Goal: Information Seeking & Learning: Learn about a topic

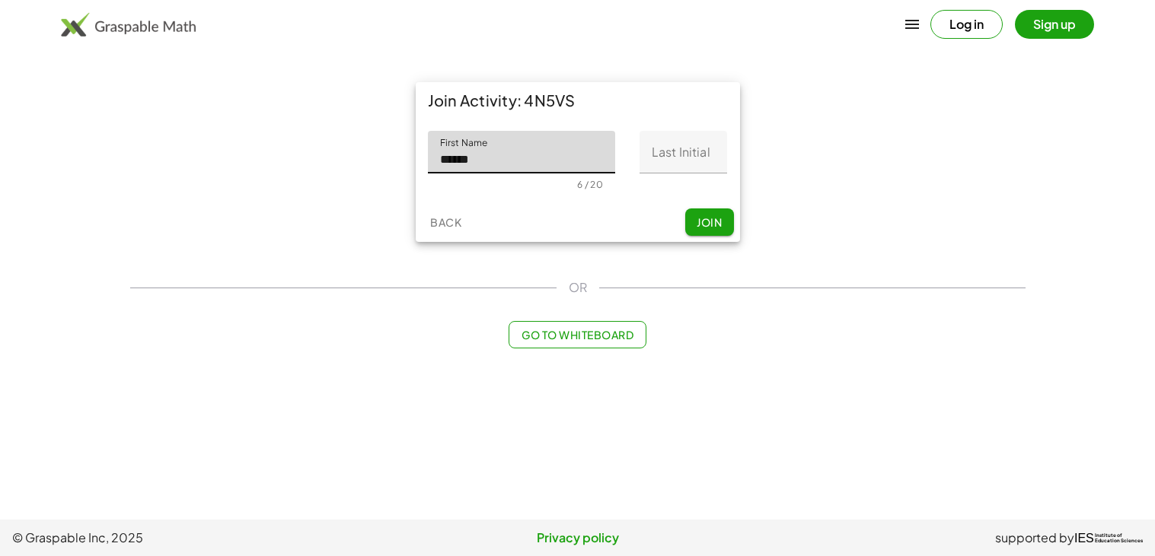
type input "******"
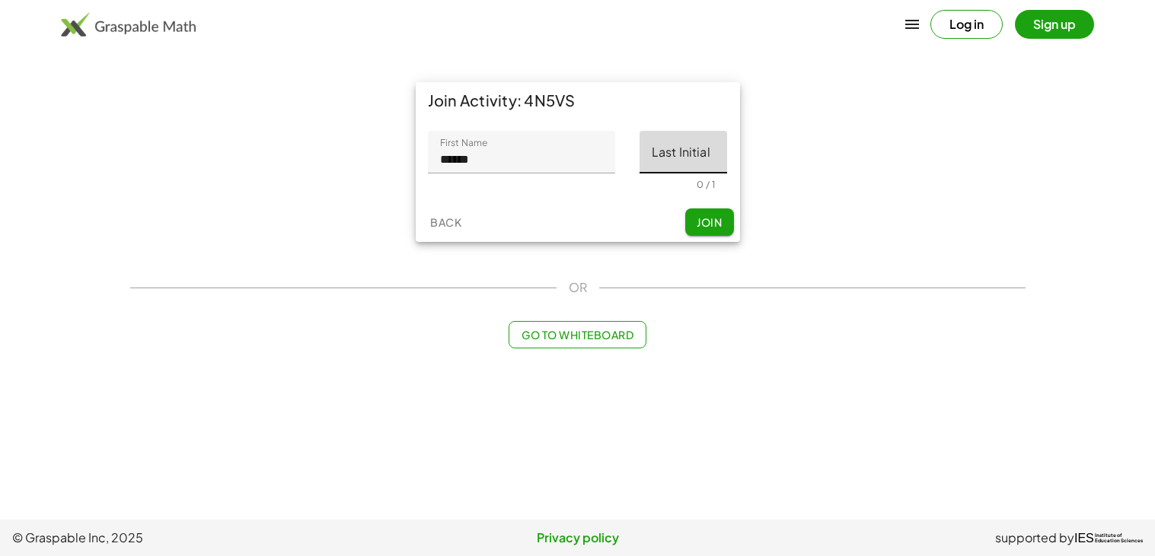
click at [652, 165] on input "Last Initial" at bounding box center [683, 152] width 88 height 43
type input "*"
click at [726, 230] on button "Join" at bounding box center [709, 222] width 49 height 27
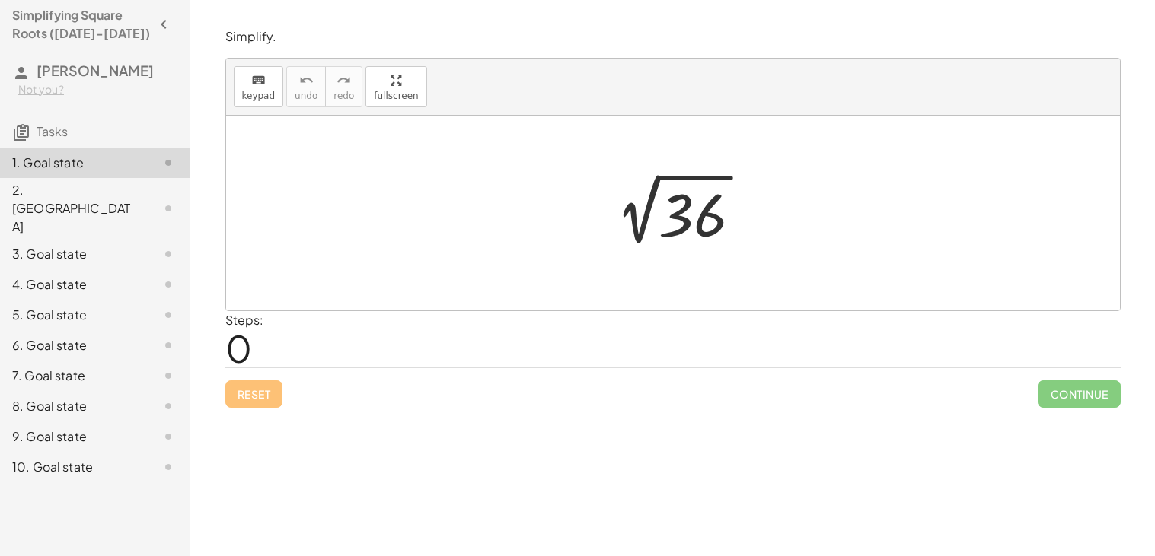
click at [340, 43] on p "Simplify." at bounding box center [672, 37] width 895 height 18
click at [572, 124] on div at bounding box center [673, 213] width 894 height 195
click at [675, 201] on div at bounding box center [678, 213] width 167 height 77
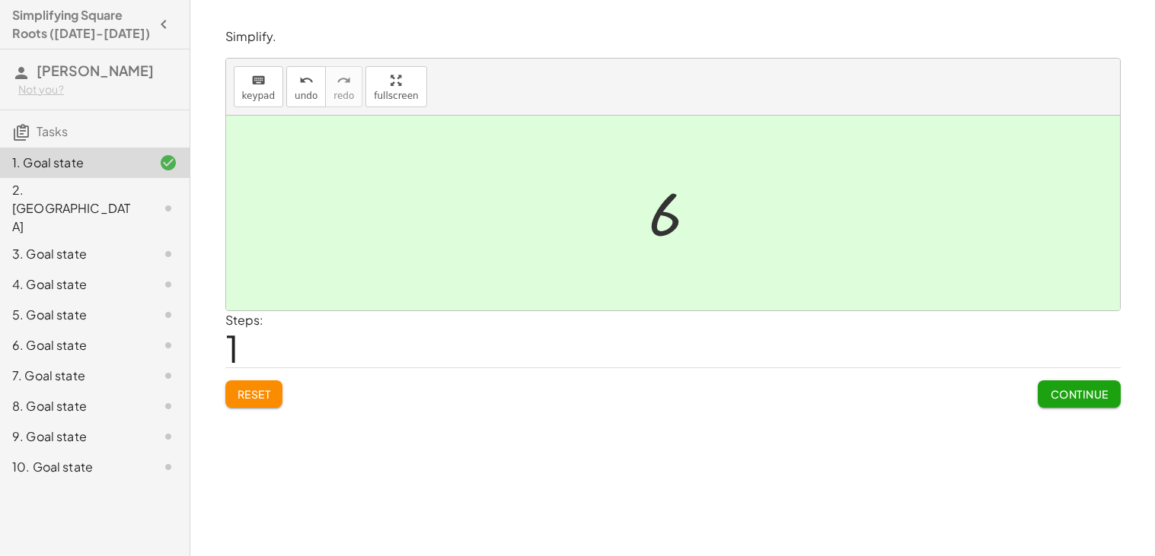
click at [565, 245] on div at bounding box center [673, 213] width 894 height 195
click at [1072, 396] on span "Continue" at bounding box center [1079, 394] width 58 height 14
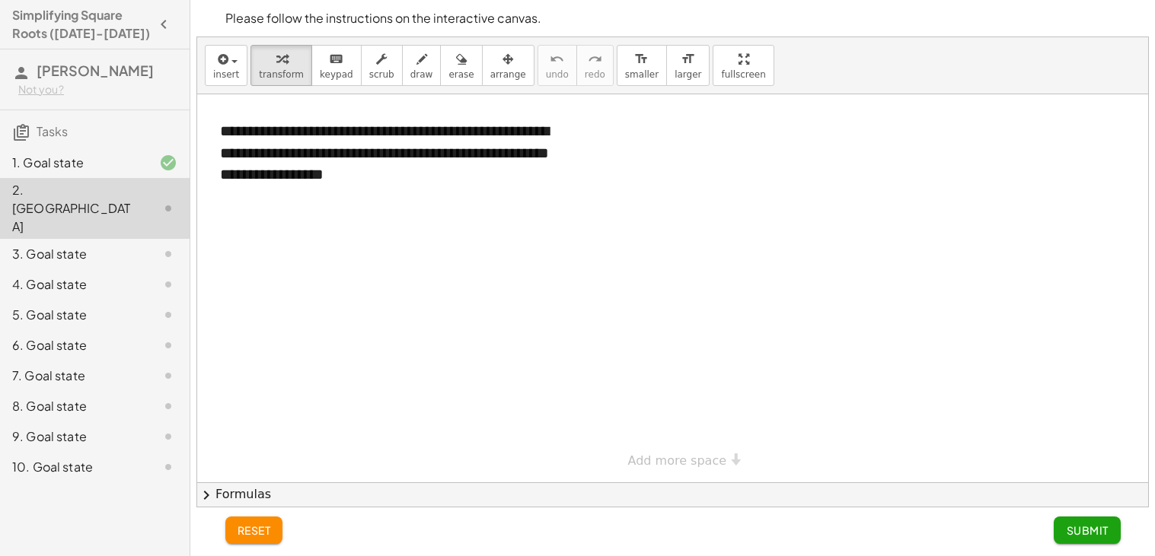
click at [757, 303] on div at bounding box center [672, 288] width 951 height 388
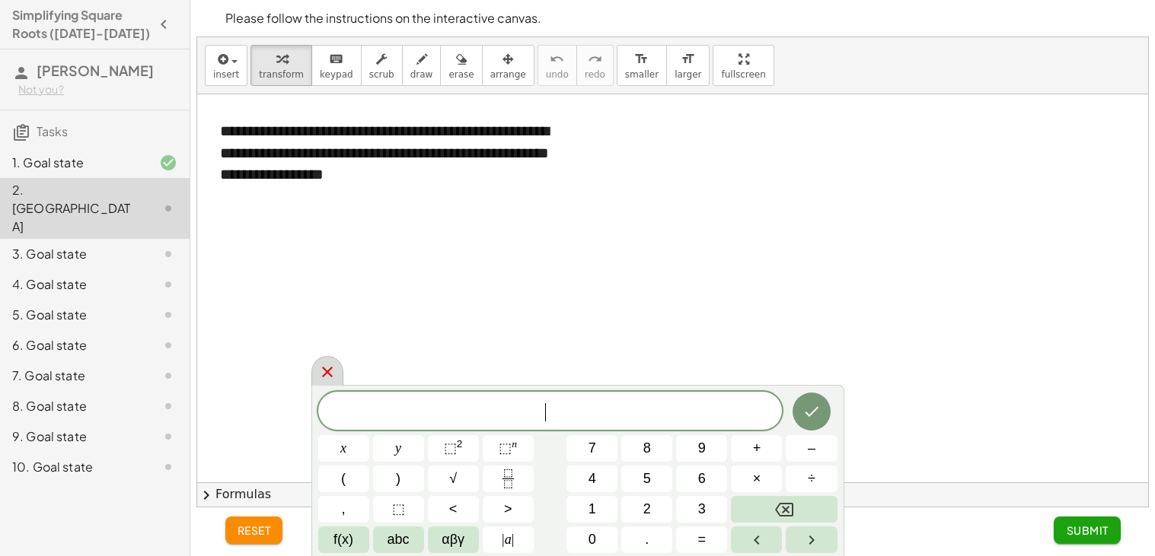
click at [333, 371] on icon at bounding box center [327, 372] width 18 height 18
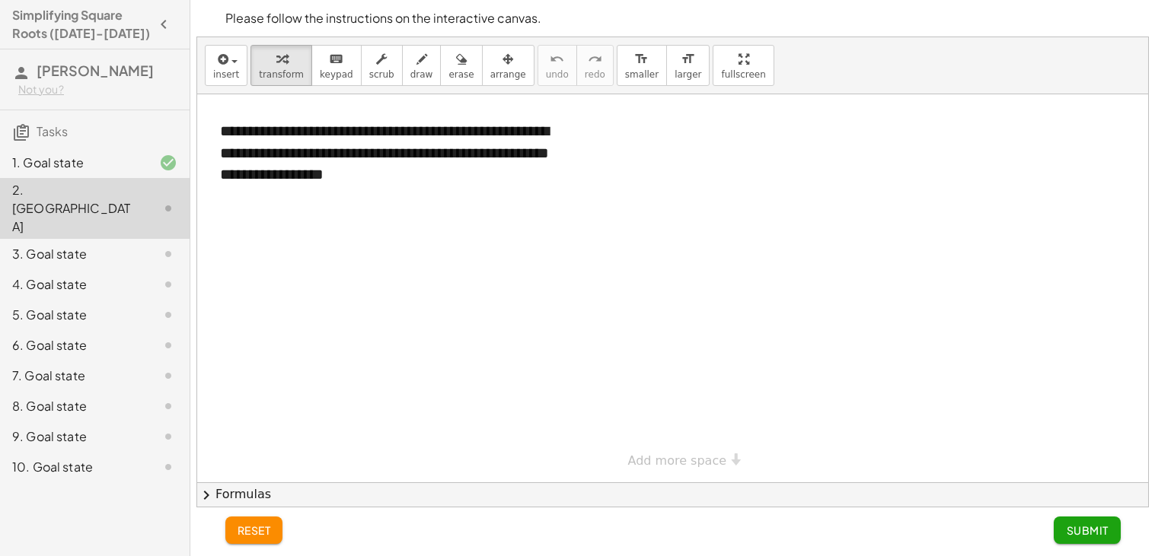
click at [151, 171] on div at bounding box center [156, 163] width 43 height 18
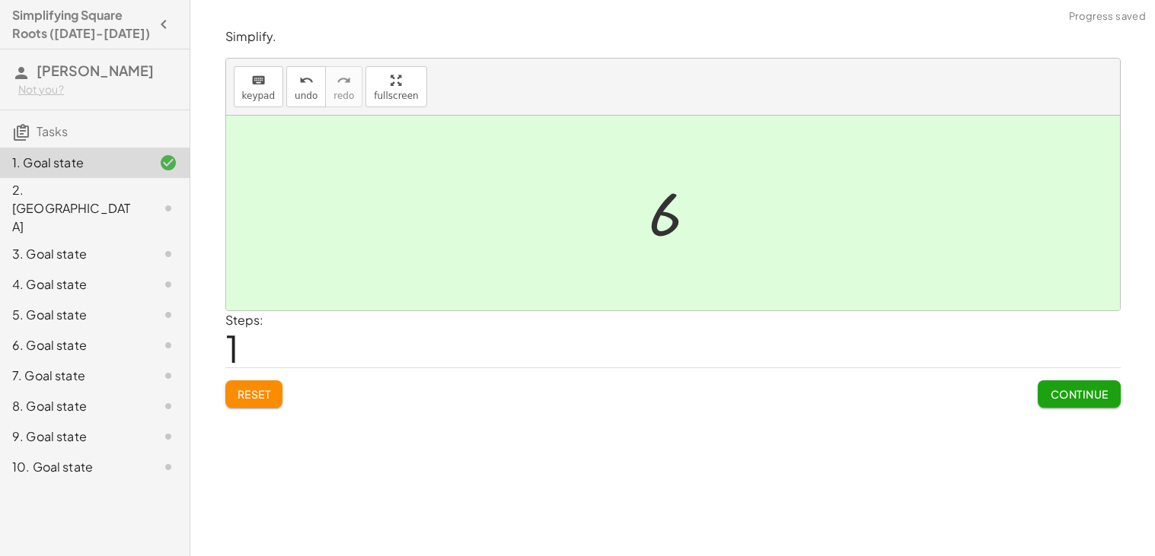
click at [448, 245] on div at bounding box center [673, 213] width 894 height 195
click at [269, 384] on button "Reset" at bounding box center [254, 394] width 58 height 27
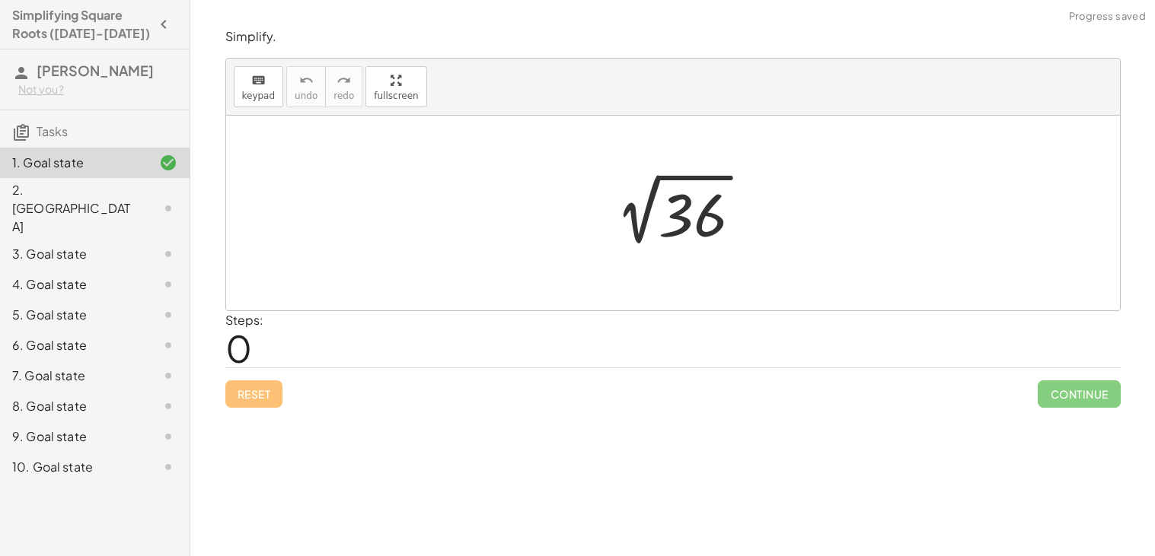
click at [696, 202] on div at bounding box center [678, 213] width 167 height 77
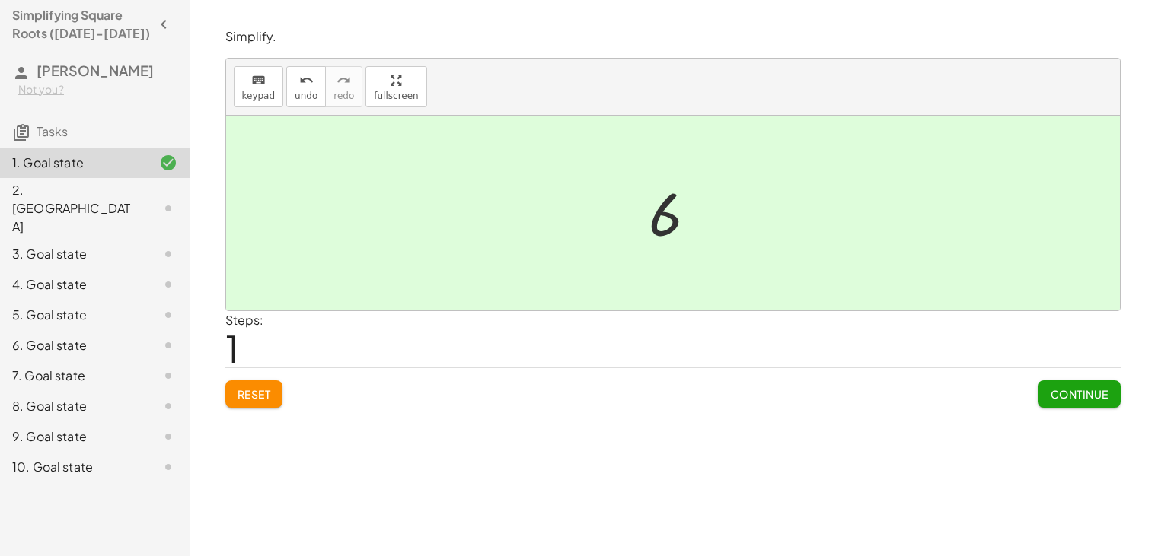
click at [126, 276] on div "4. Goal state" at bounding box center [73, 285] width 123 height 18
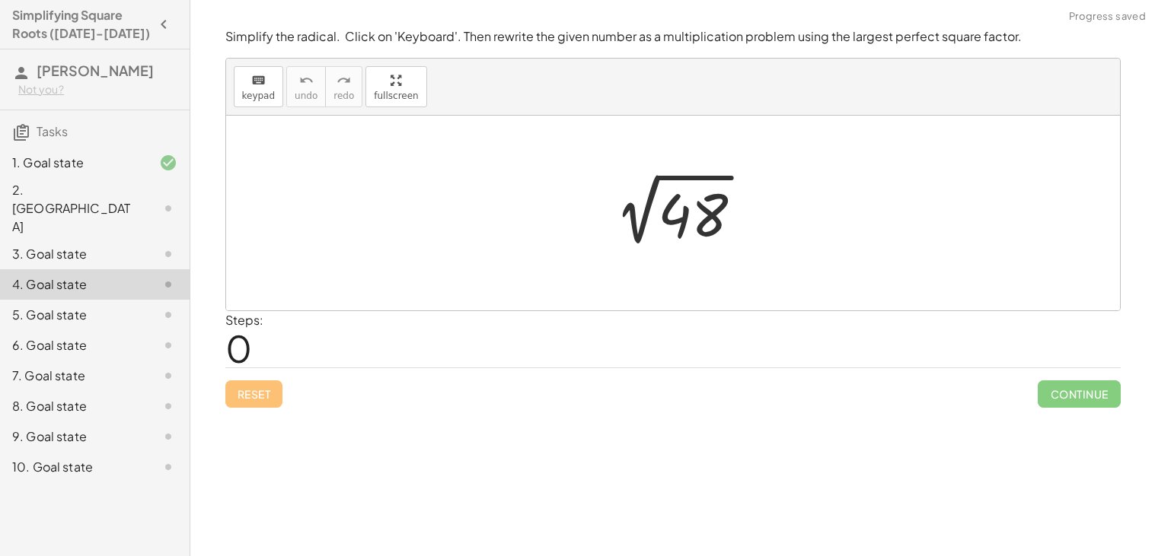
click at [113, 306] on div "5. Goal state" at bounding box center [73, 315] width 123 height 18
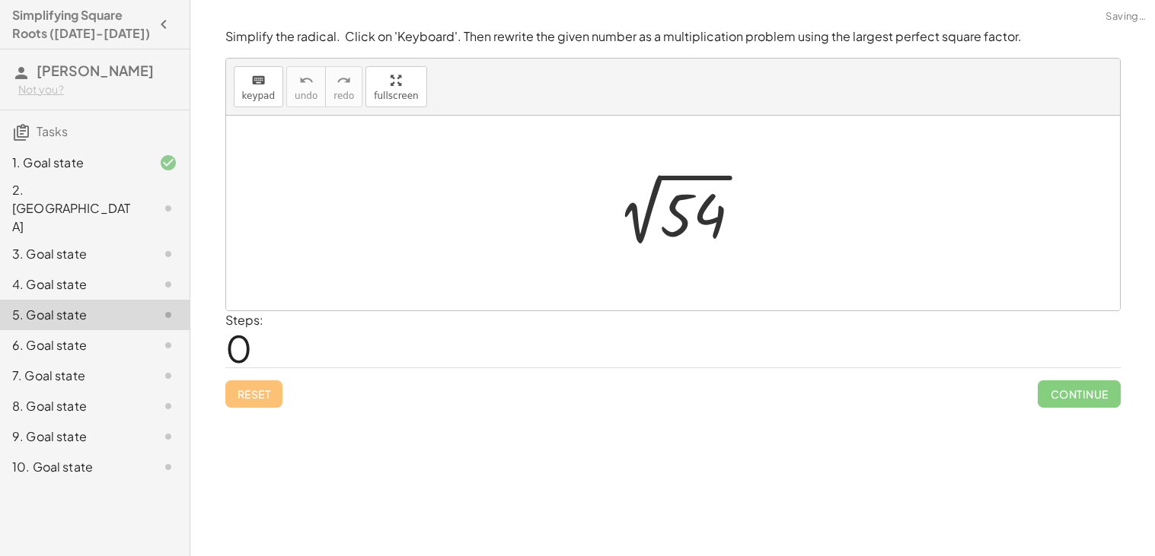
click at [112, 336] on div "6. Goal state" at bounding box center [73, 345] width 123 height 18
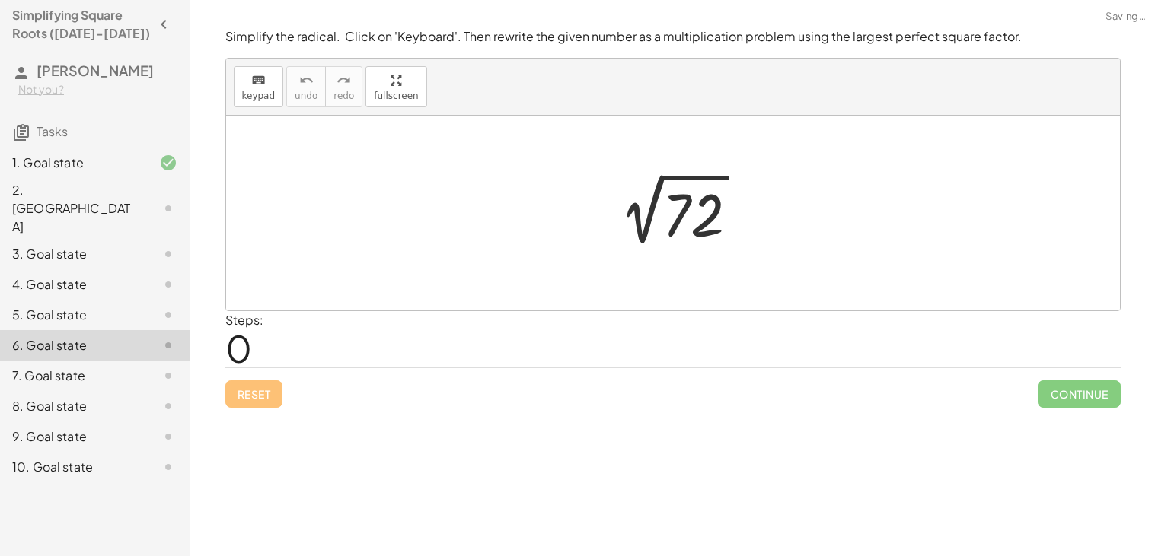
click at [136, 361] on div "5. Goal state" at bounding box center [95, 376] width 190 height 30
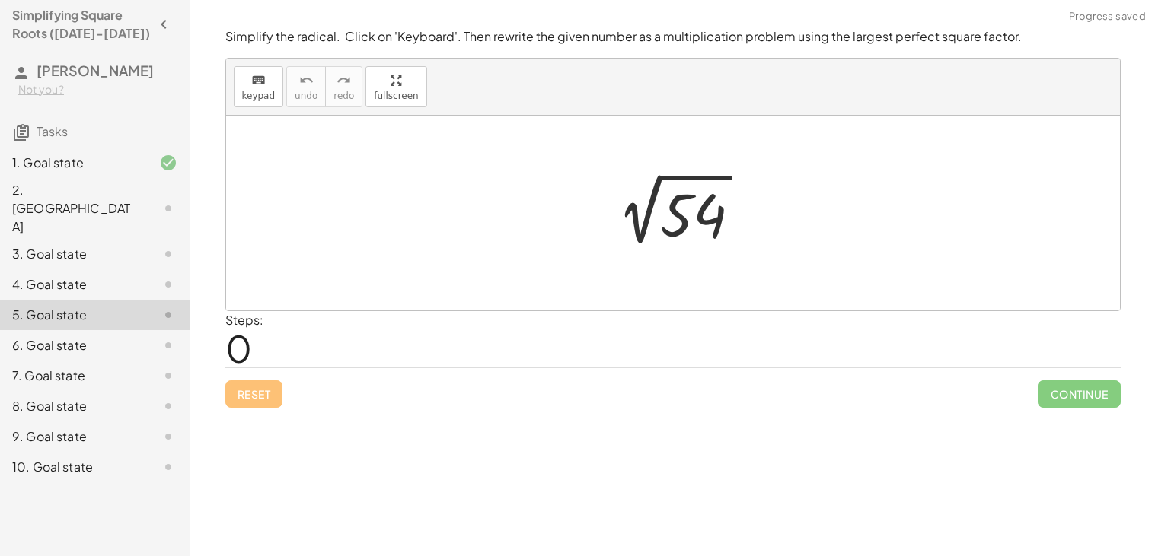
click at [150, 300] on div "5. Goal state" at bounding box center [95, 315] width 190 height 30
click at [158, 330] on div "4. Goal state" at bounding box center [95, 345] width 190 height 30
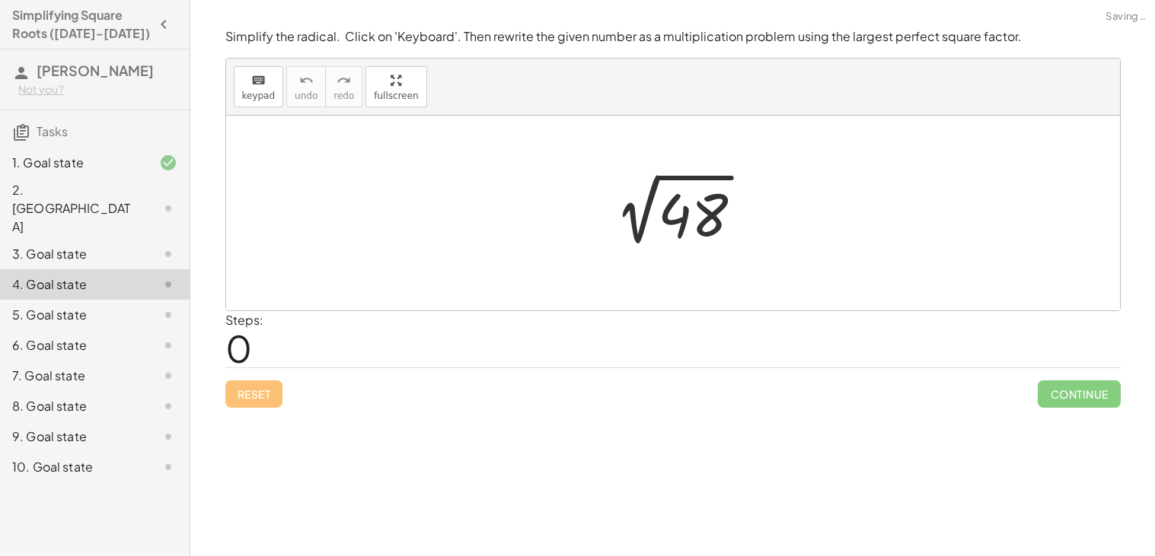
click at [170, 245] on icon at bounding box center [168, 254] width 18 height 18
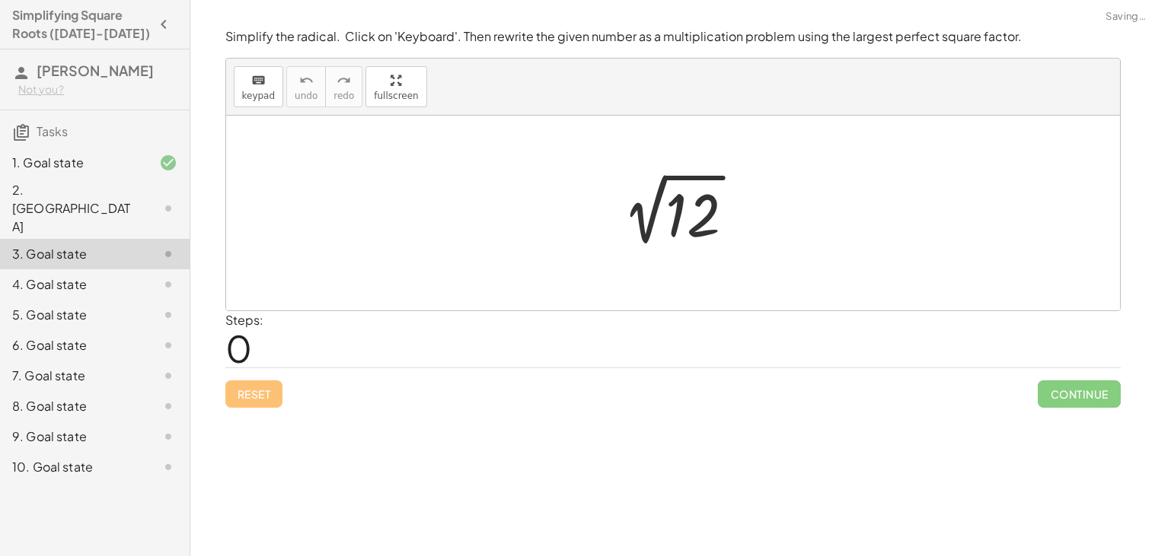
click at [158, 239] on div "3. Goal state" at bounding box center [95, 254] width 190 height 30
click at [171, 199] on icon at bounding box center [168, 208] width 18 height 18
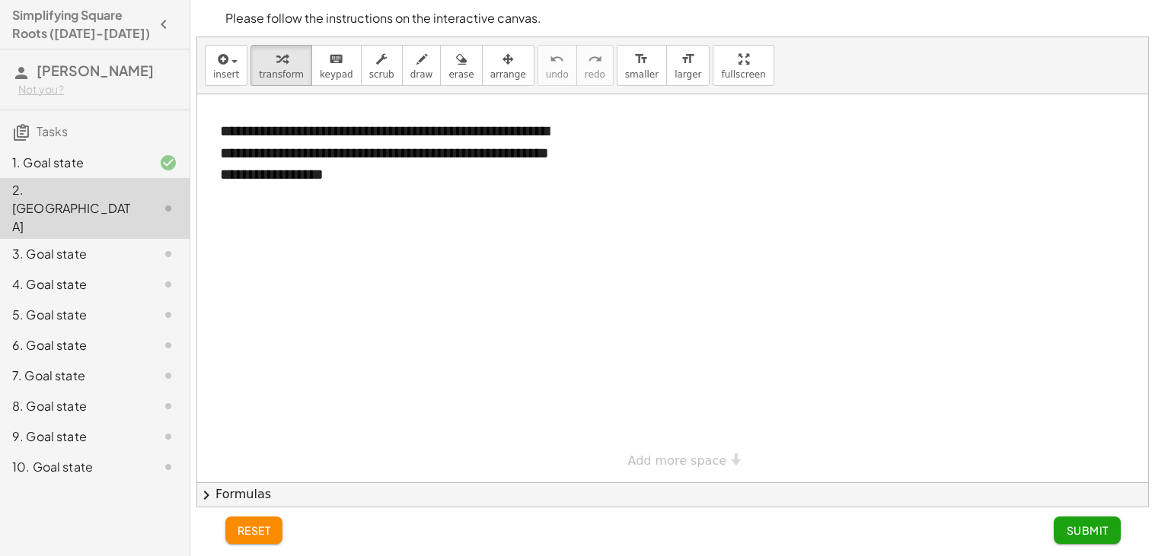
click at [348, 245] on div at bounding box center [672, 288] width 951 height 388
click at [387, 189] on div "**********" at bounding box center [385, 153] width 361 height 96
click at [414, 238] on div at bounding box center [672, 288] width 951 height 388
click at [263, 155] on div "**********" at bounding box center [385, 153] width 361 height 96
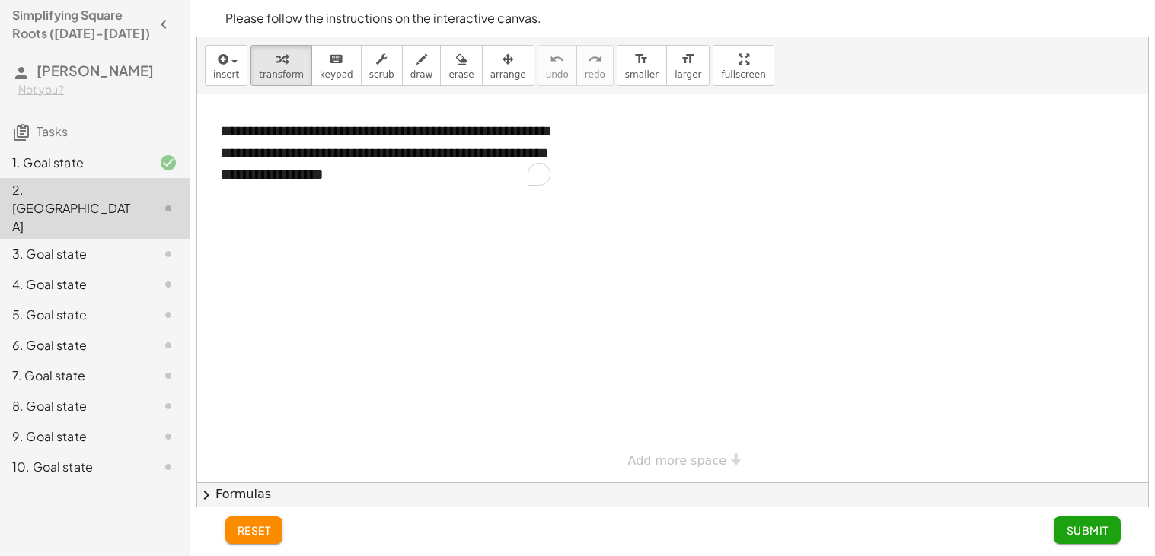
click at [587, 340] on div at bounding box center [672, 288] width 951 height 388
click at [469, 187] on div "**********" at bounding box center [385, 153] width 361 height 96
click at [152, 245] on div at bounding box center [156, 254] width 43 height 18
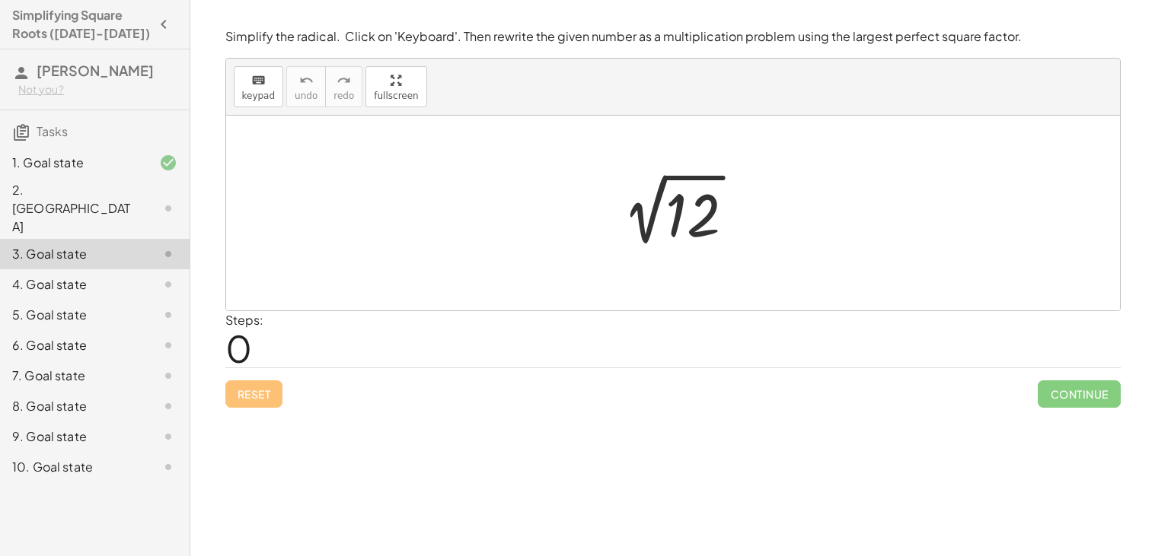
click at [663, 231] on div at bounding box center [678, 213] width 153 height 77
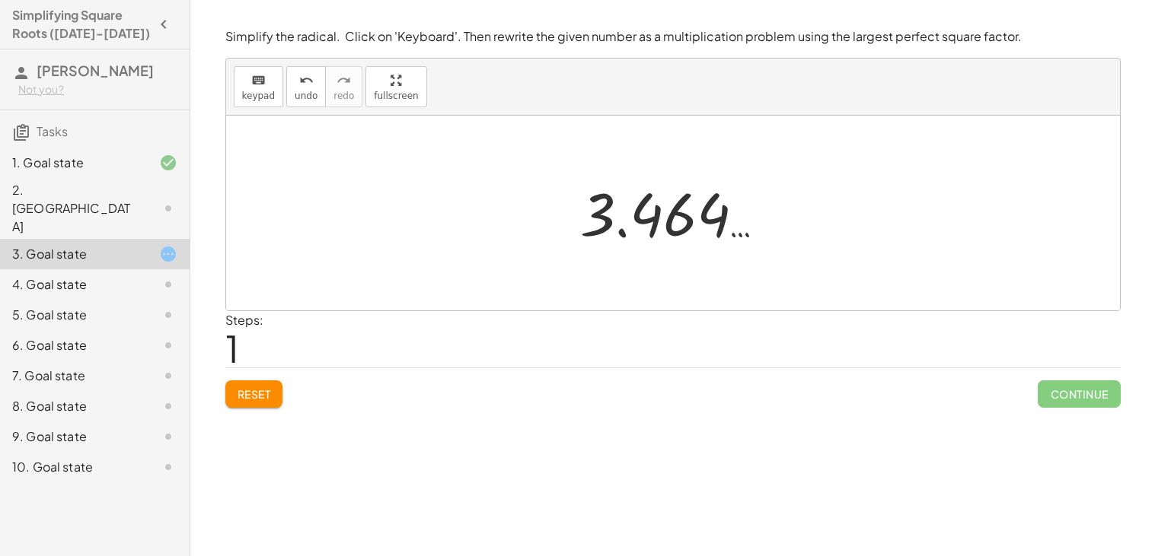
click at [663, 231] on div at bounding box center [678, 213] width 212 height 75
click at [599, 231] on div at bounding box center [678, 213] width 212 height 75
click at [646, 234] on div at bounding box center [678, 213] width 212 height 75
click at [258, 400] on span "Reset" at bounding box center [254, 394] width 33 height 14
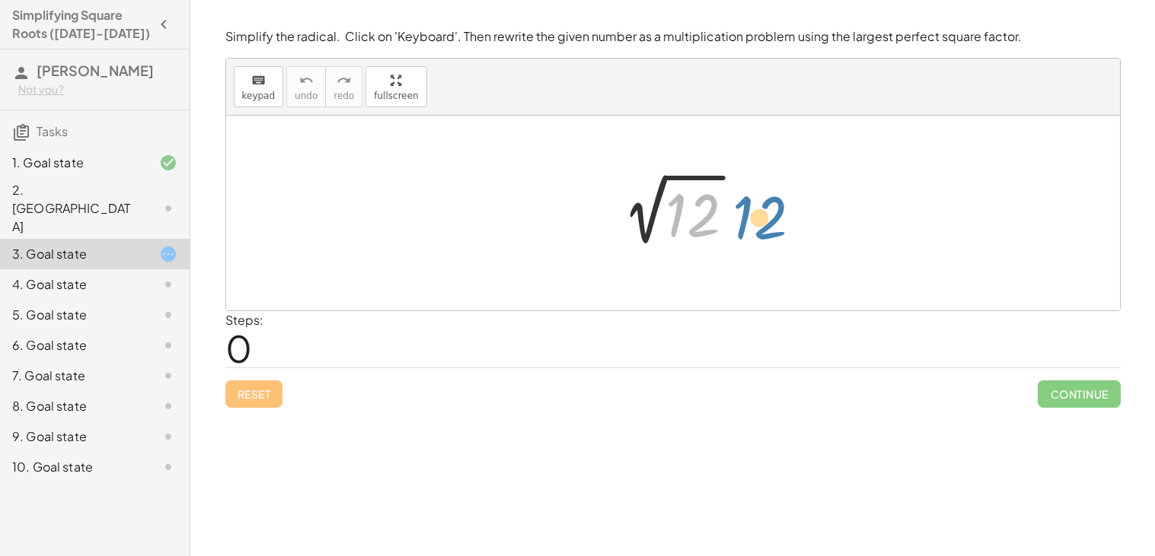
drag, startPoint x: 693, startPoint y: 235, endPoint x: 767, endPoint y: 238, distance: 73.1
click at [767, 238] on div "12 2 √ 12" at bounding box center [673, 213] width 894 height 195
drag, startPoint x: 693, startPoint y: 231, endPoint x: 624, endPoint y: 218, distance: 69.6
click at [624, 218] on div at bounding box center [678, 213] width 153 height 77
click at [686, 227] on div at bounding box center [678, 213] width 153 height 77
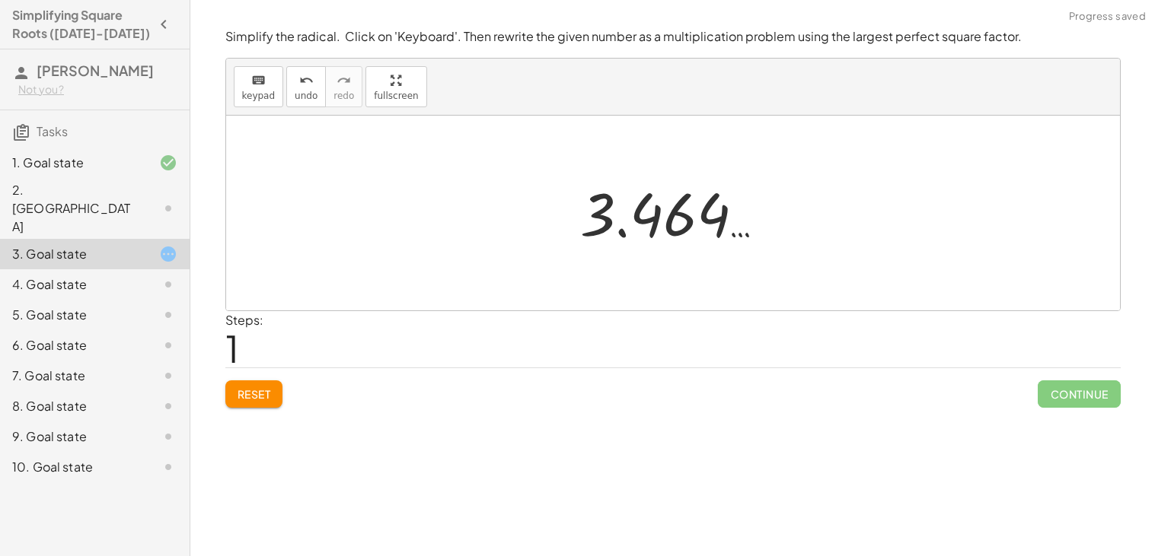
click at [686, 227] on div at bounding box center [678, 213] width 212 height 75
click at [715, 217] on div at bounding box center [678, 213] width 212 height 75
click at [648, 224] on div at bounding box center [678, 213] width 212 height 75
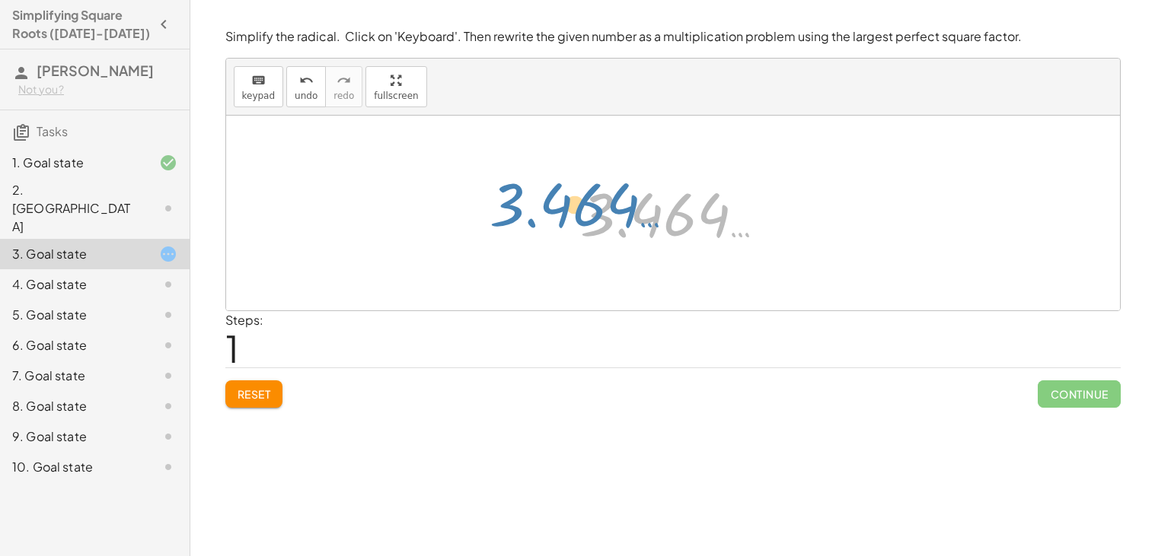
drag, startPoint x: 648, startPoint y: 224, endPoint x: 522, endPoint y: 212, distance: 126.2
click at [522, 212] on div "2 √ 12 3.464 … 3.464 …" at bounding box center [673, 213] width 894 height 195
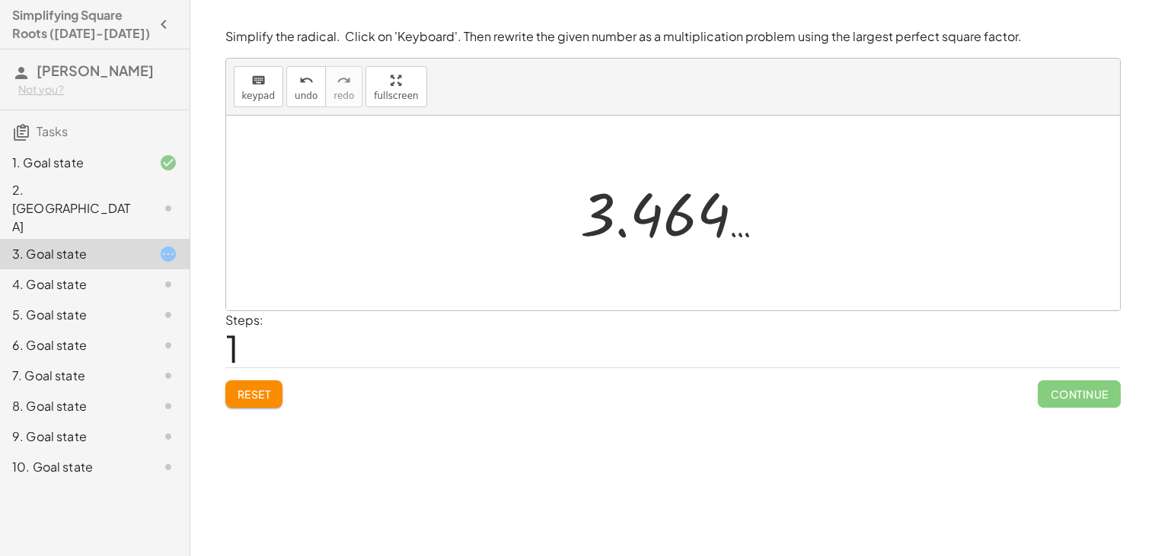
click at [681, 228] on div at bounding box center [678, 213] width 212 height 75
click at [626, 226] on div at bounding box center [678, 213] width 212 height 75
click at [240, 398] on span "Reset" at bounding box center [254, 394] width 33 height 14
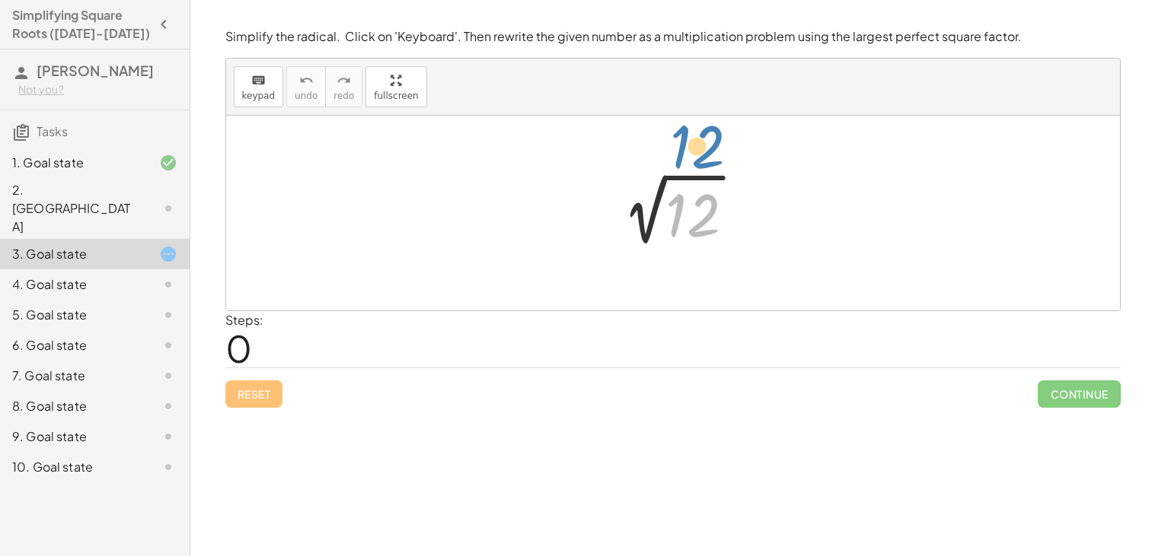
drag, startPoint x: 677, startPoint y: 222, endPoint x: 680, endPoint y: 153, distance: 68.6
click at [680, 153] on div "12 2 √ 12" at bounding box center [673, 213] width 894 height 195
drag, startPoint x: 687, startPoint y: 222, endPoint x: 585, endPoint y: 191, distance: 105.9
click at [167, 276] on icon at bounding box center [168, 285] width 18 height 18
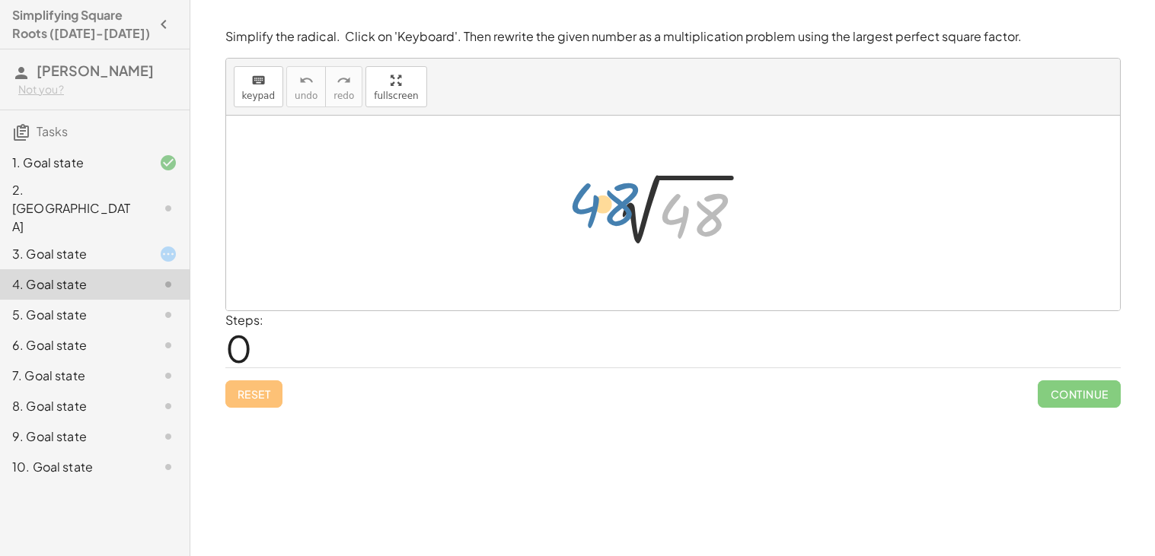
drag, startPoint x: 703, startPoint y: 227, endPoint x: 604, endPoint y: 216, distance: 99.5
click at [604, 216] on div at bounding box center [679, 213] width 168 height 77
click at [657, 220] on div at bounding box center [679, 213] width 168 height 77
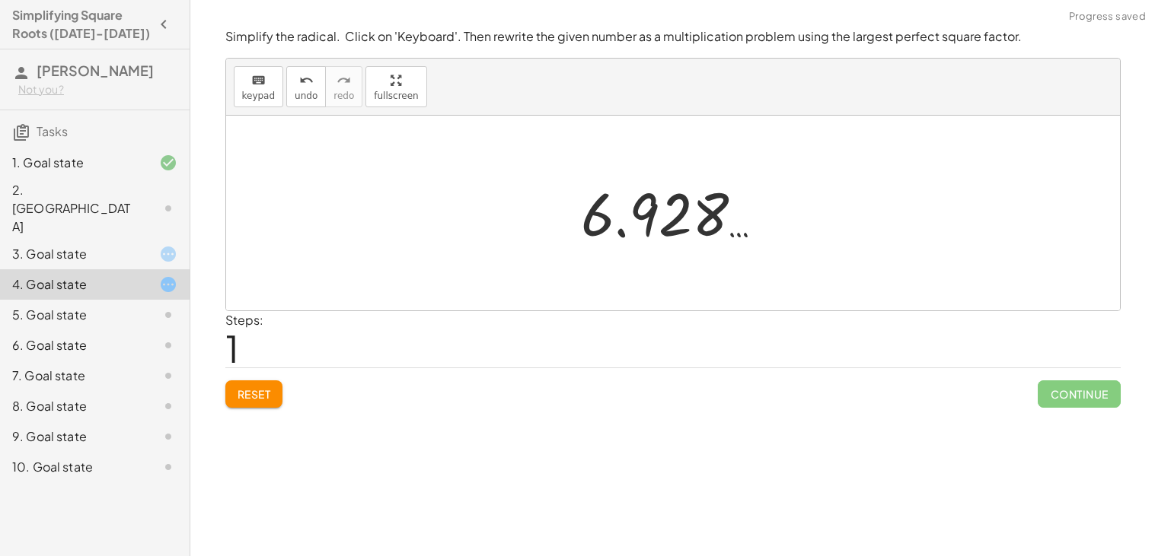
click at [685, 224] on div at bounding box center [678, 213] width 210 height 75
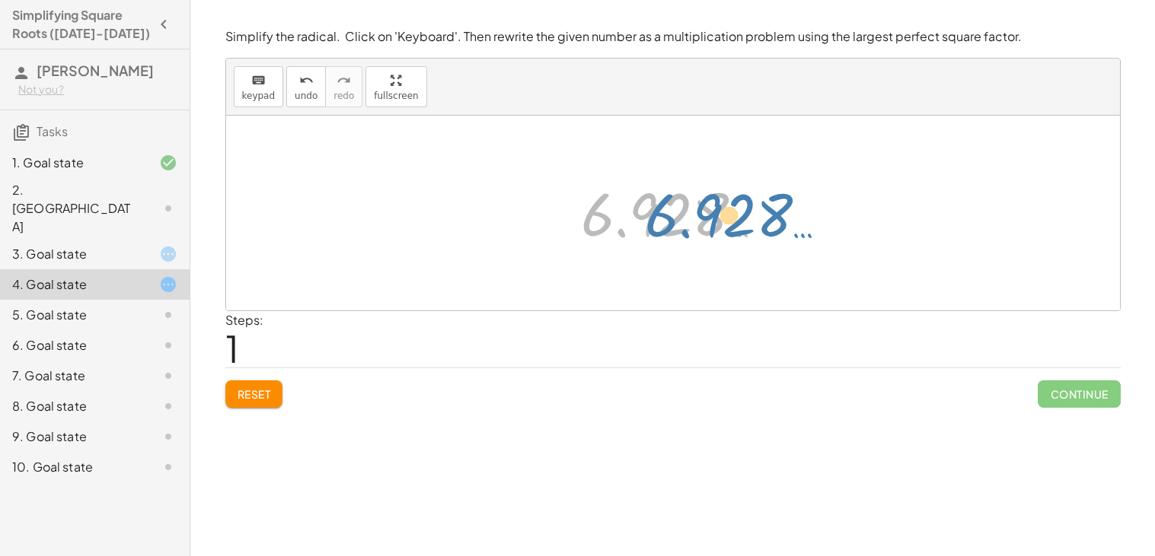
drag, startPoint x: 685, startPoint y: 224, endPoint x: 771, endPoint y: 223, distance: 86.0
click at [771, 223] on div at bounding box center [678, 213] width 210 height 75
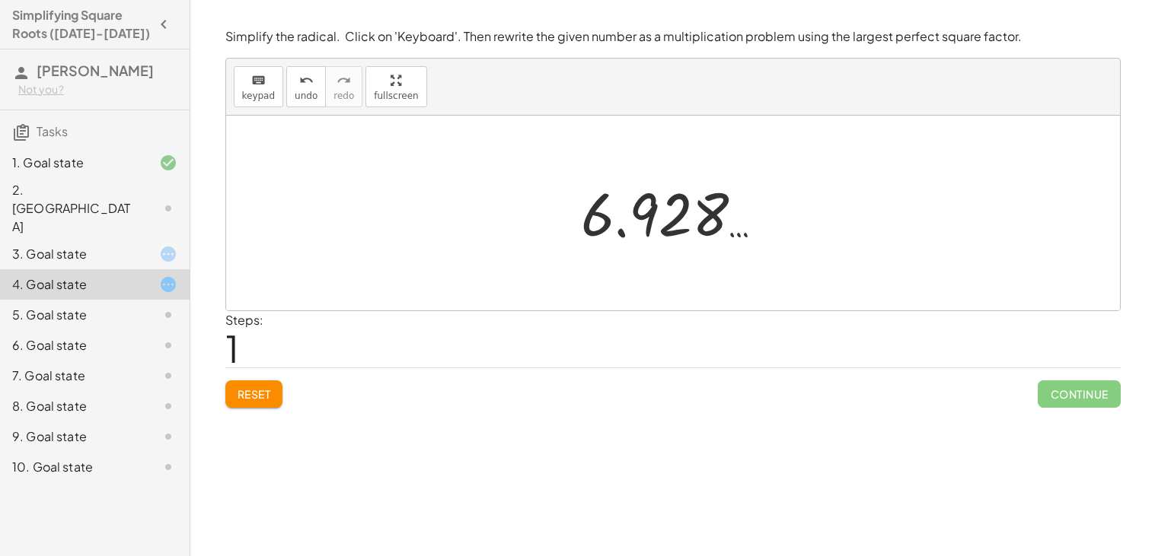
click at [674, 230] on div at bounding box center [678, 213] width 210 height 75
click at [588, 234] on div at bounding box center [678, 213] width 210 height 75
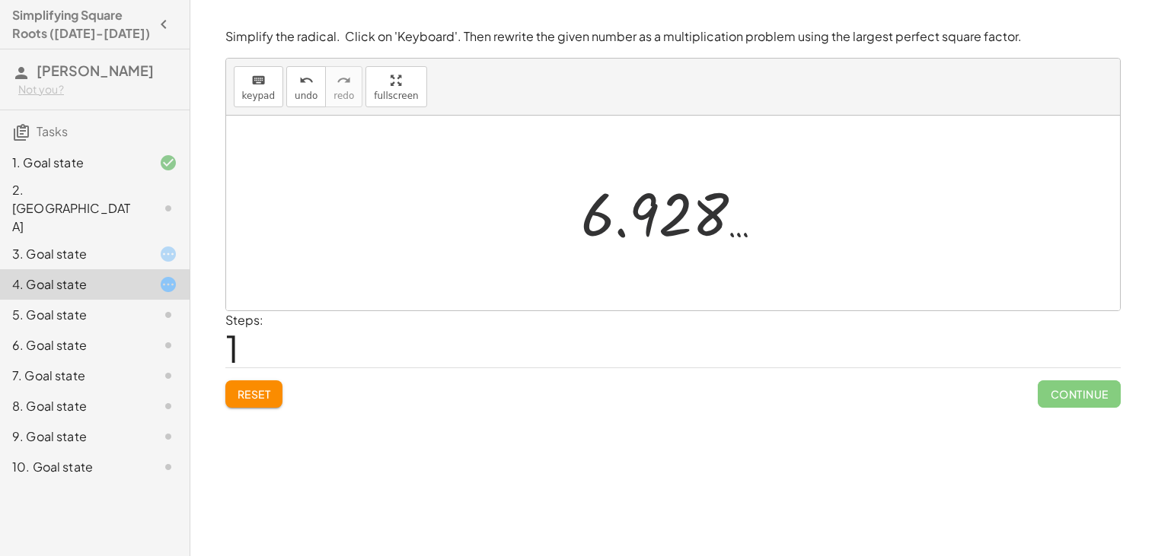
click at [588, 234] on div at bounding box center [678, 213] width 210 height 75
click at [712, 228] on div at bounding box center [678, 213] width 210 height 75
click at [264, 402] on button "Reset" at bounding box center [254, 394] width 58 height 27
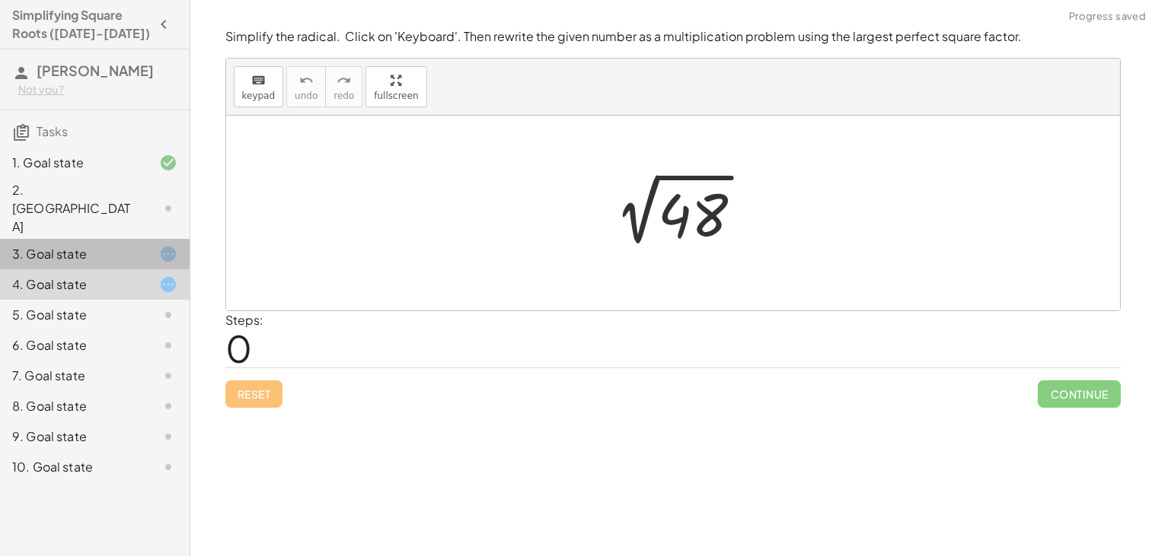
click at [100, 245] on div "3. Goal state" at bounding box center [73, 254] width 123 height 18
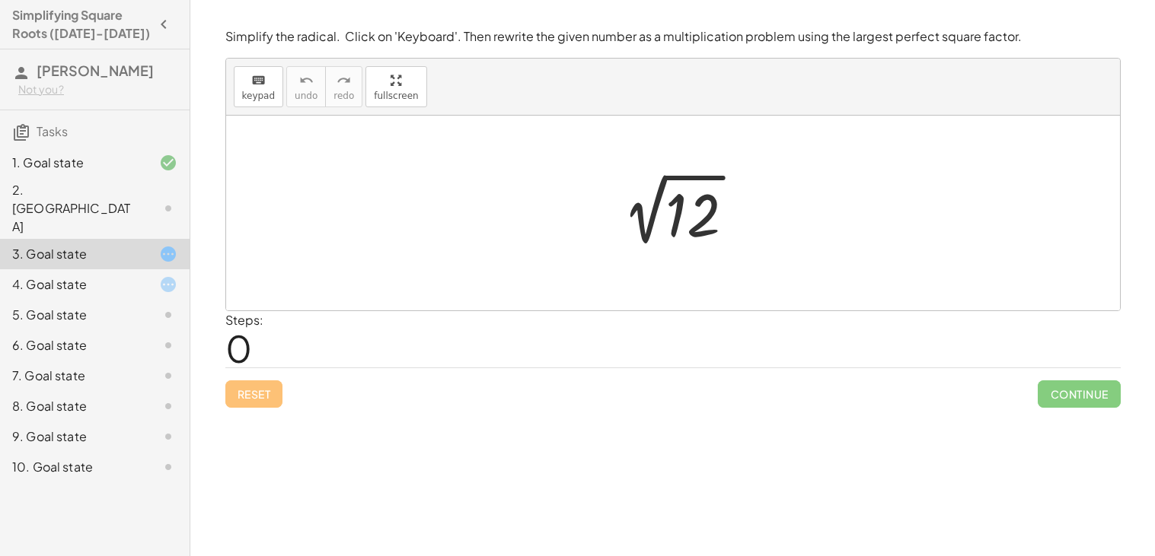
click at [641, 231] on div at bounding box center [678, 213] width 153 height 77
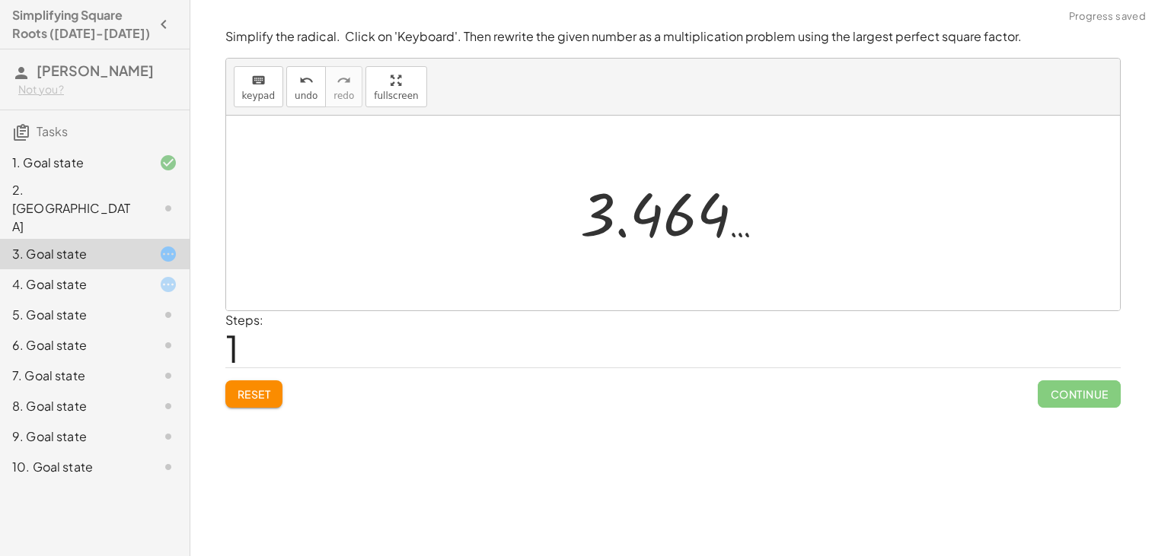
click at [641, 231] on div at bounding box center [678, 213] width 212 height 75
click at [661, 229] on div at bounding box center [678, 213] width 212 height 75
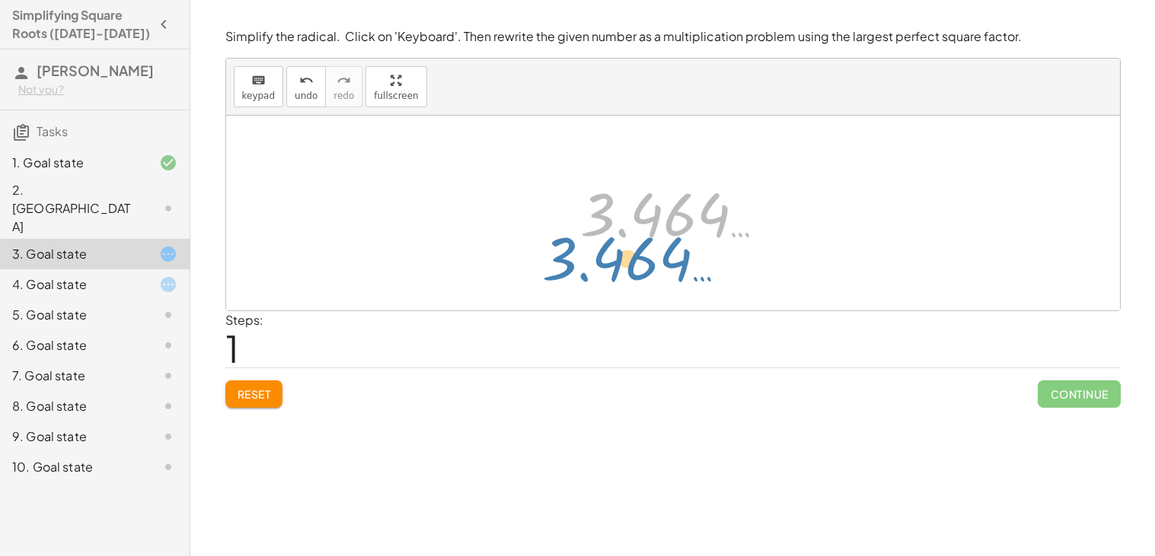
drag, startPoint x: 597, startPoint y: 209, endPoint x: 558, endPoint y: 254, distance: 59.4
click at [558, 254] on div "2 √ 12 3.464 … 3.464 …" at bounding box center [672, 213] width 231 height 83
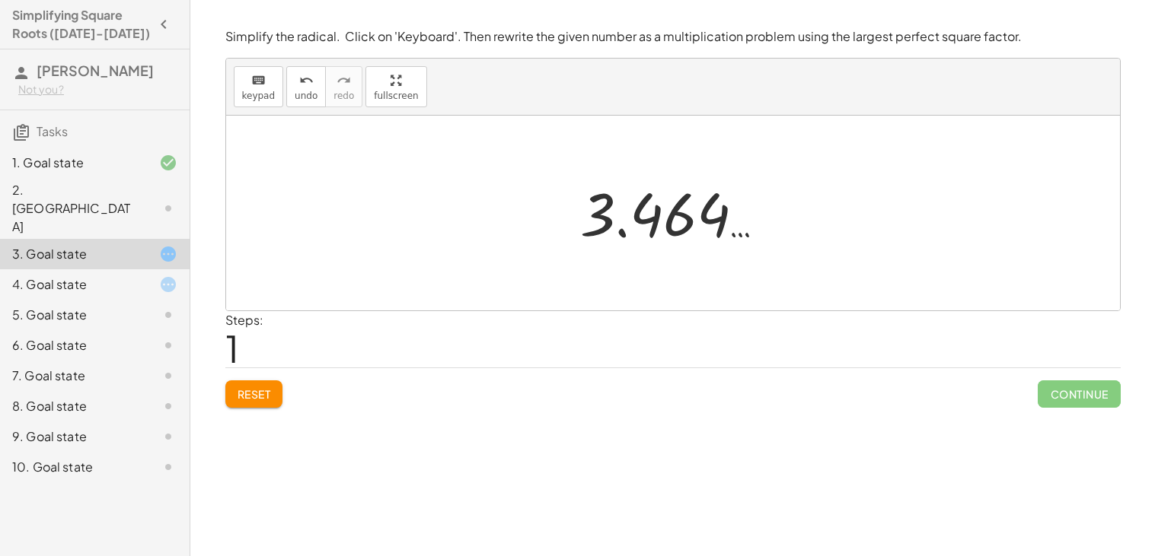
click at [266, 394] on span "Reset" at bounding box center [254, 394] width 33 height 14
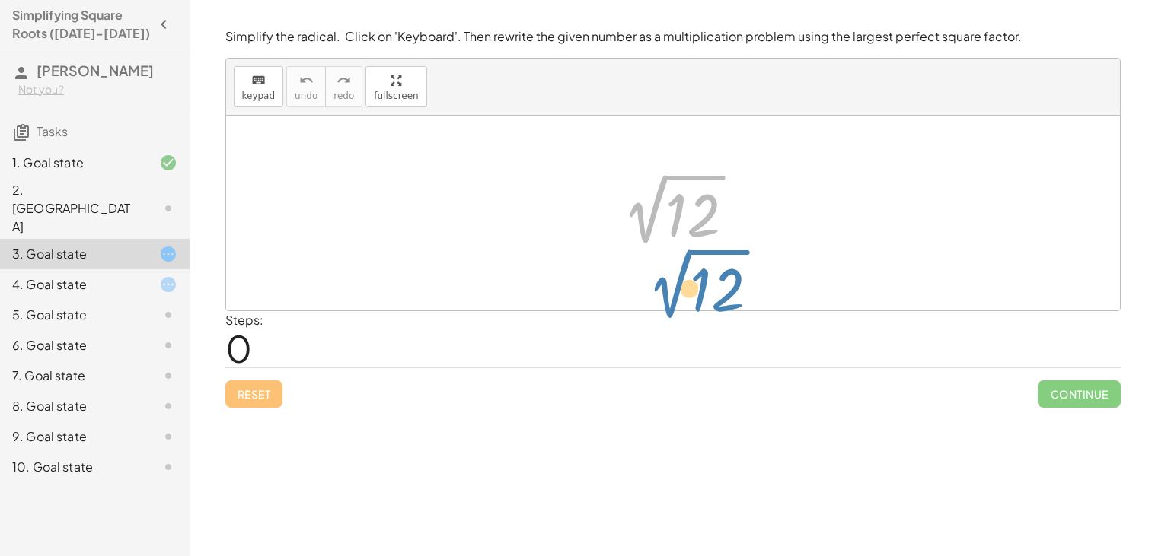
drag, startPoint x: 722, startPoint y: 180, endPoint x: 760, endPoint y: 271, distance: 99.0
click at [760, 271] on div "2 √ 12 2 √ 12" at bounding box center [673, 213] width 894 height 195
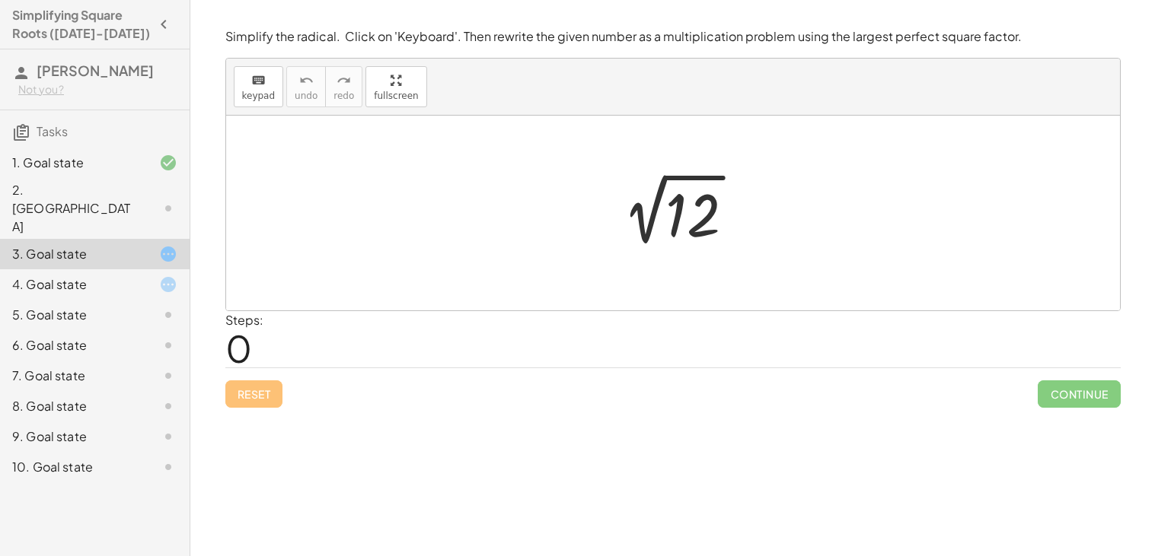
click at [84, 192] on div "2. [GEOGRAPHIC_DATA]" at bounding box center [73, 208] width 123 height 55
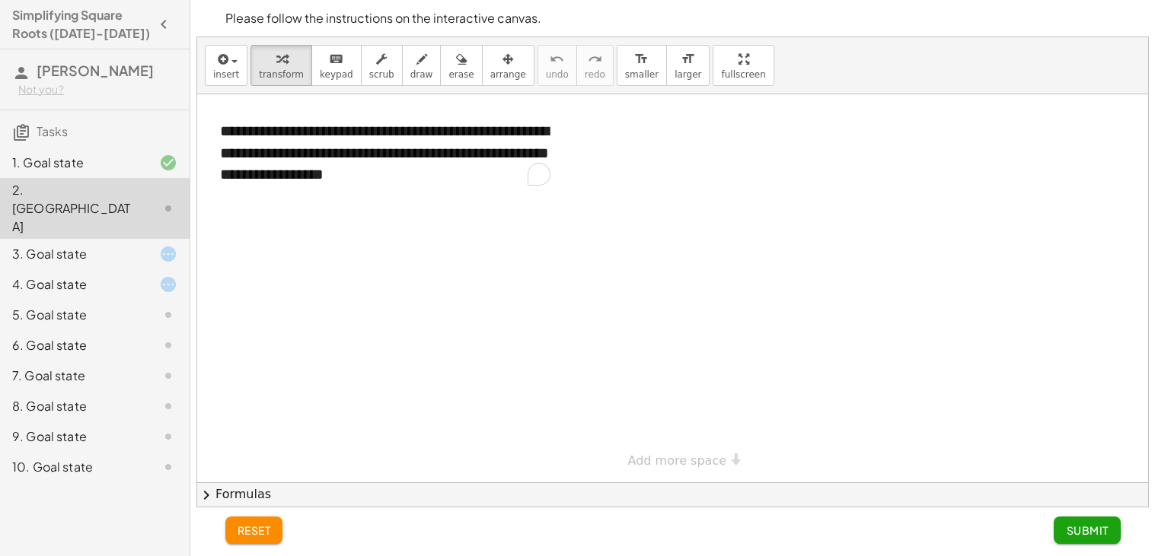
click at [140, 245] on div at bounding box center [156, 254] width 43 height 18
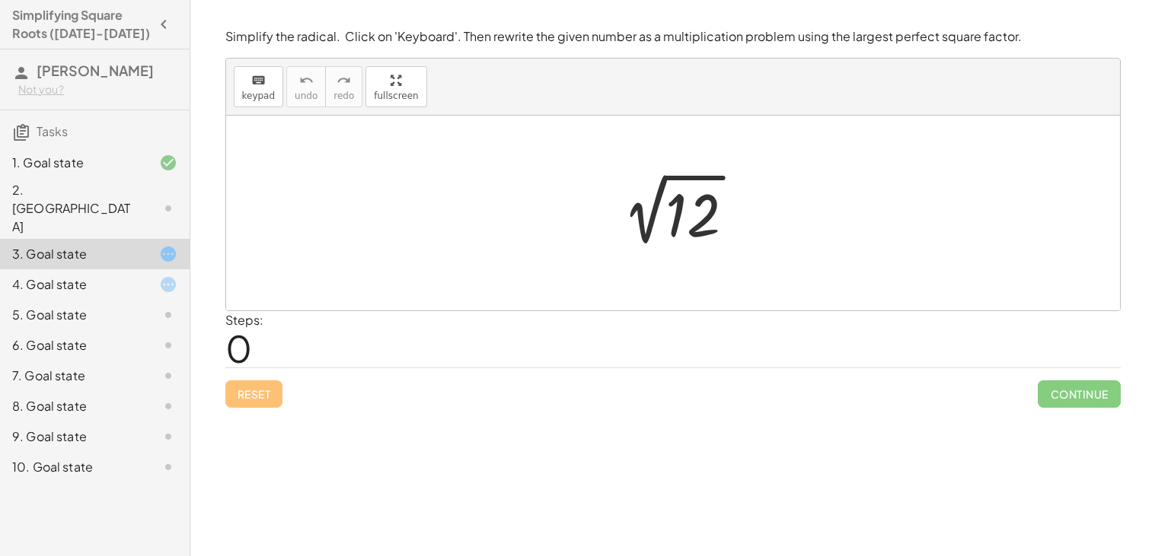
click at [689, 191] on div at bounding box center [678, 213] width 153 height 77
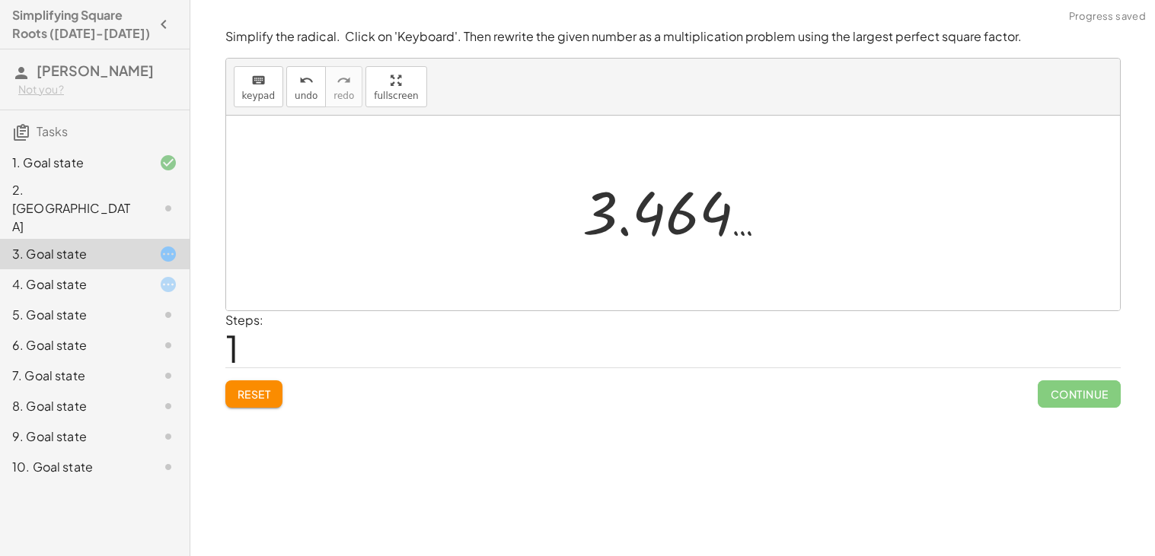
click at [689, 191] on div at bounding box center [681, 211] width 212 height 75
click at [690, 203] on div at bounding box center [678, 213] width 212 height 75
click at [738, 240] on div at bounding box center [678, 213] width 212 height 75
click at [679, 215] on div at bounding box center [678, 213] width 212 height 75
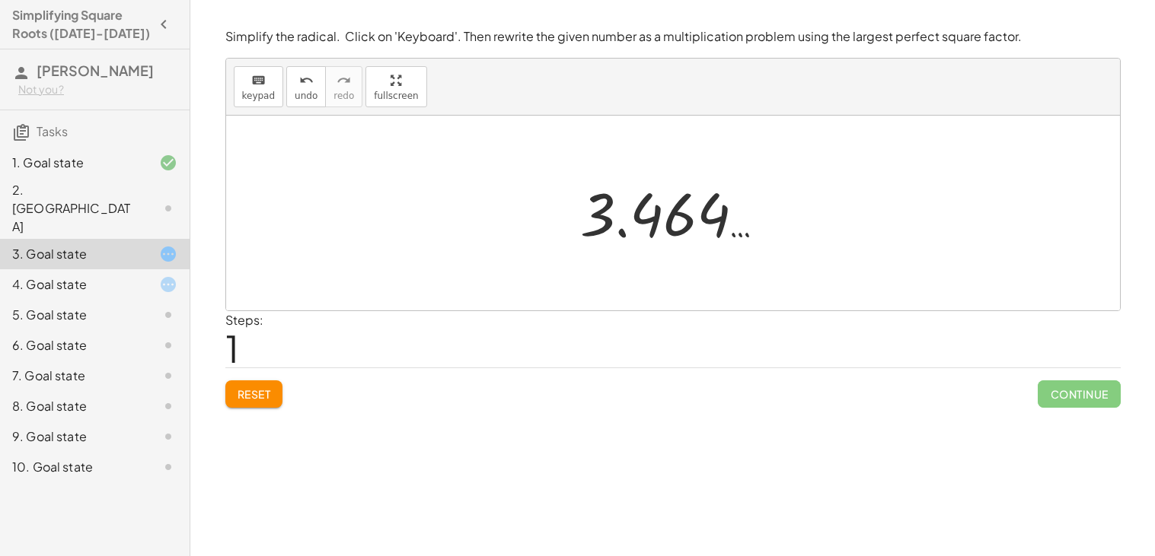
click at [679, 215] on div at bounding box center [678, 213] width 212 height 75
click at [249, 406] on button "Reset" at bounding box center [254, 394] width 58 height 27
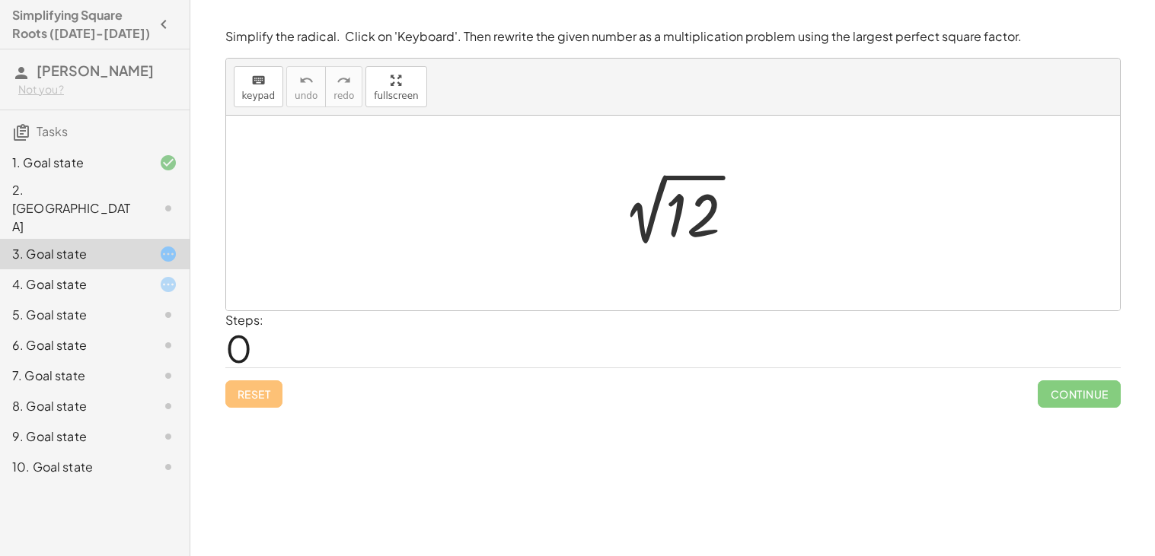
click at [170, 276] on icon at bounding box center [168, 285] width 18 height 18
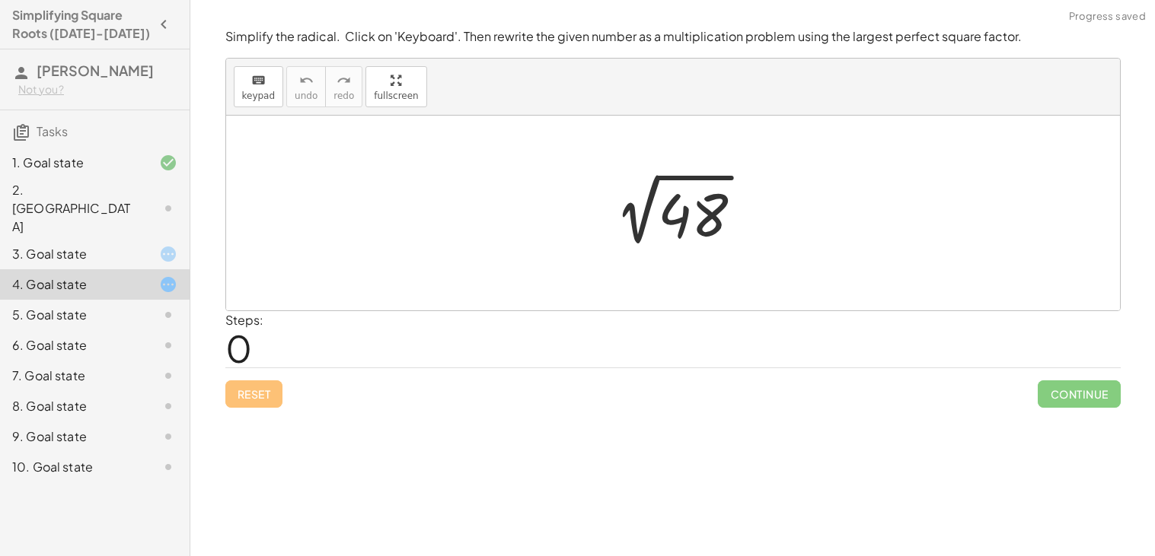
click at [148, 306] on div at bounding box center [156, 315] width 43 height 18
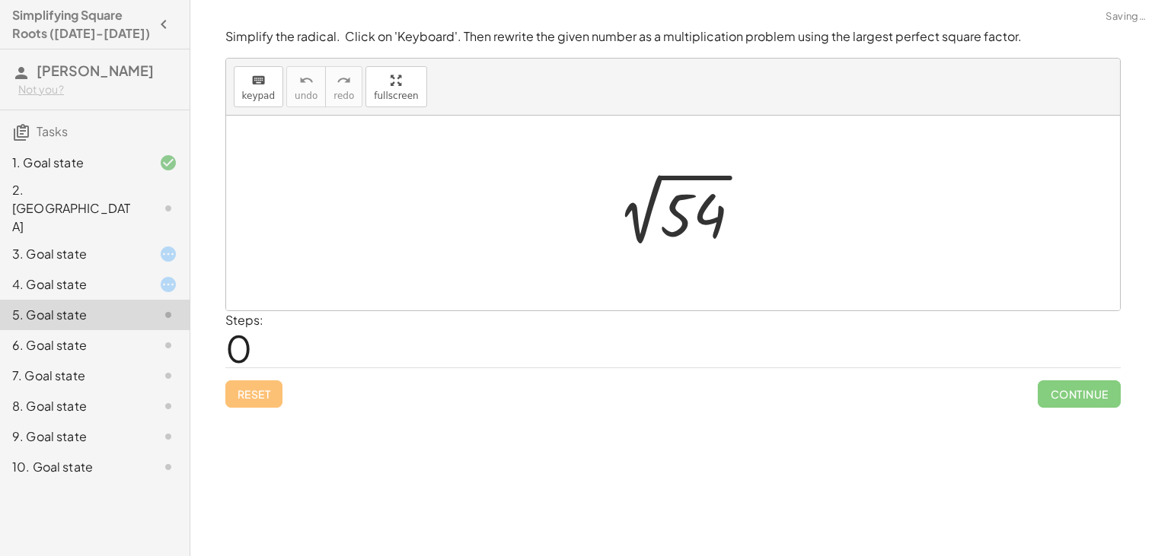
click at [148, 336] on div at bounding box center [156, 345] width 43 height 18
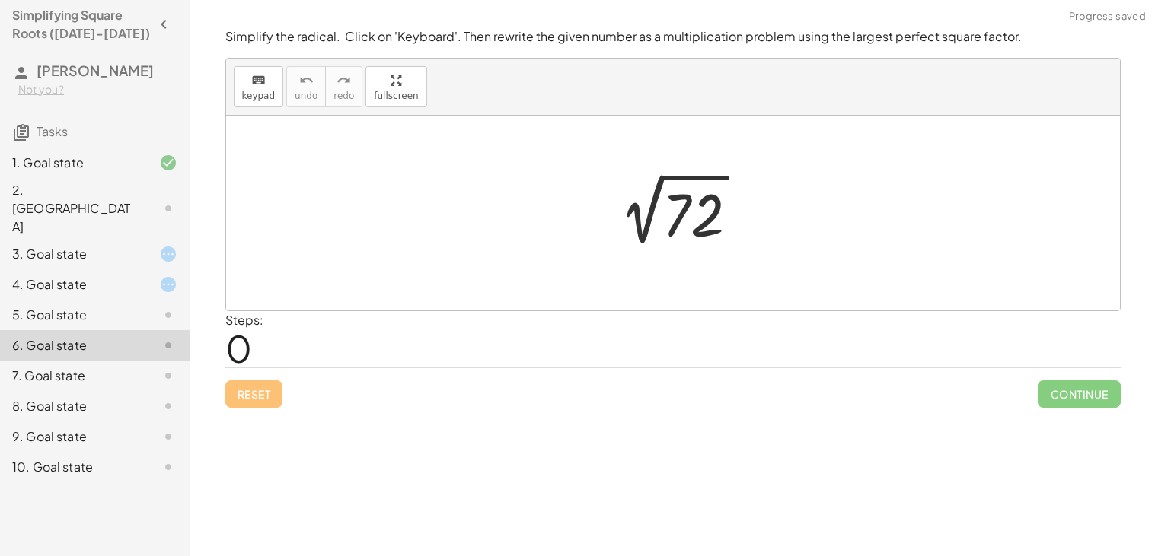
click at [153, 367] on div at bounding box center [156, 376] width 43 height 18
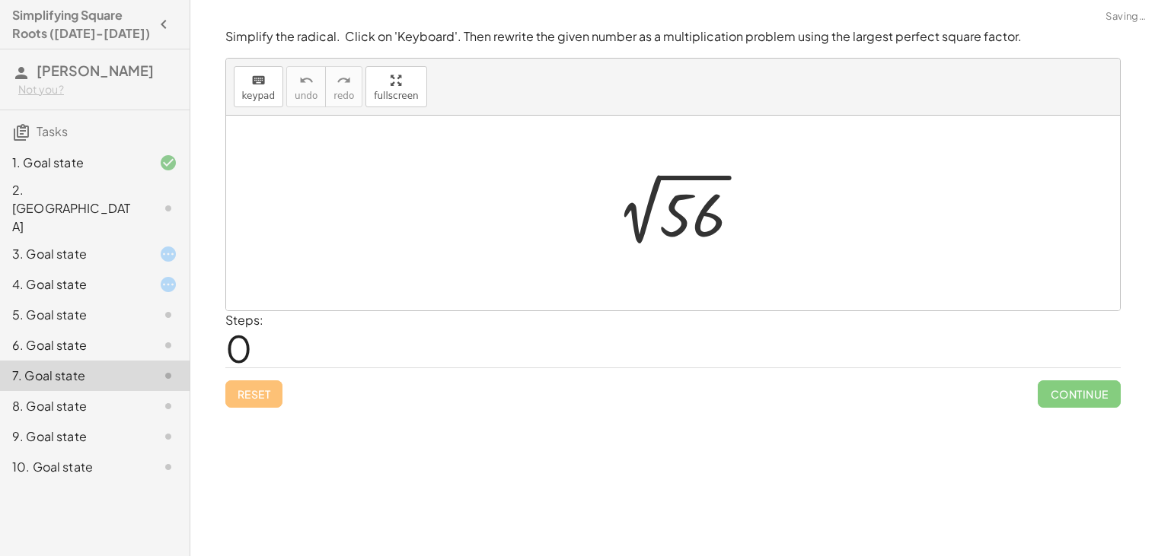
click at [143, 397] on div at bounding box center [156, 406] width 43 height 18
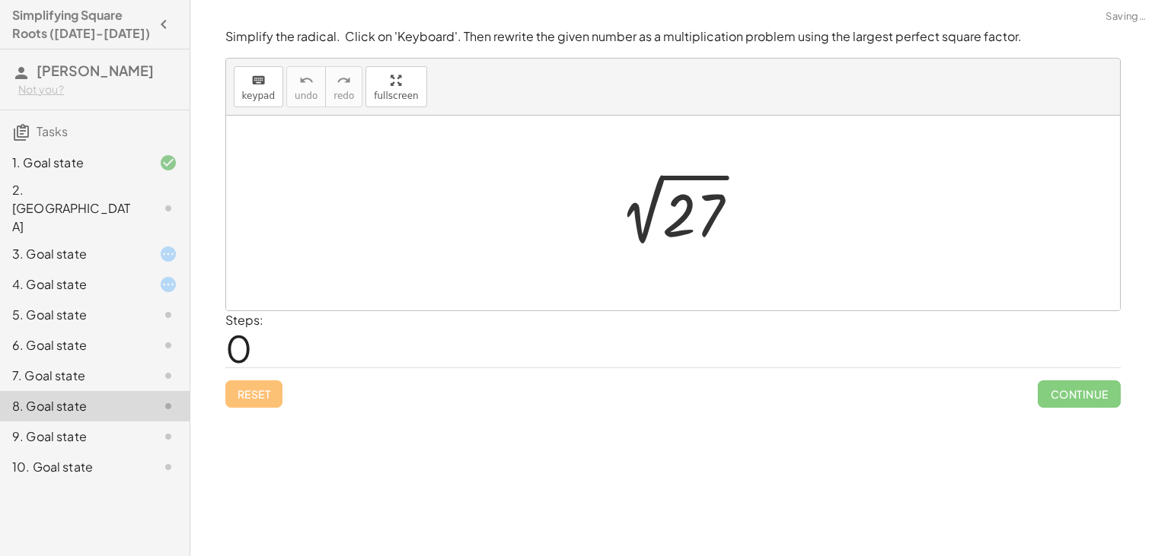
click at [147, 428] on div at bounding box center [156, 437] width 43 height 18
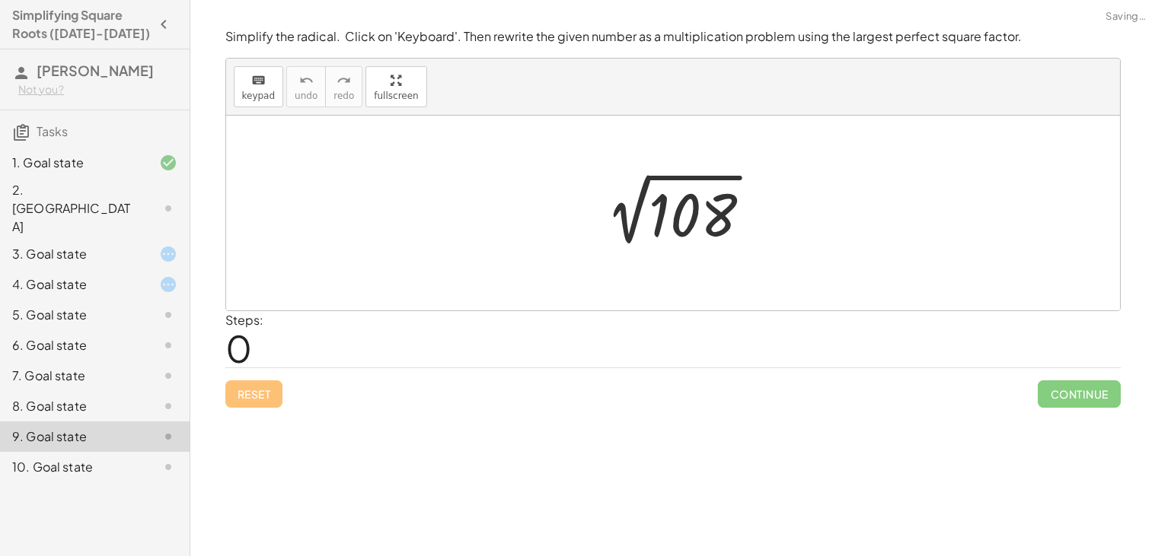
click at [148, 458] on div at bounding box center [156, 467] width 43 height 18
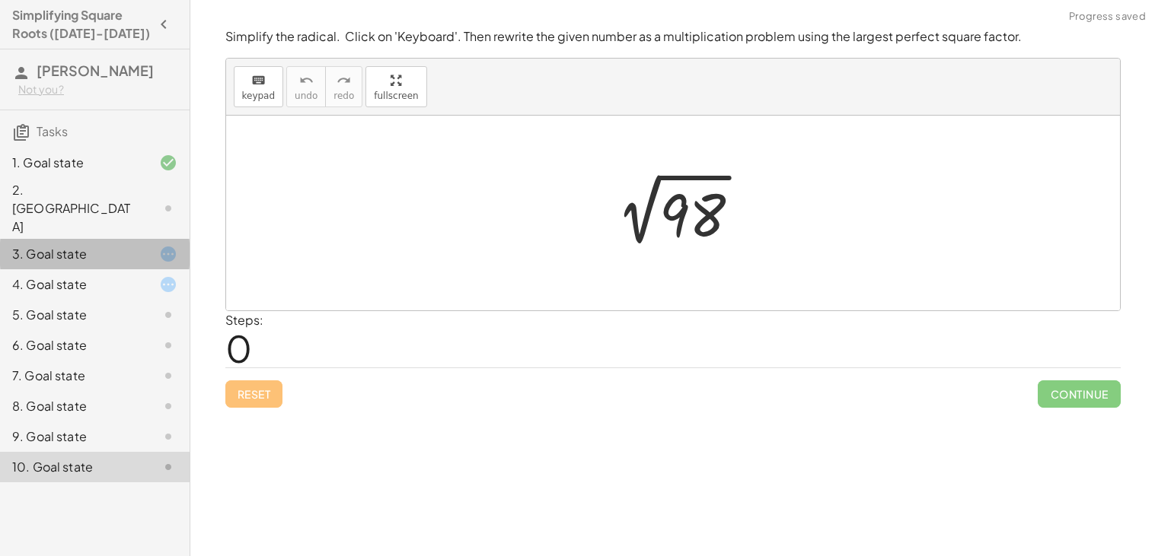
click at [165, 245] on icon at bounding box center [168, 254] width 18 height 18
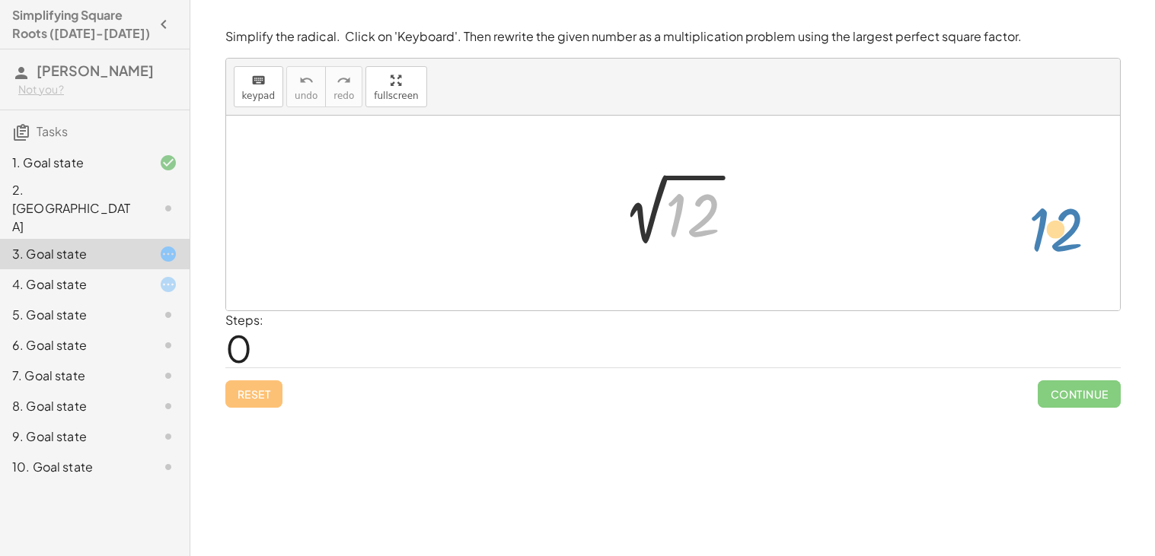
drag, startPoint x: 685, startPoint y: 212, endPoint x: 1047, endPoint y: 225, distance: 361.8
drag, startPoint x: 716, startPoint y: 203, endPoint x: 640, endPoint y: 177, distance: 80.4
click at [640, 177] on div at bounding box center [678, 213] width 153 height 77
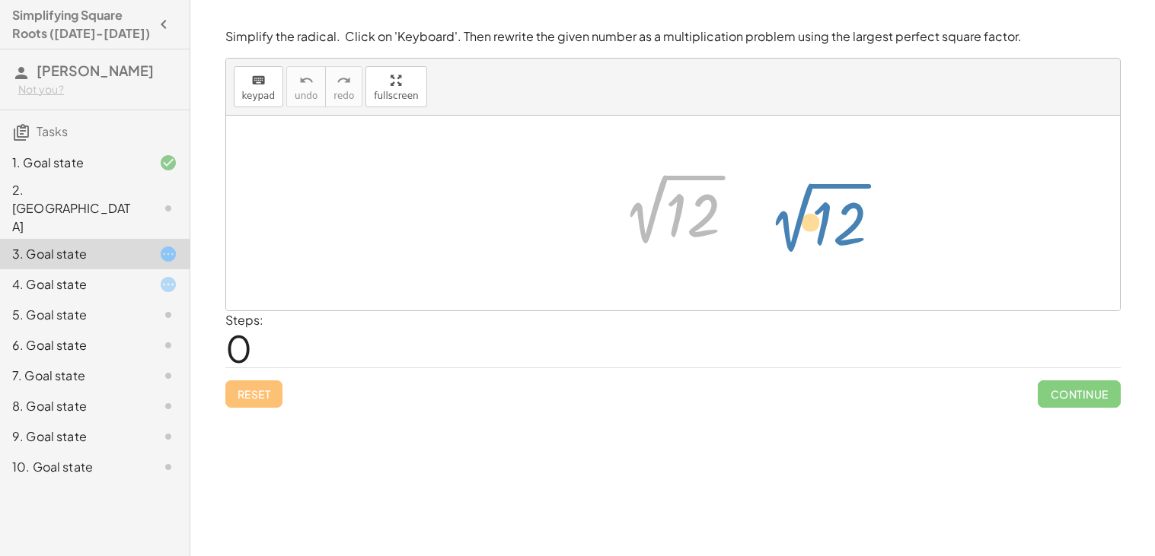
drag, startPoint x: 654, startPoint y: 204, endPoint x: 811, endPoint y: 218, distance: 157.4
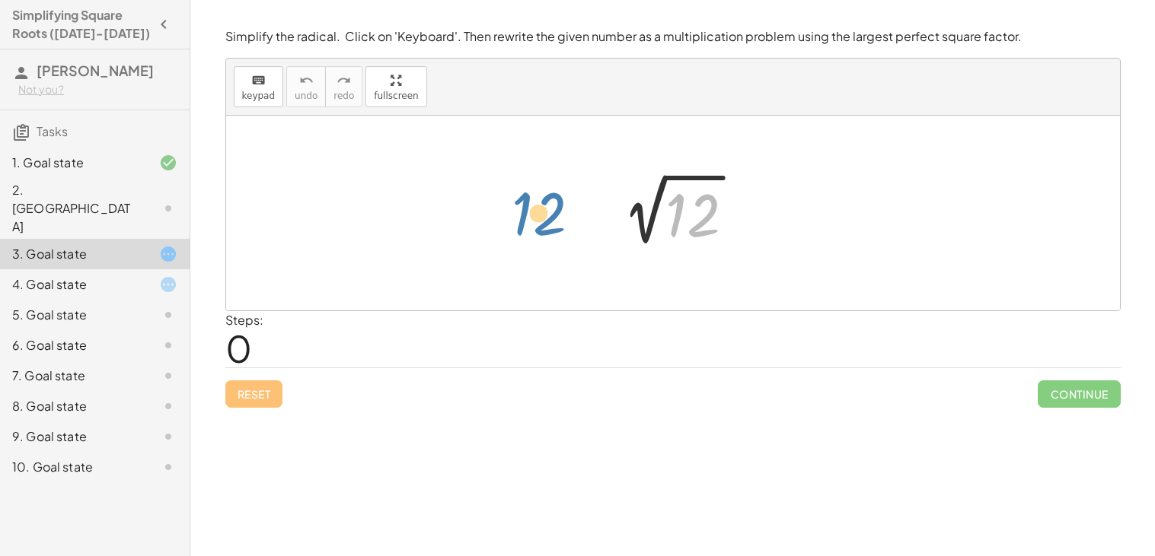
drag, startPoint x: 707, startPoint y: 213, endPoint x: 550, endPoint y: 209, distance: 156.9
click at [550, 209] on div "12 2 √ 12" at bounding box center [673, 213] width 894 height 195
drag, startPoint x: 681, startPoint y: 219, endPoint x: 604, endPoint y: 239, distance: 79.4
click at [604, 239] on div at bounding box center [678, 213] width 153 height 77
drag, startPoint x: 708, startPoint y: 215, endPoint x: 676, endPoint y: 181, distance: 46.3
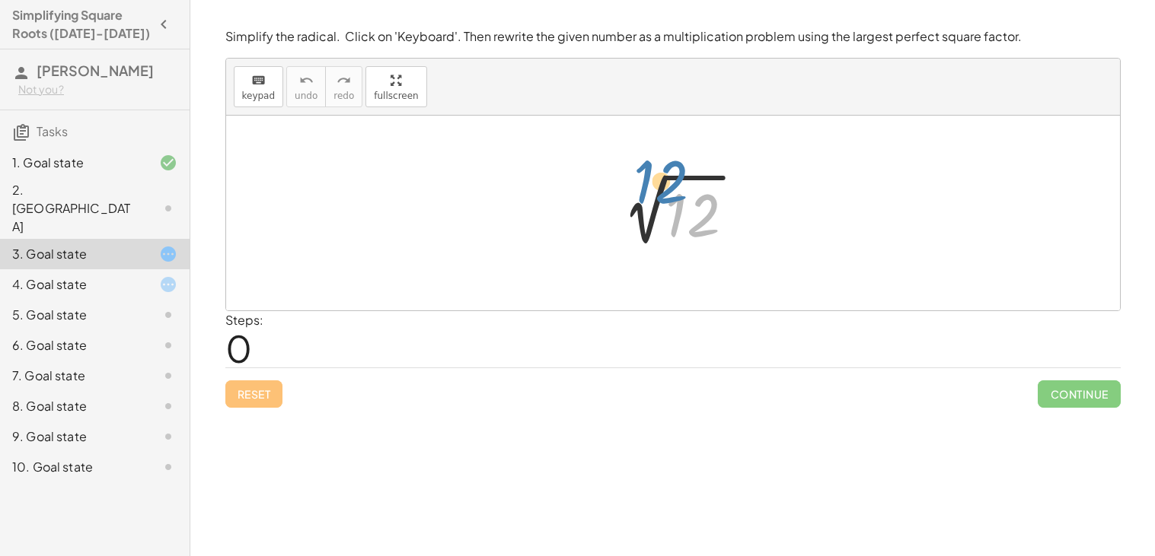
click at [676, 181] on div at bounding box center [678, 213] width 153 height 77
drag, startPoint x: 687, startPoint y: 209, endPoint x: 665, endPoint y: 274, distance: 68.4
click at [634, 213] on div at bounding box center [678, 213] width 153 height 77
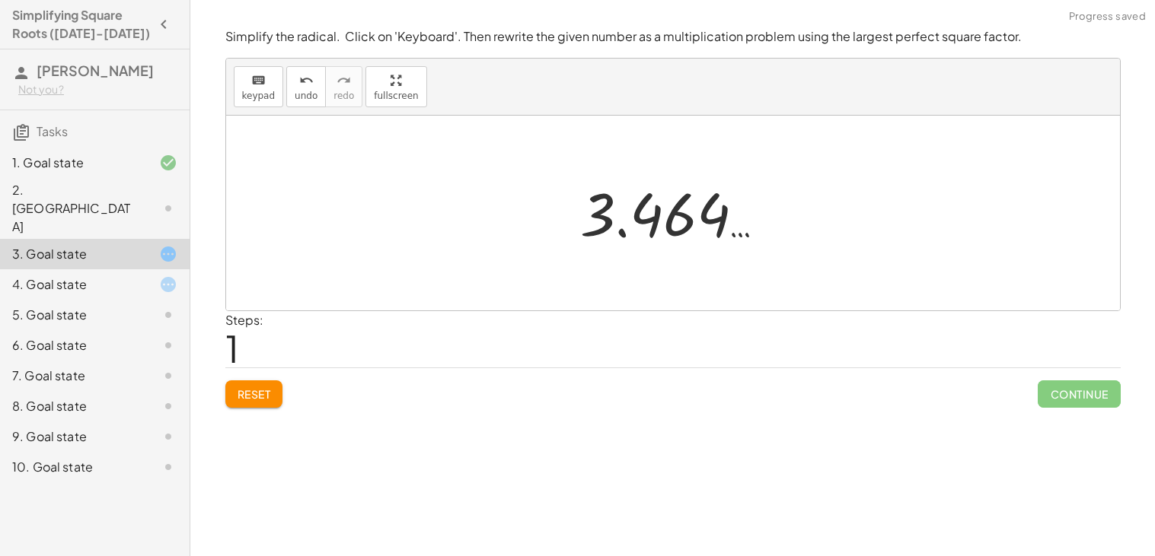
click at [634, 213] on div at bounding box center [678, 213] width 212 height 75
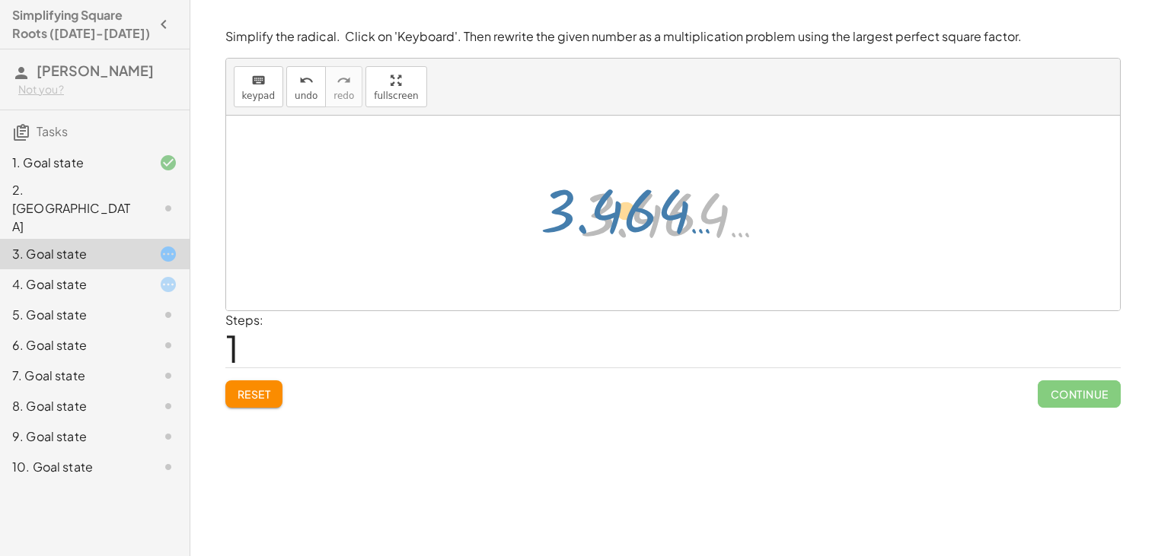
drag, startPoint x: 703, startPoint y: 225, endPoint x: 667, endPoint y: 227, distance: 35.8
click at [644, 222] on div at bounding box center [678, 213] width 212 height 75
click at [728, 226] on div at bounding box center [678, 213] width 212 height 75
click at [690, 210] on div at bounding box center [678, 213] width 212 height 75
click at [575, 222] on div at bounding box center [678, 213] width 212 height 75
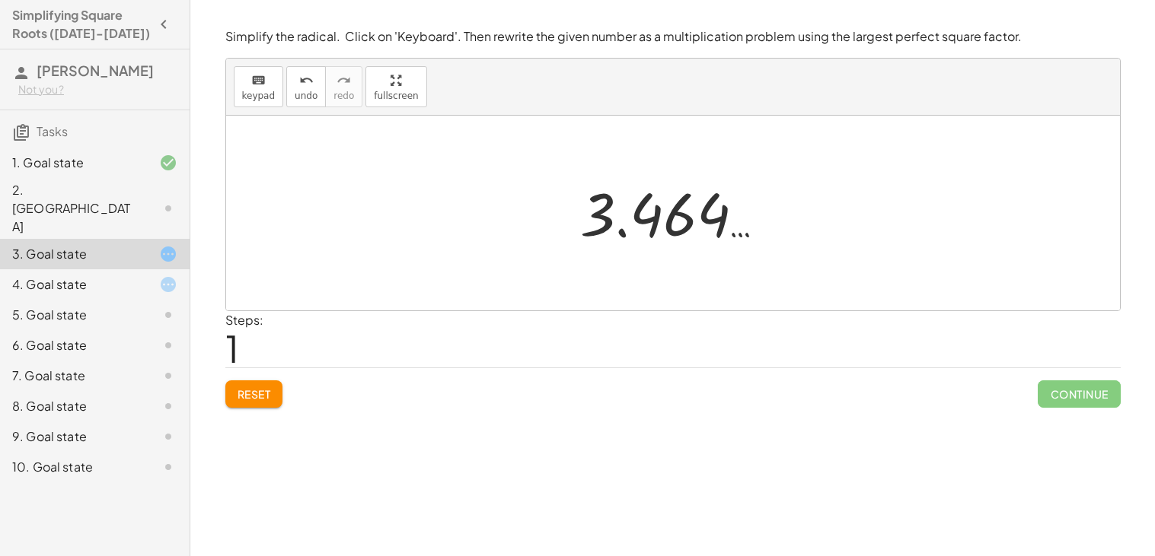
click at [590, 204] on div at bounding box center [678, 213] width 212 height 75
click at [612, 250] on div "2 √ 12 3.464 …" at bounding box center [672, 213] width 231 height 83
click at [652, 220] on div at bounding box center [678, 213] width 212 height 75
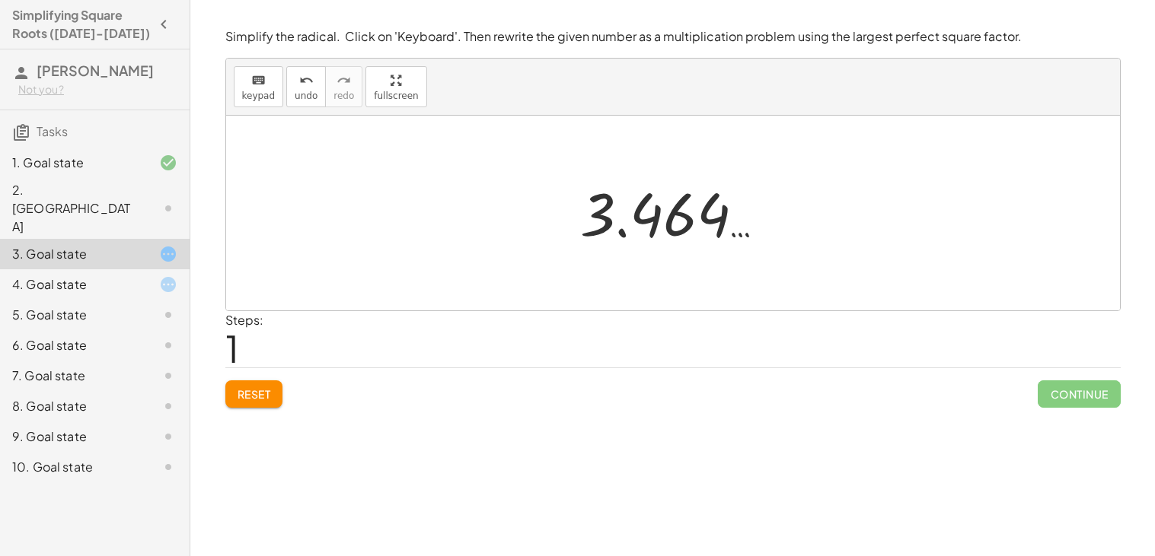
click at [652, 220] on div at bounding box center [678, 213] width 212 height 75
click at [659, 219] on div at bounding box center [678, 213] width 212 height 75
click at [730, 189] on div at bounding box center [678, 213] width 212 height 75
click at [258, 96] on span "keypad" at bounding box center [258, 96] width 33 height 11
click at [266, 100] on button "keyboard keypad" at bounding box center [259, 86] width 50 height 41
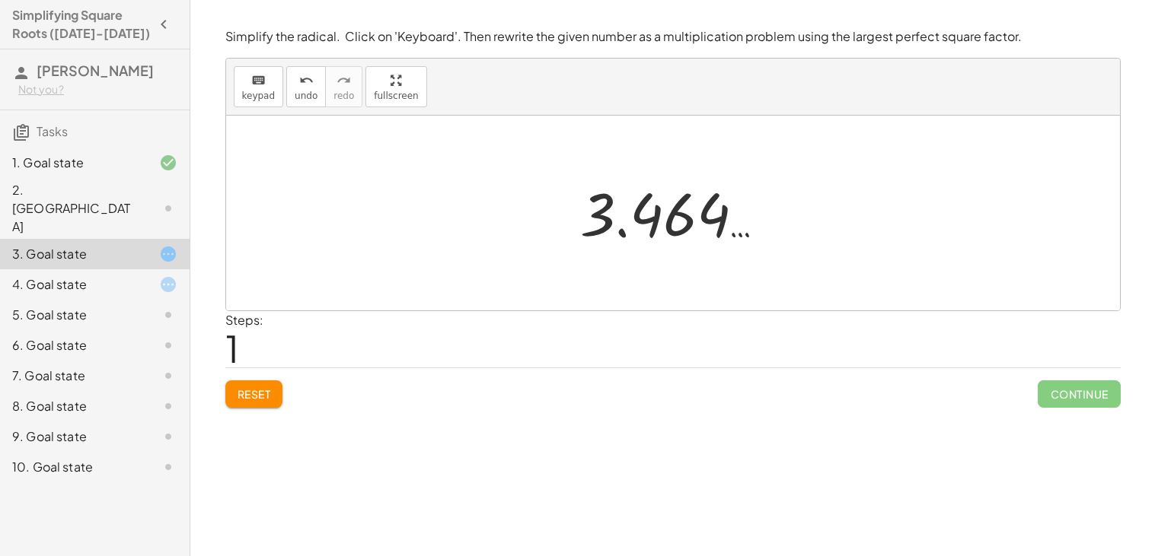
click at [549, 209] on div at bounding box center [673, 213] width 894 height 195
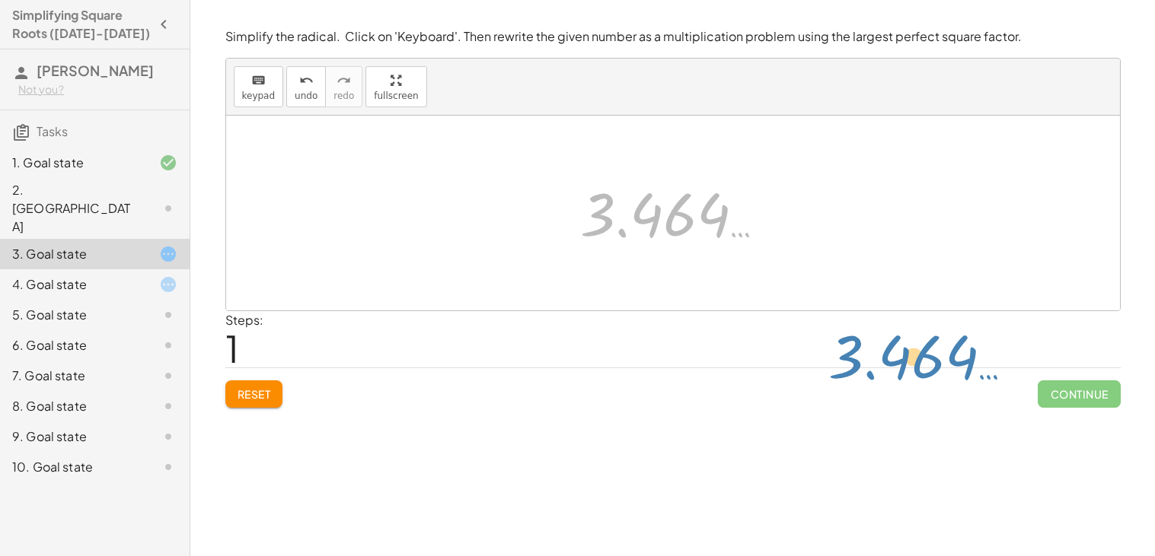
drag, startPoint x: 593, startPoint y: 207, endPoint x: 837, endPoint y: 352, distance: 284.3
click at [0, 0] on div "Simplify the radical. Click on 'Keyboard'. Then rewrite the given number as a m…" at bounding box center [0, 0] width 0 height 0
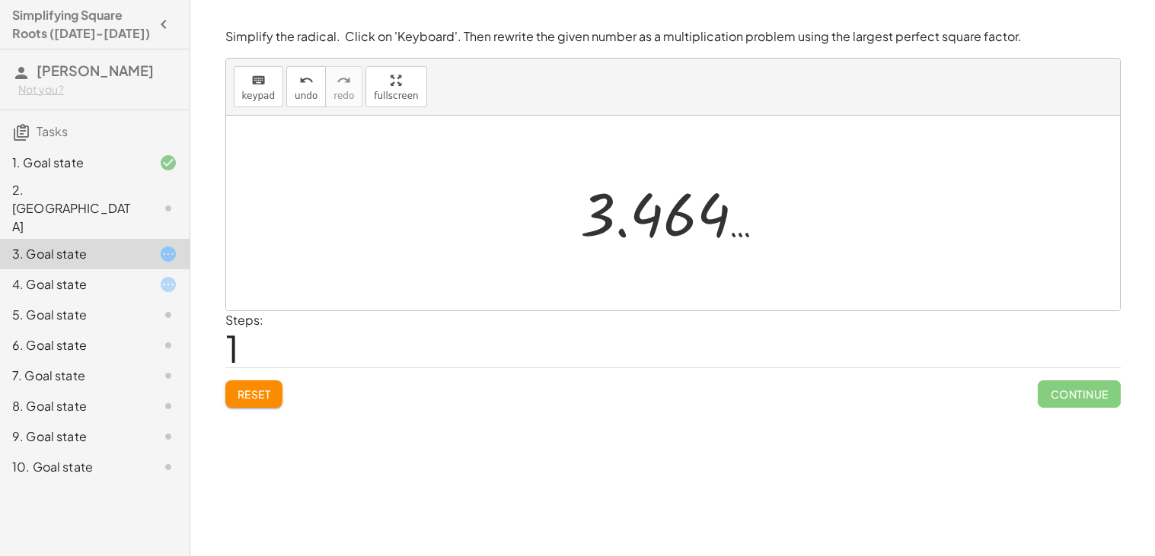
click at [697, 242] on div at bounding box center [678, 213] width 212 height 75
click at [712, 230] on div at bounding box center [678, 213] width 212 height 75
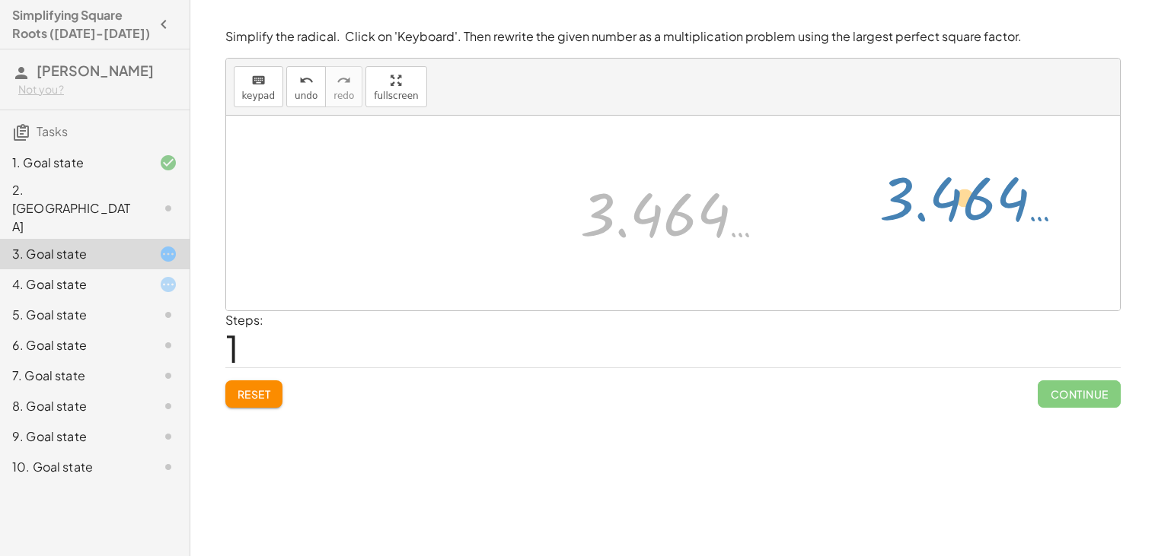
drag, startPoint x: 712, startPoint y: 230, endPoint x: 1012, endPoint y: 214, distance: 300.4
click at [1012, 214] on div "2 √ 12 3.464 … 3.464 …" at bounding box center [673, 213] width 894 height 195
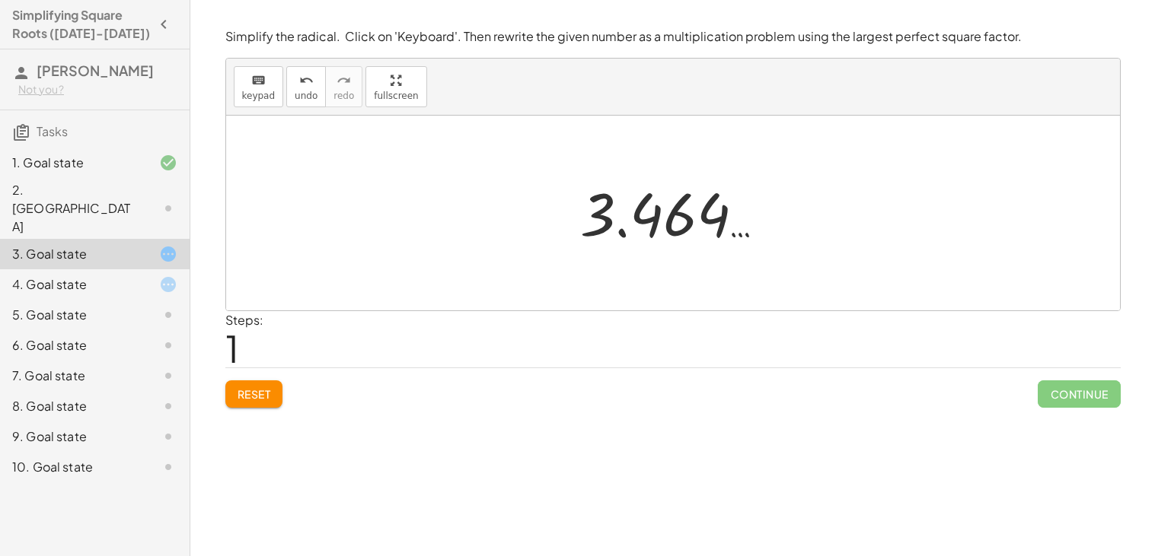
click at [702, 227] on div at bounding box center [678, 213] width 212 height 75
click at [260, 400] on span "Reset" at bounding box center [254, 394] width 33 height 14
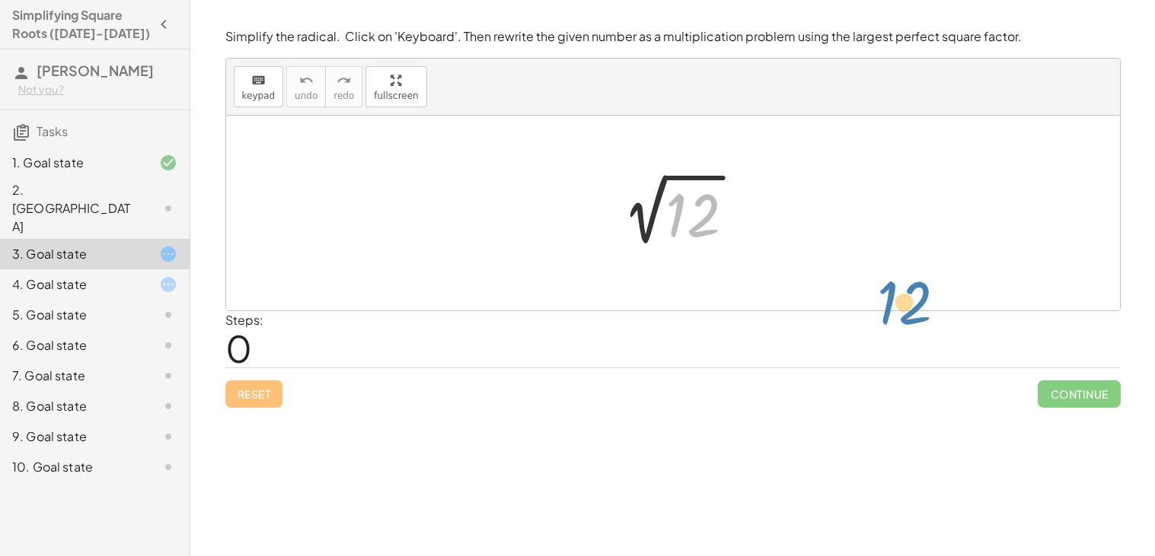
drag, startPoint x: 697, startPoint y: 193, endPoint x: 969, endPoint y: 306, distance: 294.9
click at [969, 306] on div "12 2 √ 12" at bounding box center [673, 213] width 894 height 195
drag, startPoint x: 693, startPoint y: 206, endPoint x: 664, endPoint y: 139, distance: 72.6
click at [664, 139] on div "12 2 √ 12" at bounding box center [673, 213] width 894 height 195
click at [376, 78] on div "button" at bounding box center [396, 80] width 44 height 18
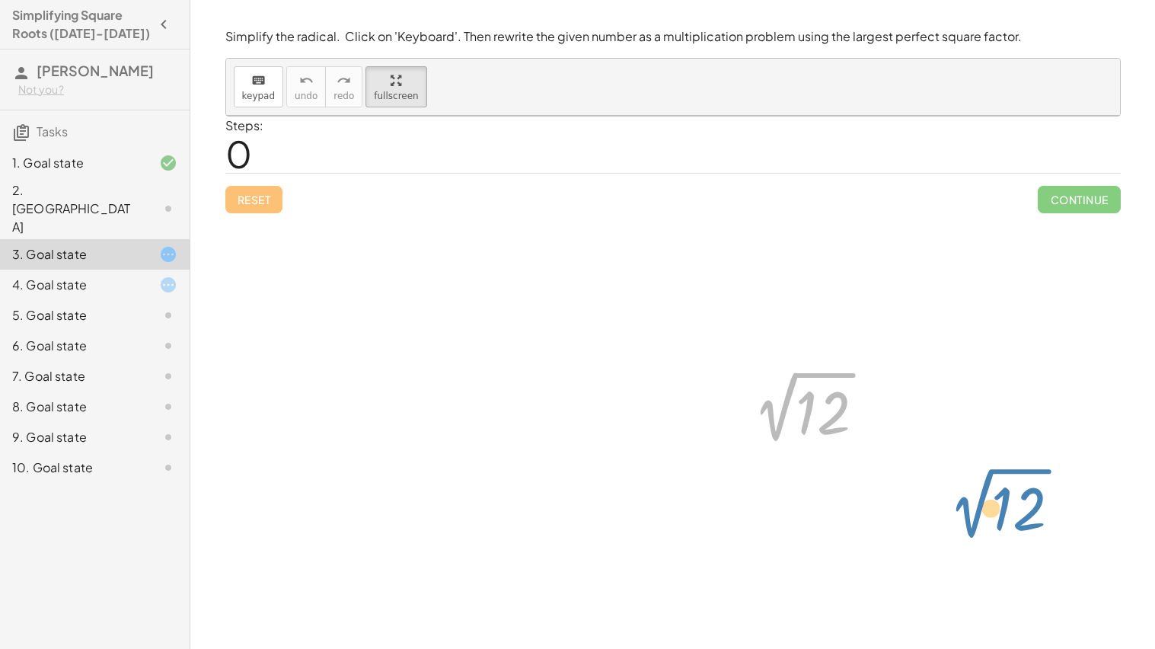
drag, startPoint x: 561, startPoint y: 337, endPoint x: 780, endPoint y: 454, distance: 248.6
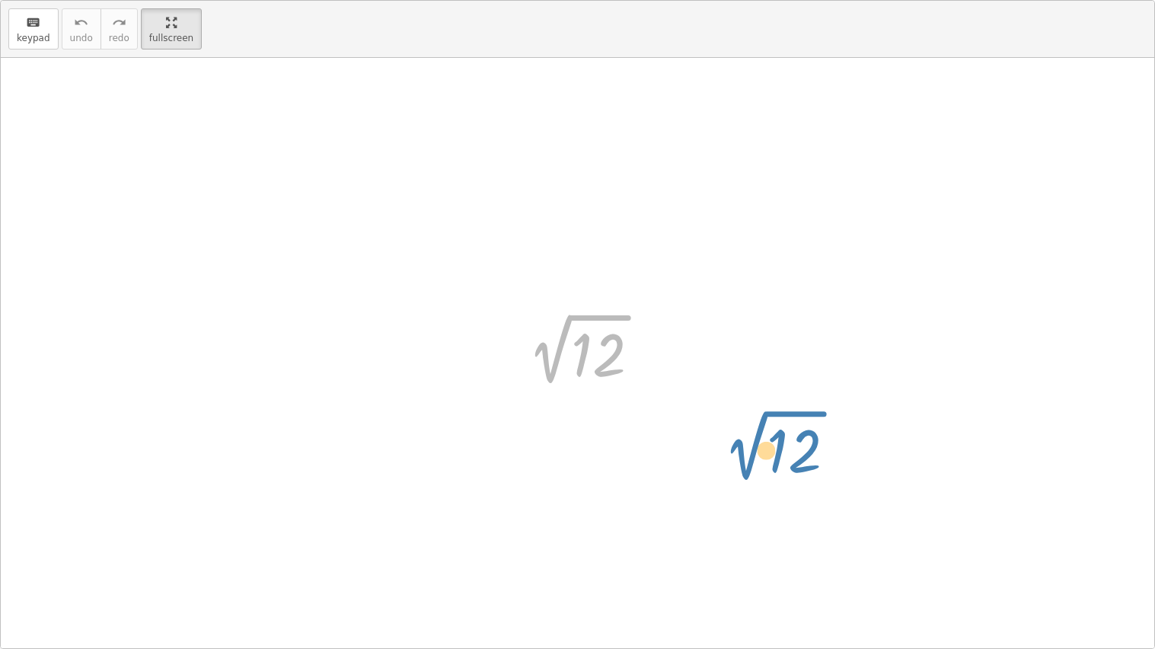
click at [780, 454] on div "2 √ 12 2 √ 12" at bounding box center [577, 353] width 1153 height 590
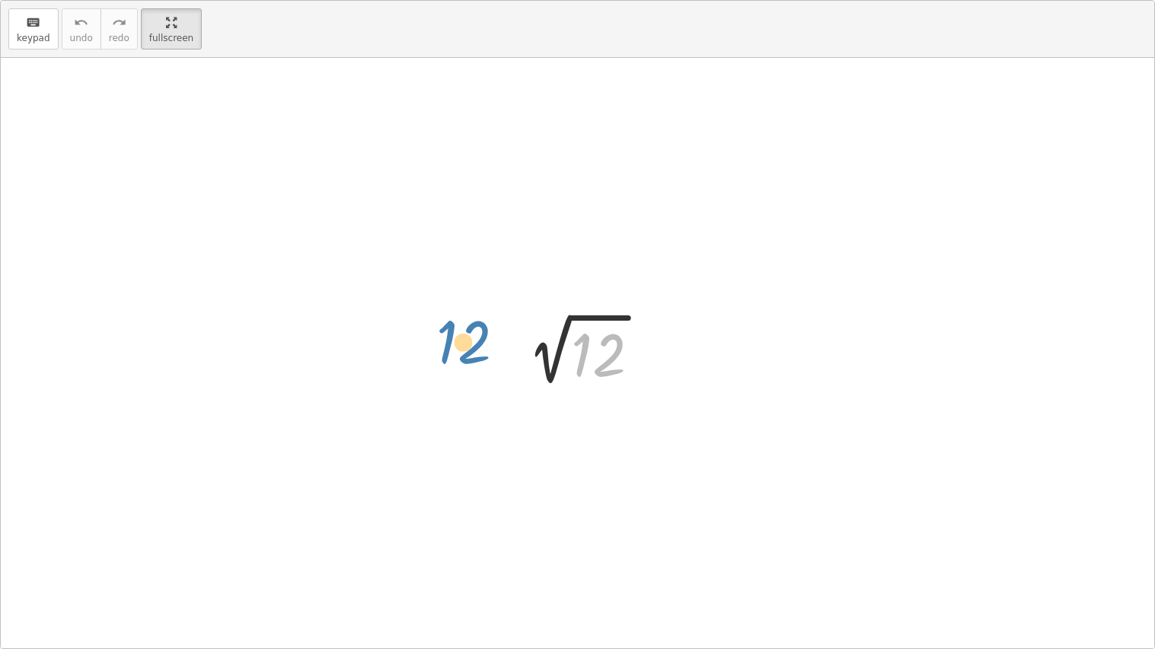
drag, startPoint x: 613, startPoint y: 363, endPoint x: 477, endPoint y: 350, distance: 136.9
click at [477, 350] on div "12 2 √ 12" at bounding box center [577, 353] width 1153 height 590
click at [22, 35] on span "keypad" at bounding box center [33, 38] width 33 height 11
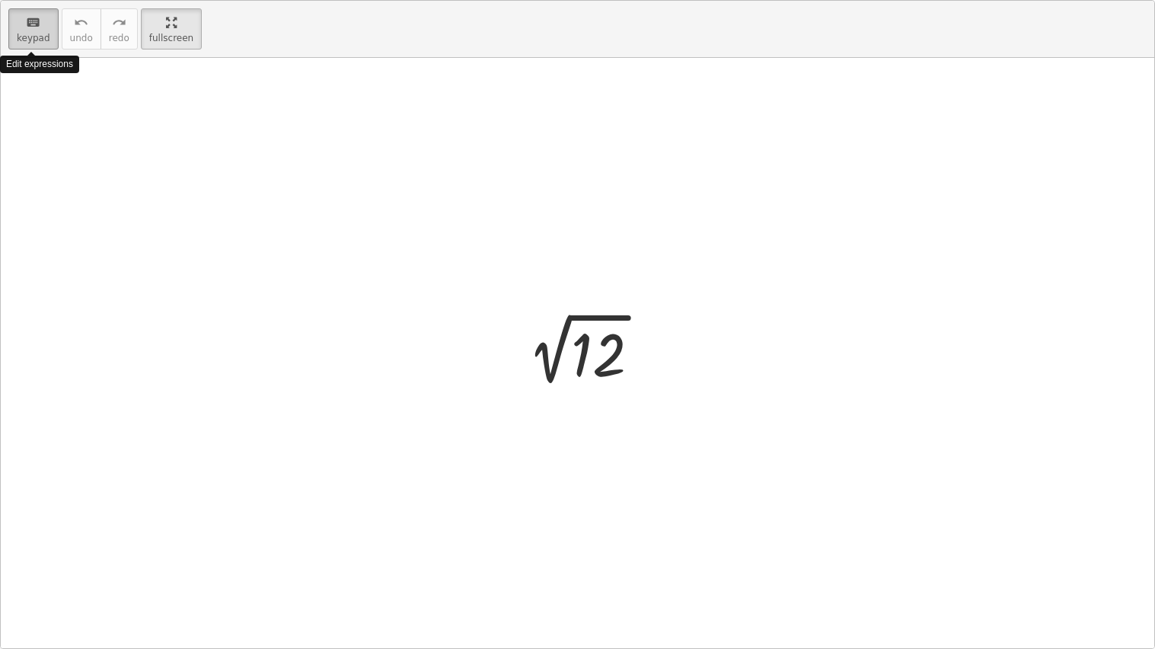
click at [22, 35] on span "keypad" at bounding box center [33, 38] width 33 height 11
click at [152, 30] on div "button" at bounding box center [171, 22] width 44 height 18
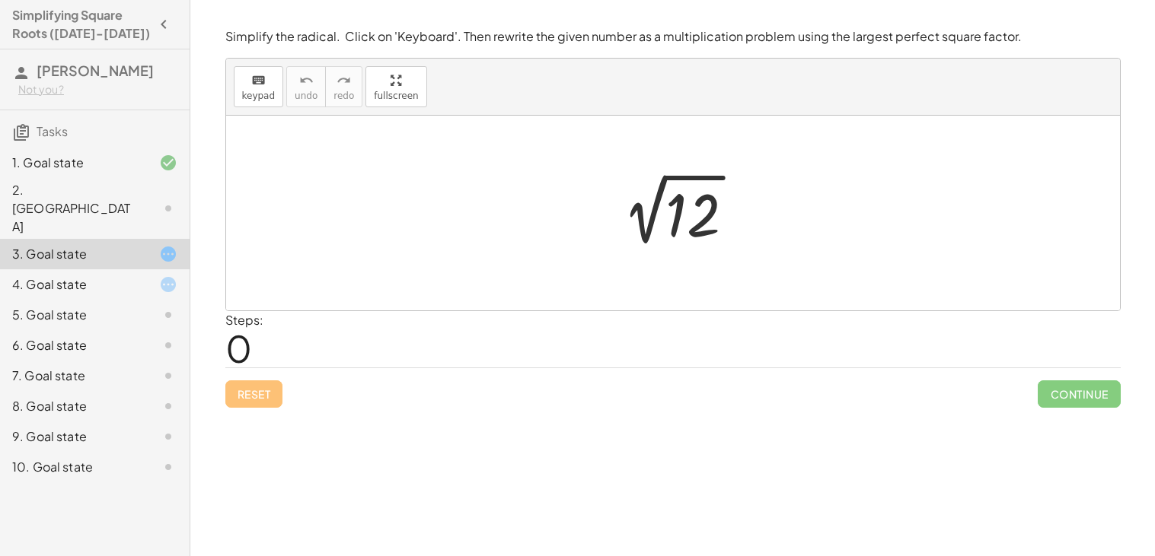
click at [152, 169] on div at bounding box center [156, 163] width 43 height 18
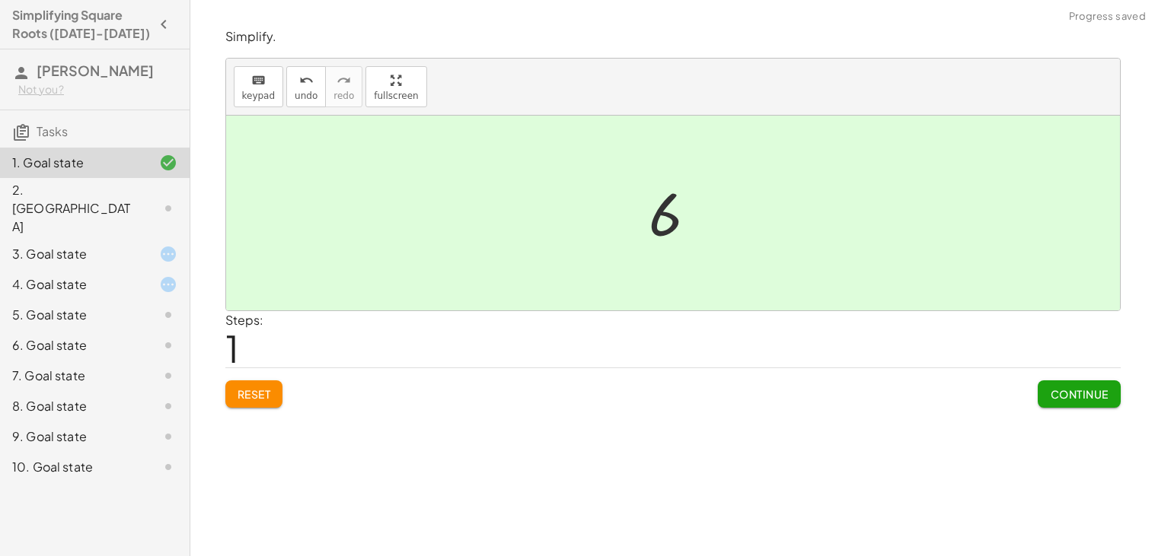
click at [394, 225] on div at bounding box center [673, 213] width 894 height 195
click at [267, 84] on div "keyboard" at bounding box center [258, 80] width 33 height 18
click at [136, 199] on div at bounding box center [156, 208] width 43 height 18
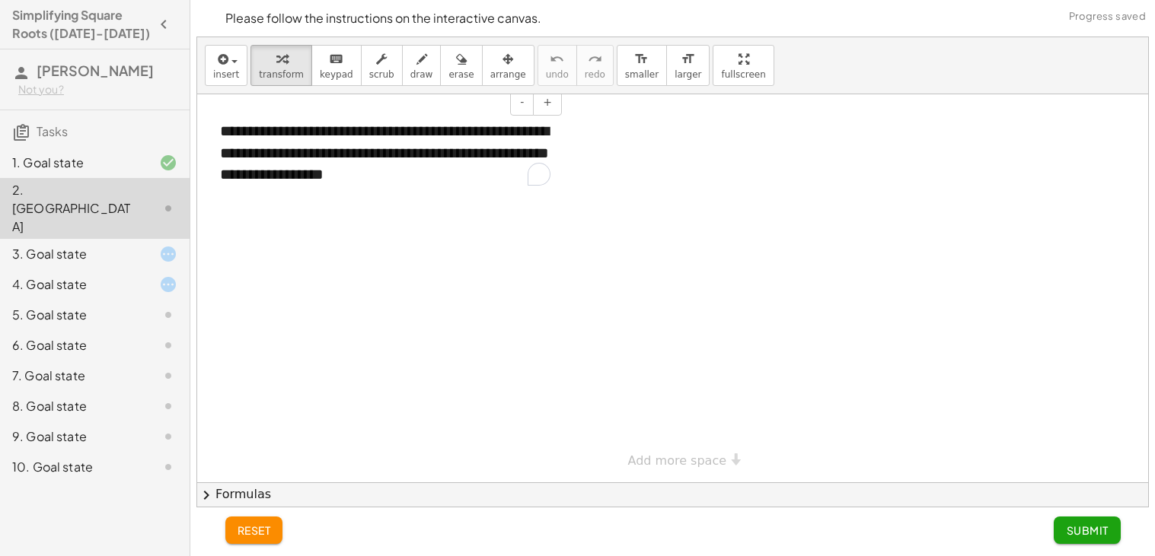
click at [403, 183] on div "**********" at bounding box center [385, 153] width 361 height 96
click at [393, 225] on div at bounding box center [672, 288] width 951 height 388
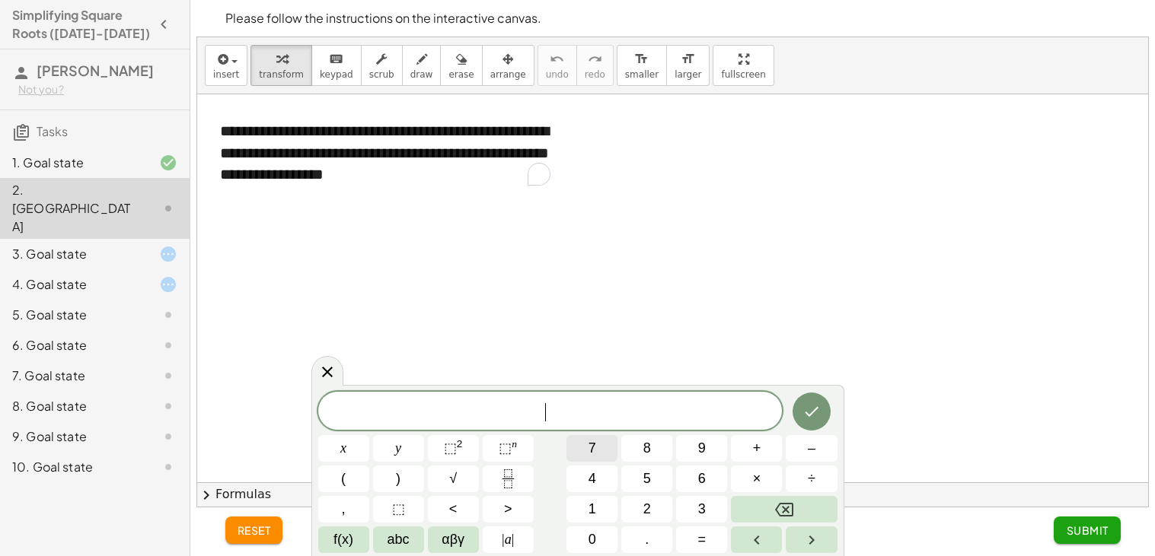
click at [598, 458] on button "7" at bounding box center [591, 448] width 51 height 27
click at [806, 437] on button "–" at bounding box center [811, 448] width 51 height 27
click at [820, 415] on icon "Done" at bounding box center [811, 412] width 18 height 18
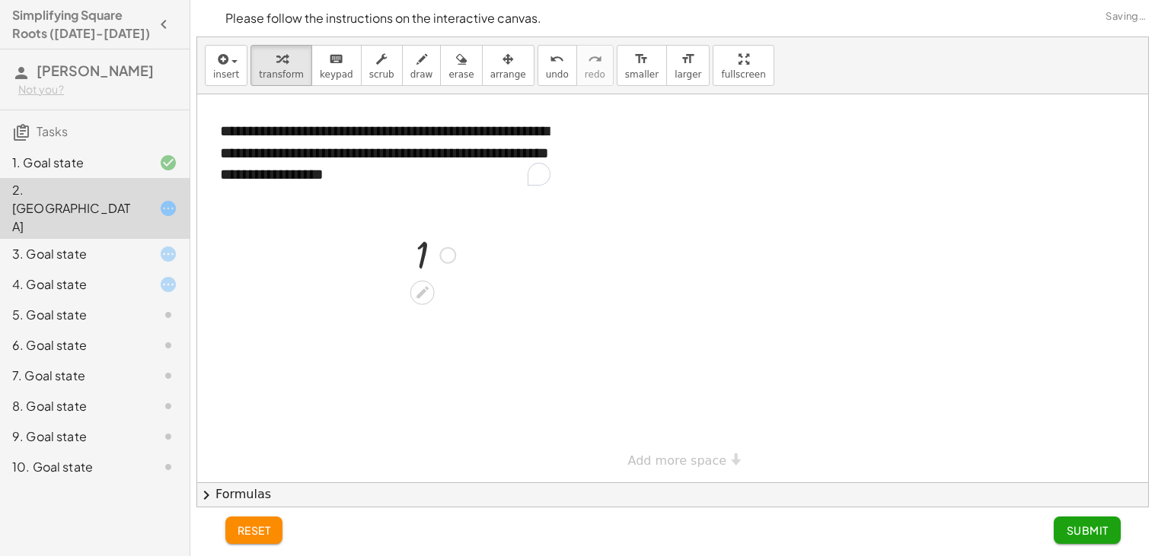
click at [429, 252] on div at bounding box center [435, 254] width 55 height 50
click at [91, 245] on div "3. Goal state" at bounding box center [73, 254] width 123 height 18
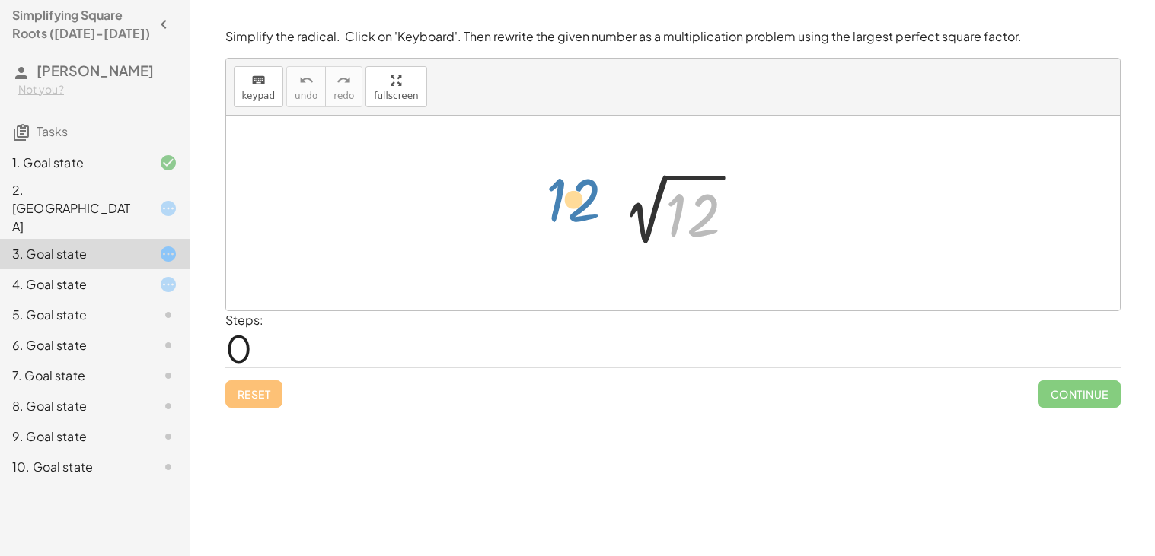
drag, startPoint x: 697, startPoint y: 221, endPoint x: 578, endPoint y: 205, distance: 120.6
click at [578, 205] on div at bounding box center [673, 213] width 894 height 195
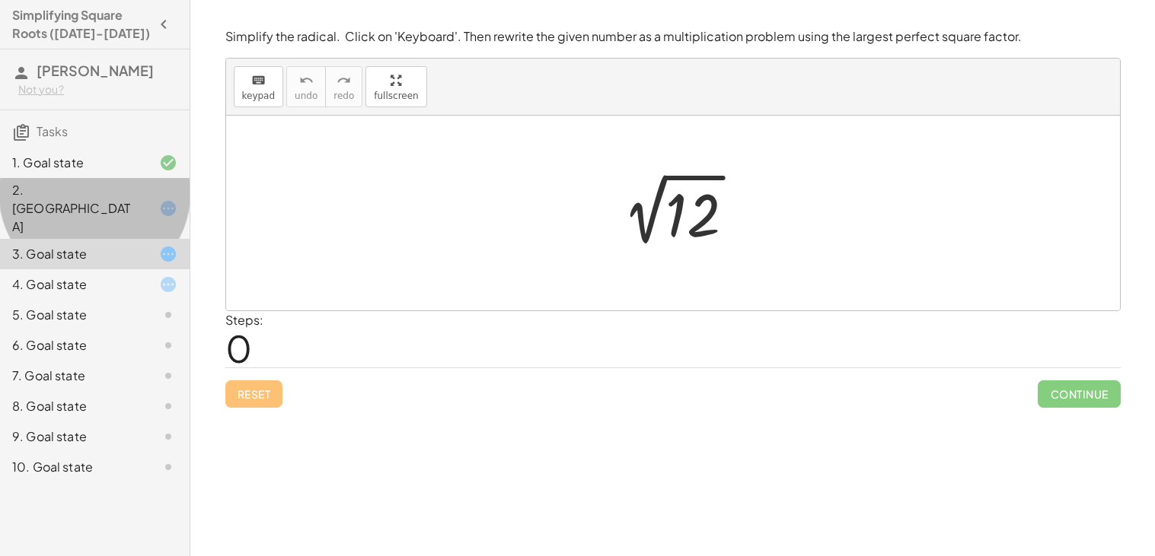
click at [102, 190] on div "2. [GEOGRAPHIC_DATA]" at bounding box center [73, 208] width 123 height 55
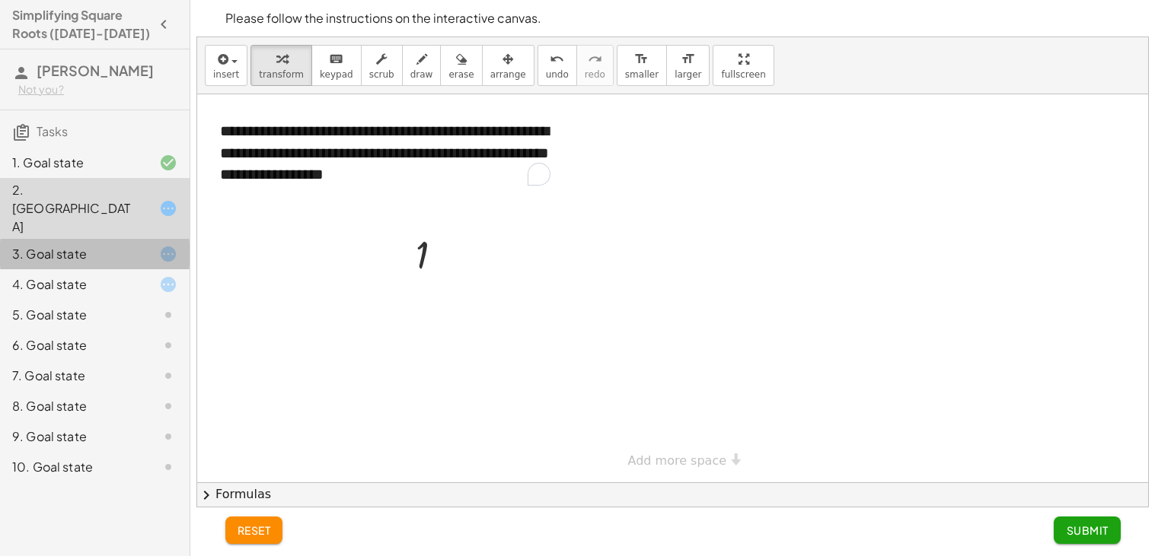
click at [107, 300] on div "3. Goal state" at bounding box center [95, 315] width 190 height 30
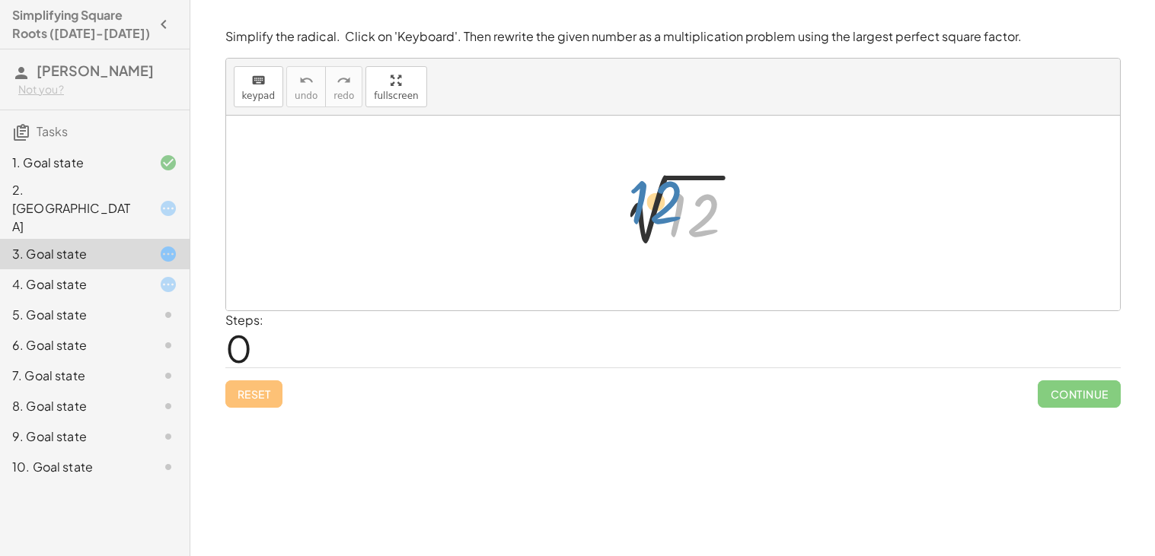
drag, startPoint x: 687, startPoint y: 211, endPoint x: 650, endPoint y: 198, distance: 39.5
click at [650, 198] on div at bounding box center [678, 213] width 153 height 77
drag, startPoint x: 716, startPoint y: 215, endPoint x: 715, endPoint y: 179, distance: 35.8
click at [715, 179] on div at bounding box center [678, 213] width 153 height 77
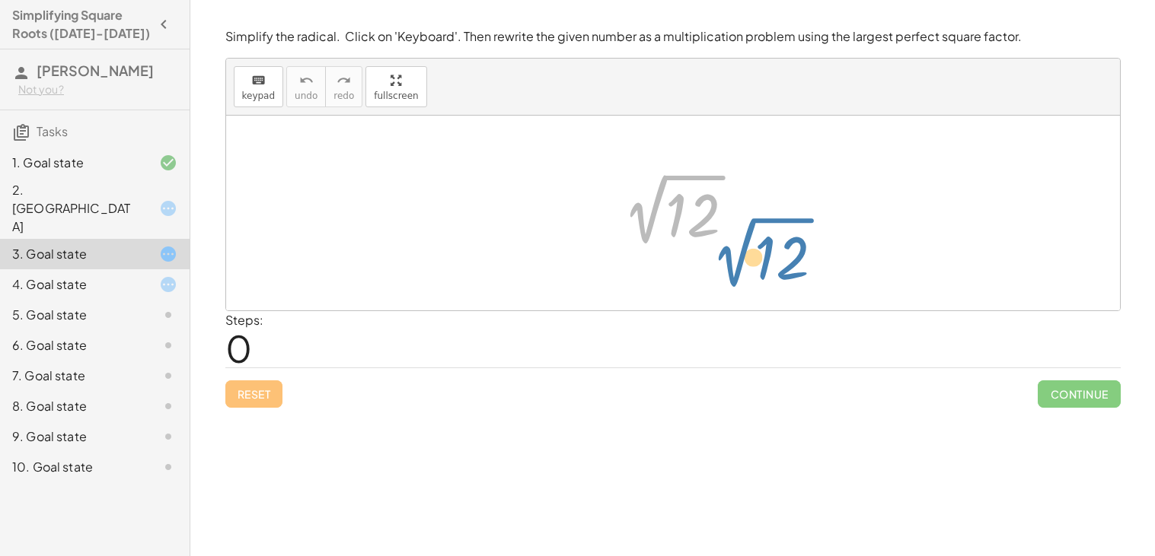
drag, startPoint x: 652, startPoint y: 219, endPoint x: 741, endPoint y: 263, distance: 98.4
click at [741, 263] on div "2 √ 12 2 √ 12" at bounding box center [673, 213] width 894 height 195
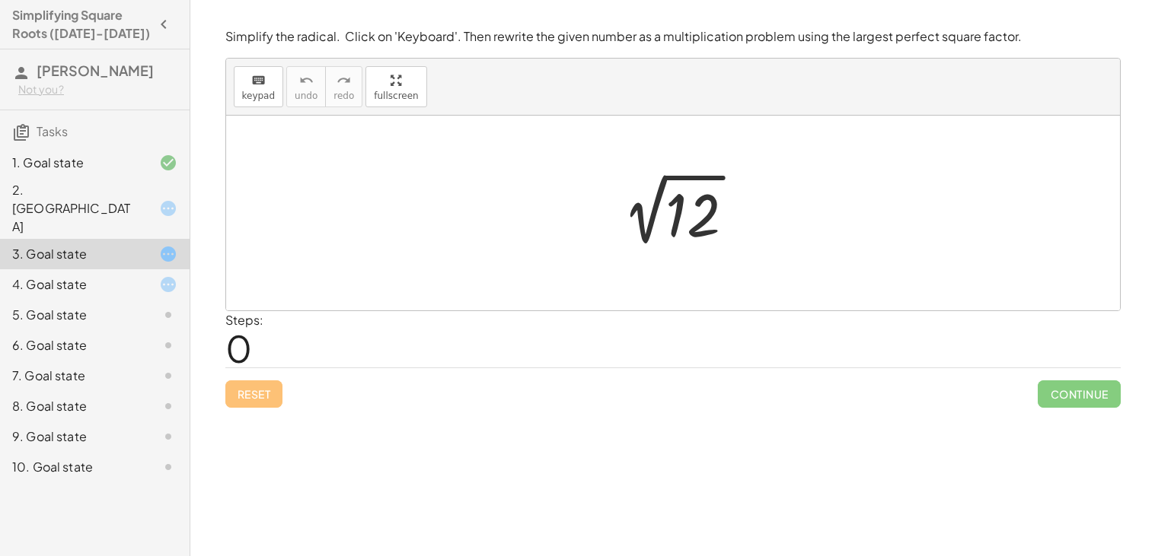
click at [148, 269] on div "2. [GEOGRAPHIC_DATA]" at bounding box center [95, 284] width 190 height 30
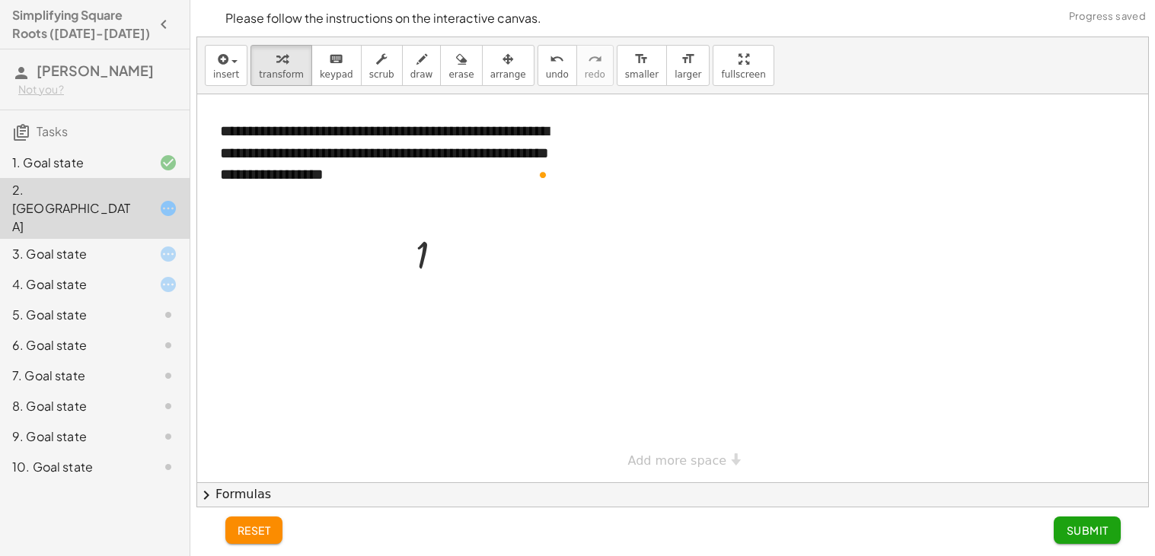
click at [475, 247] on div at bounding box center [672, 288] width 951 height 388
click at [434, 252] on div at bounding box center [435, 254] width 55 height 50
click at [423, 250] on div at bounding box center [435, 254] width 55 height 50
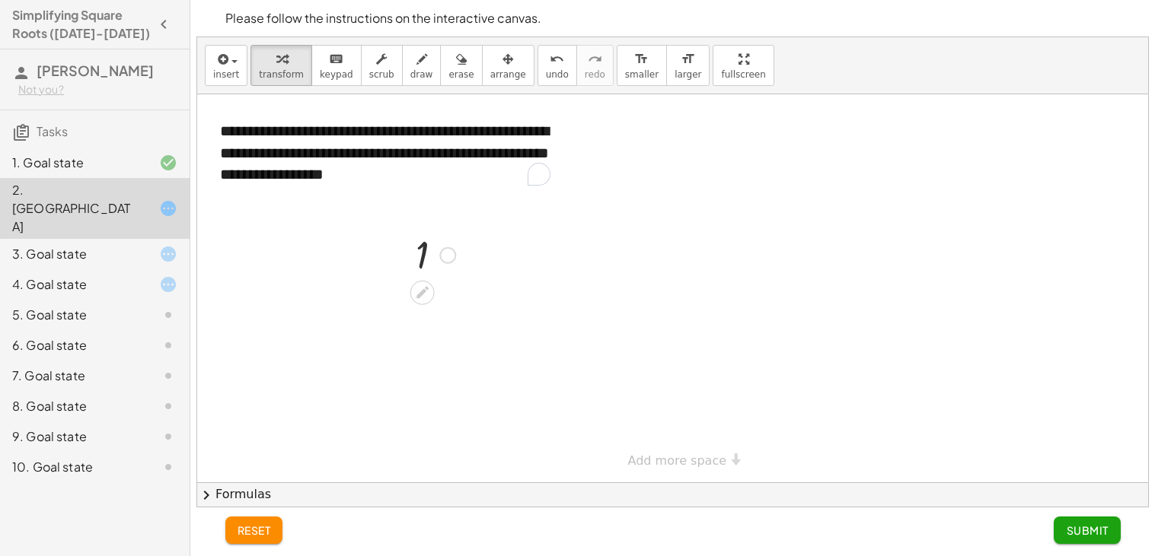
click at [423, 250] on div at bounding box center [435, 254] width 55 height 50
click at [429, 299] on icon at bounding box center [422, 293] width 16 height 16
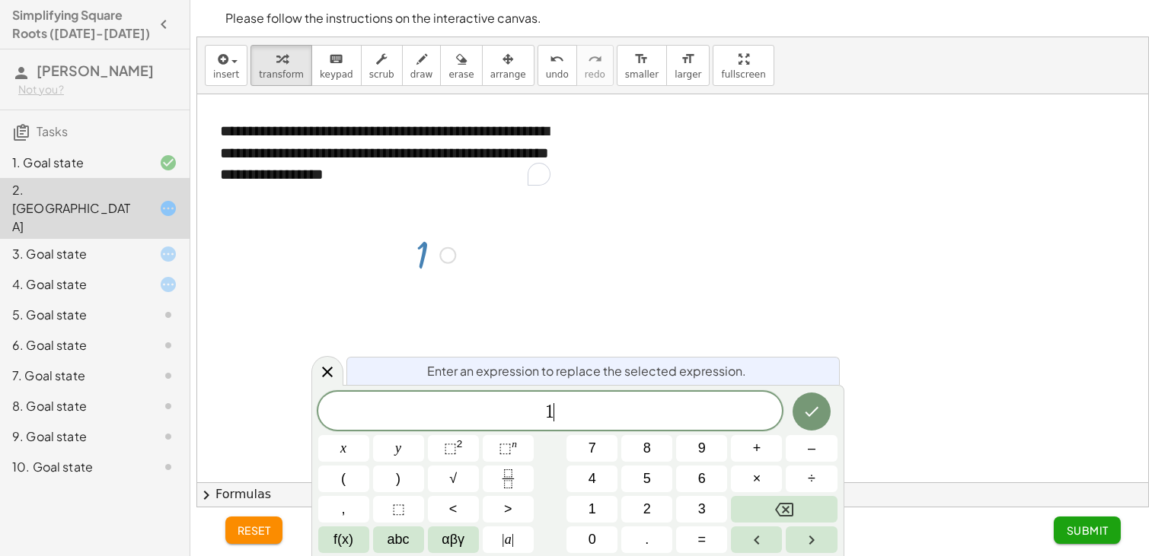
click at [572, 409] on span "1 ​" at bounding box center [550, 412] width 464 height 21
click at [572, 417] on span "1 , 4 , 1 6 , 2 5 ​ , 3 6" at bounding box center [550, 412] width 464 height 21
click at [608, 417] on span "1 , 4 , 1 6 , 2 5 ​ , 3 6" at bounding box center [550, 412] width 464 height 21
click at [808, 416] on icon "Done" at bounding box center [812, 412] width 14 height 10
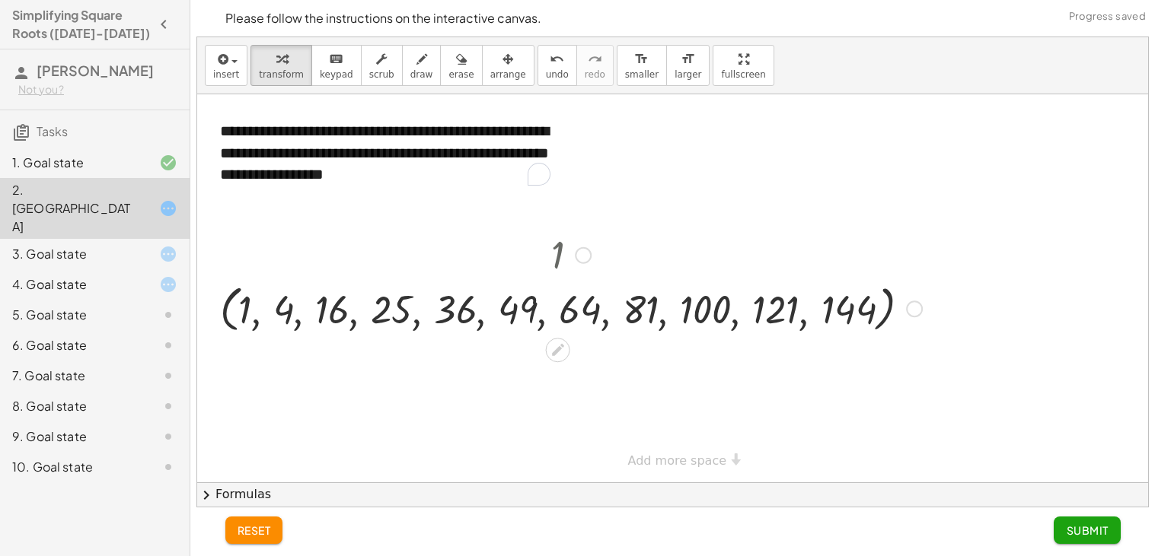
click at [68, 245] on div "3. Goal state" at bounding box center [73, 254] width 123 height 18
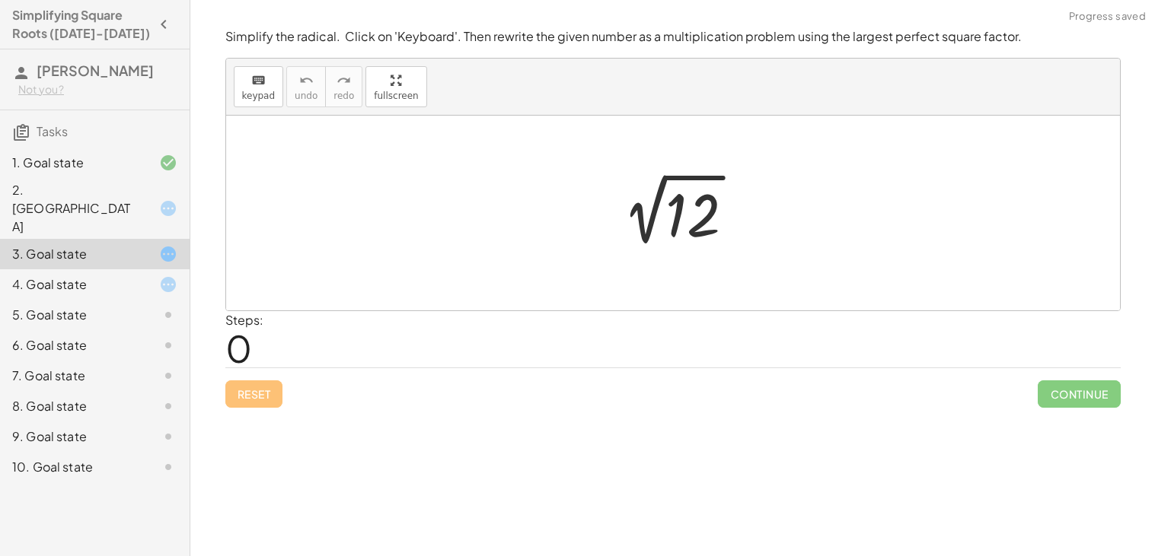
click at [665, 208] on div at bounding box center [678, 213] width 153 height 77
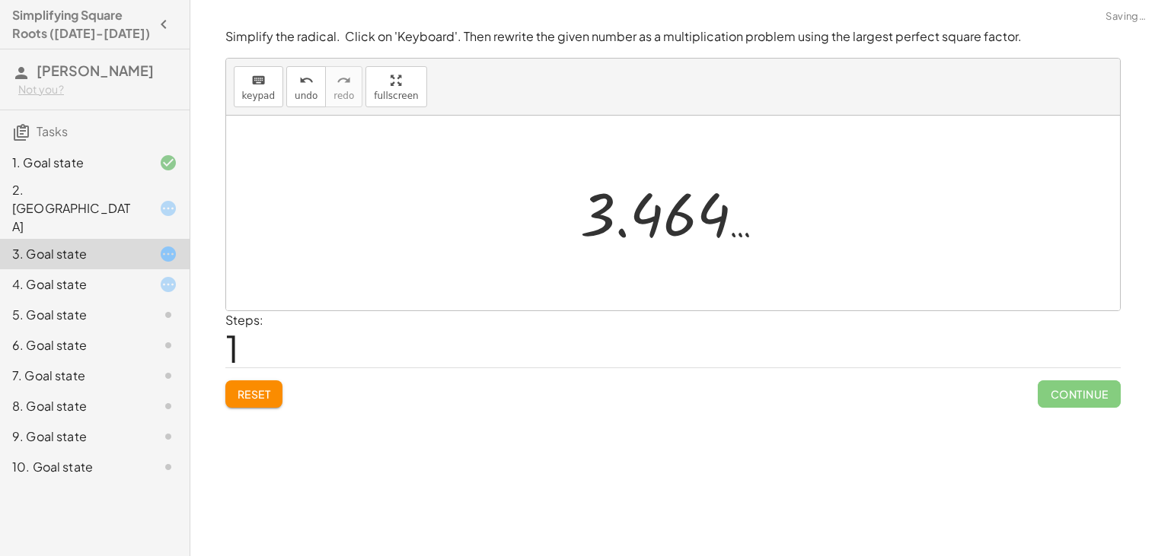
click at [709, 215] on div at bounding box center [678, 213] width 212 height 75
click at [663, 225] on div at bounding box center [678, 213] width 212 height 75
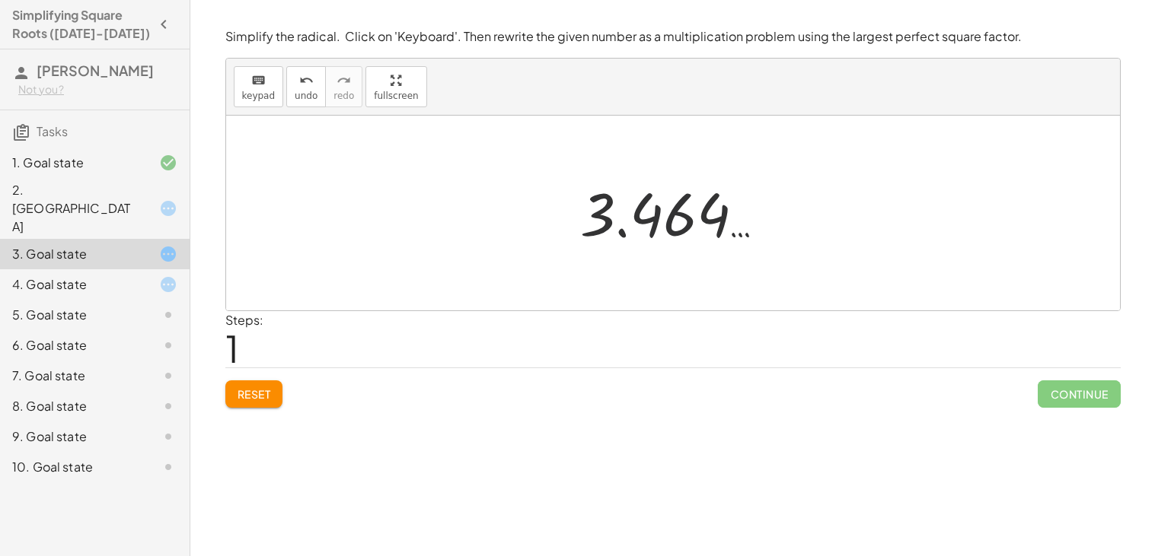
click at [713, 228] on div at bounding box center [678, 213] width 212 height 75
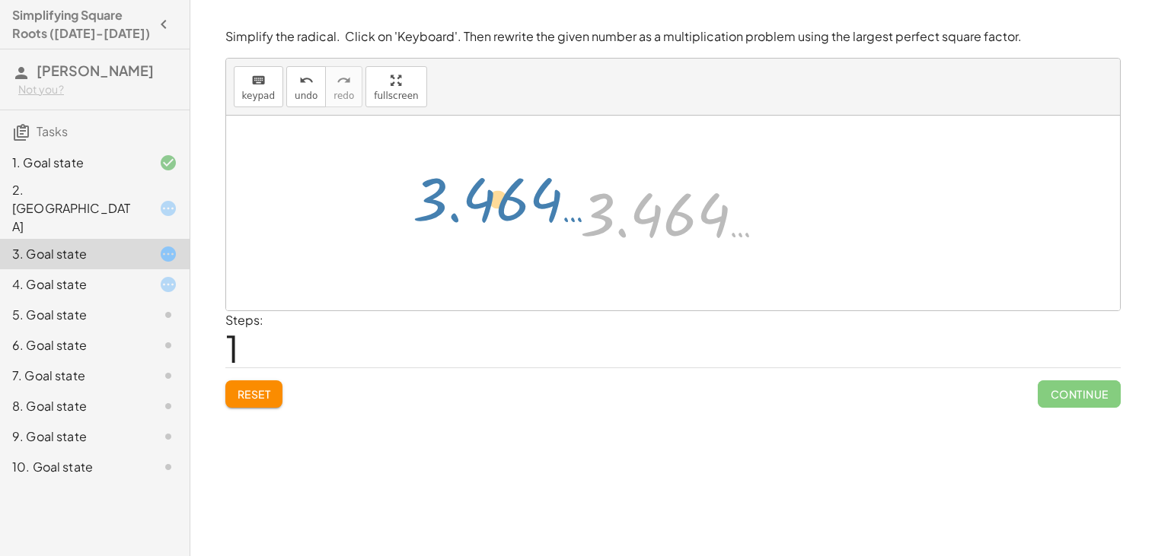
drag, startPoint x: 713, startPoint y: 228, endPoint x: 516, endPoint y: 205, distance: 197.7
click at [516, 205] on div "2 √ 12 3.464 … 3.464 …" at bounding box center [673, 213] width 894 height 195
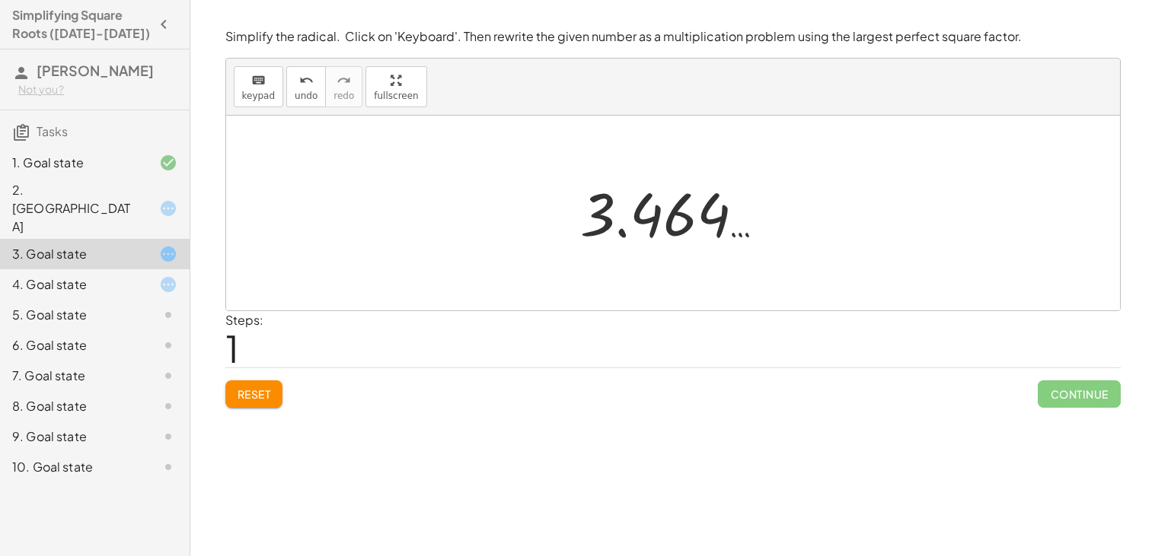
click at [664, 209] on div at bounding box center [678, 213] width 212 height 75
click at [677, 197] on div at bounding box center [678, 213] width 222 height 75
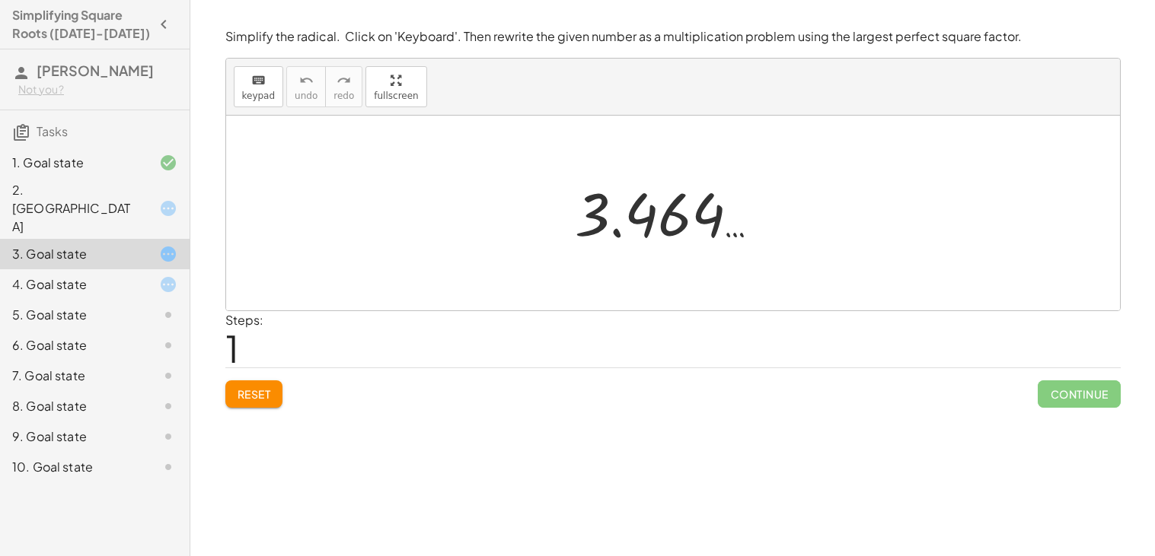
click at [269, 394] on span "Reset" at bounding box center [254, 394] width 33 height 14
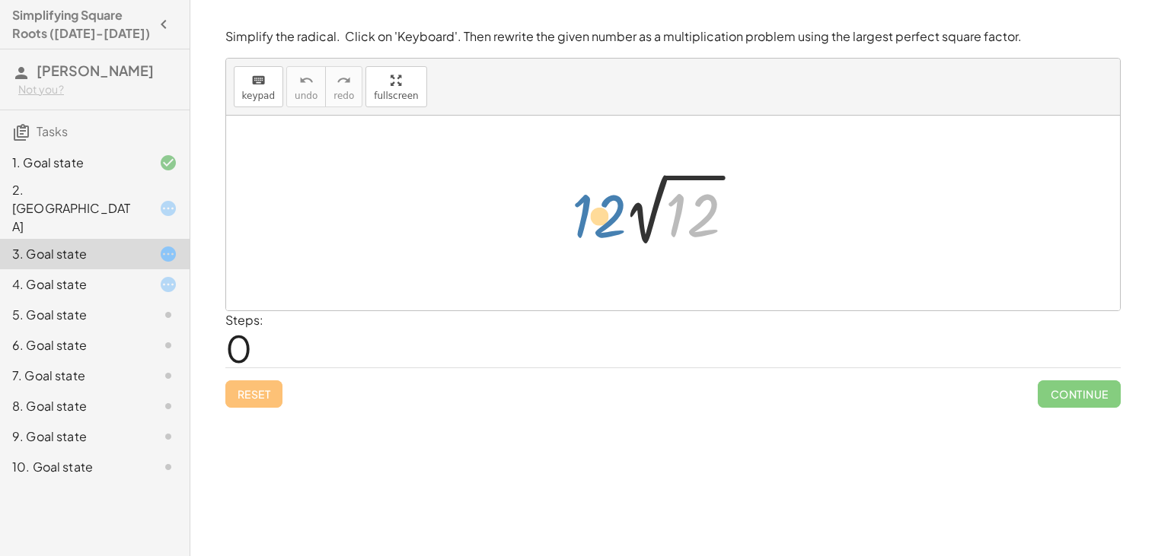
drag, startPoint x: 703, startPoint y: 202, endPoint x: 586, endPoint y: 203, distance: 117.2
click at [587, 203] on div "12 2 √ 12" at bounding box center [673, 213] width 172 height 84
click at [121, 276] on div "4. Goal state" at bounding box center [73, 285] width 123 height 18
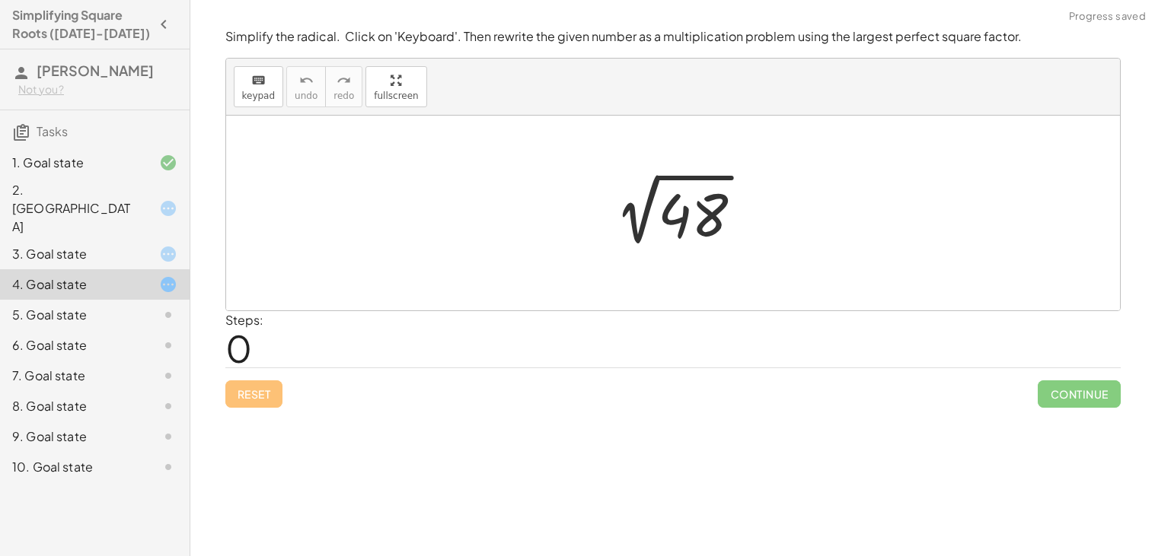
click at [716, 209] on div at bounding box center [679, 213] width 168 height 77
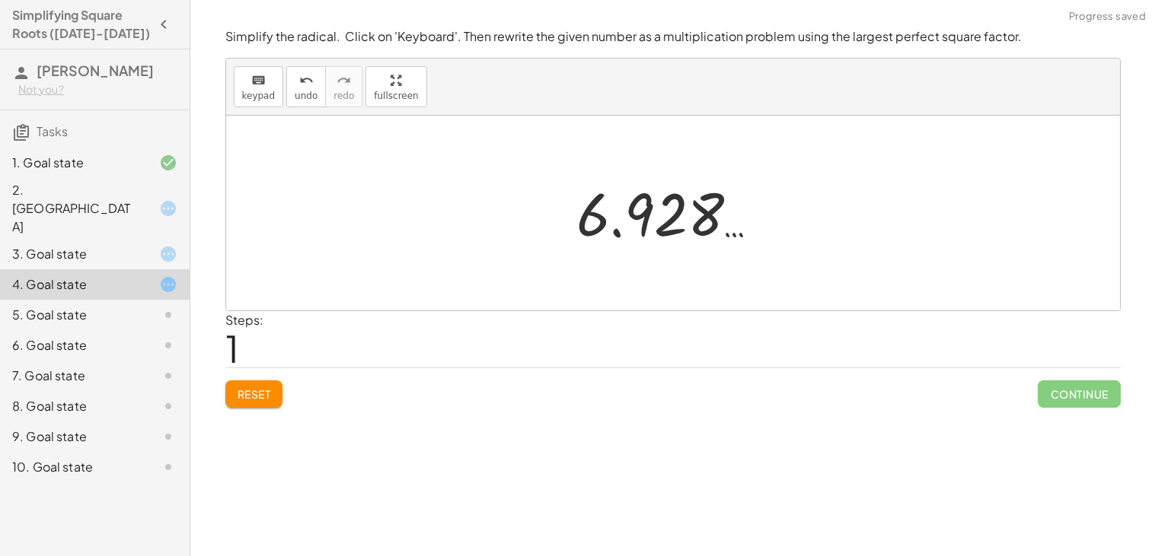
click at [716, 209] on div at bounding box center [679, 213] width 221 height 75
click at [267, 386] on button "Reset" at bounding box center [254, 394] width 58 height 27
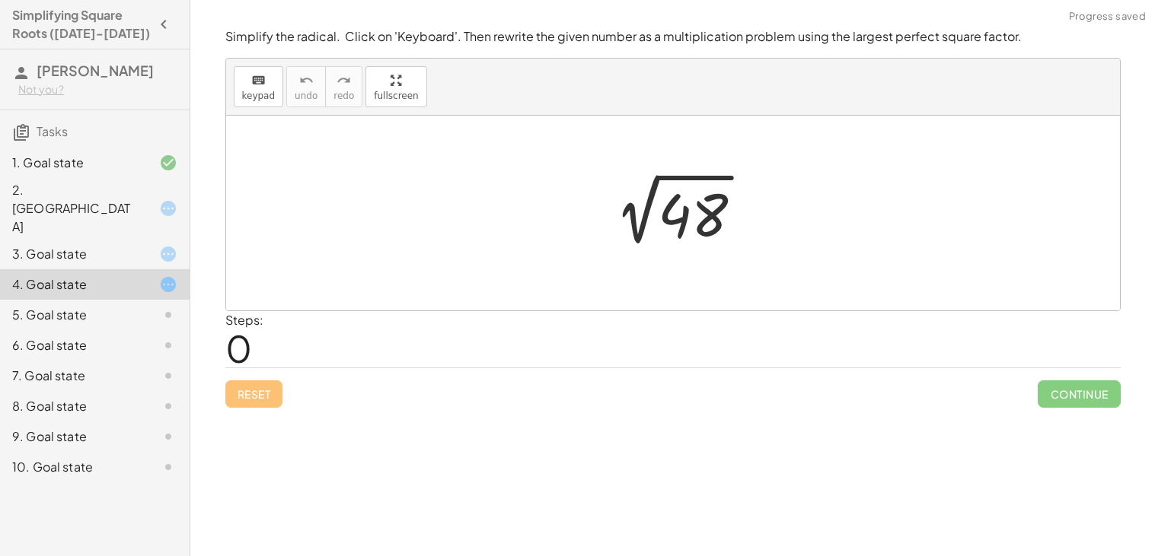
click at [151, 306] on div at bounding box center [156, 315] width 43 height 18
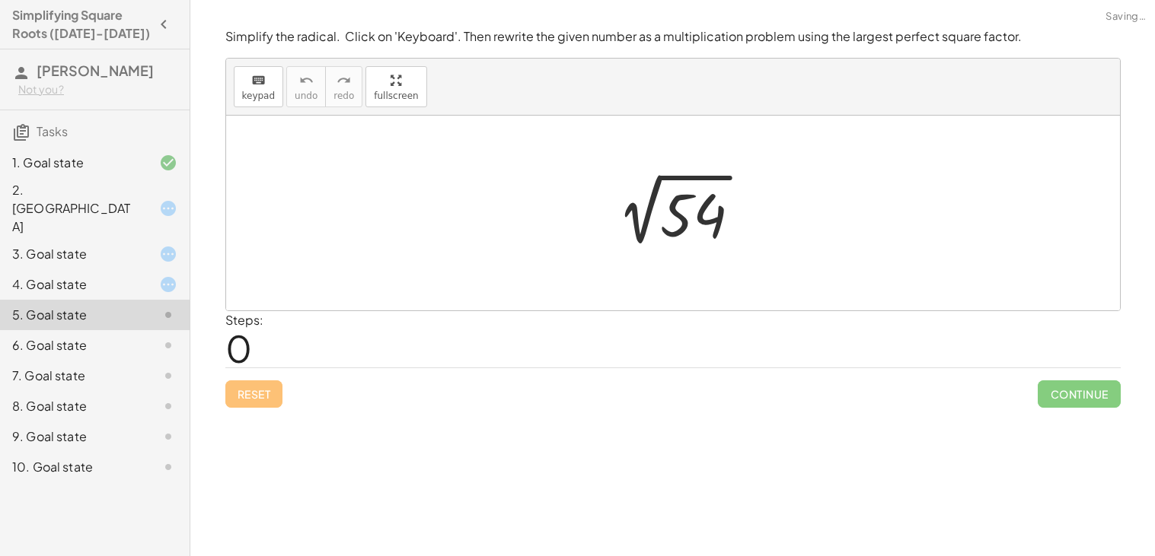
click at [719, 221] on div at bounding box center [679, 213] width 164 height 77
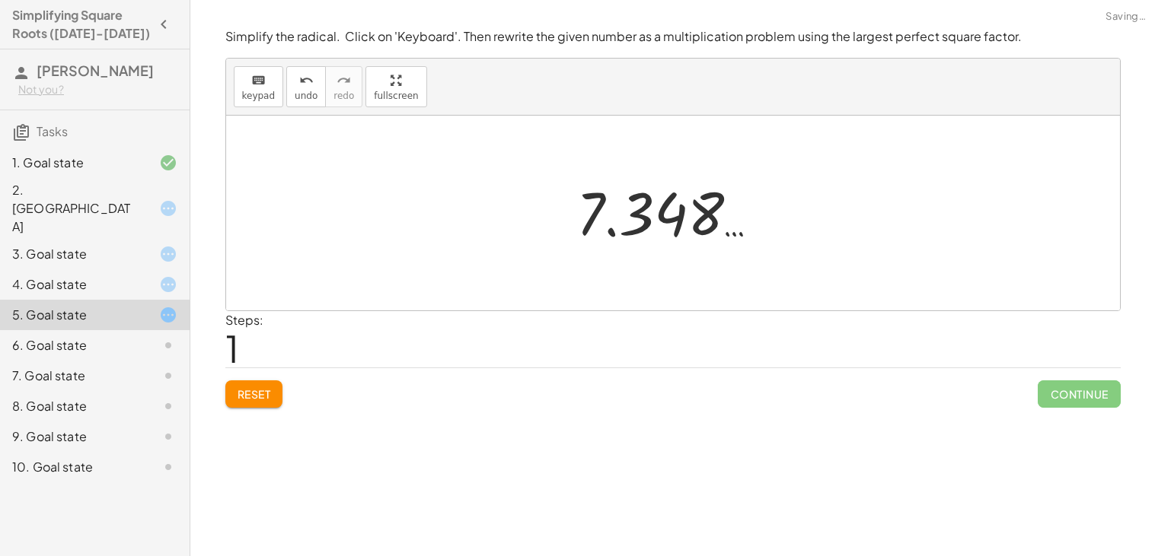
click at [719, 221] on div at bounding box center [679, 212] width 220 height 75
click at [719, 221] on div at bounding box center [679, 213] width 220 height 75
click at [0, 0] on div "Simplify the radical. Click on 'Keyboard'. Then rewrite the given number as a m…" at bounding box center [0, 0] width 0 height 0
click at [288, 394] on div "Reset Continue" at bounding box center [672, 388] width 895 height 40
click at [276, 397] on button "Reset" at bounding box center [254, 394] width 58 height 27
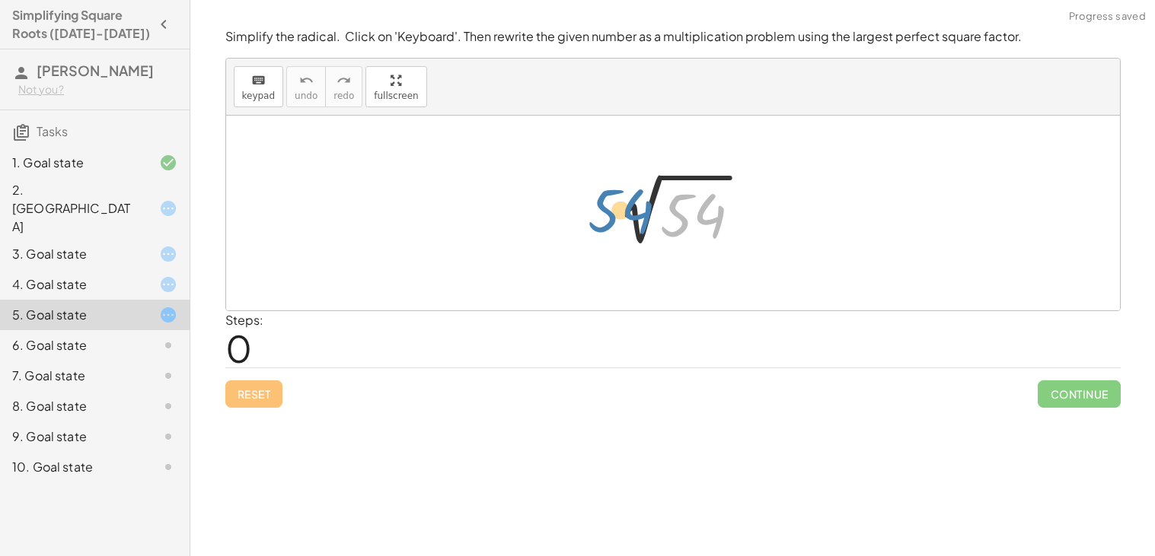
drag, startPoint x: 690, startPoint y: 234, endPoint x: 614, endPoint y: 232, distance: 75.4
click at [614, 232] on div at bounding box center [679, 213] width 164 height 77
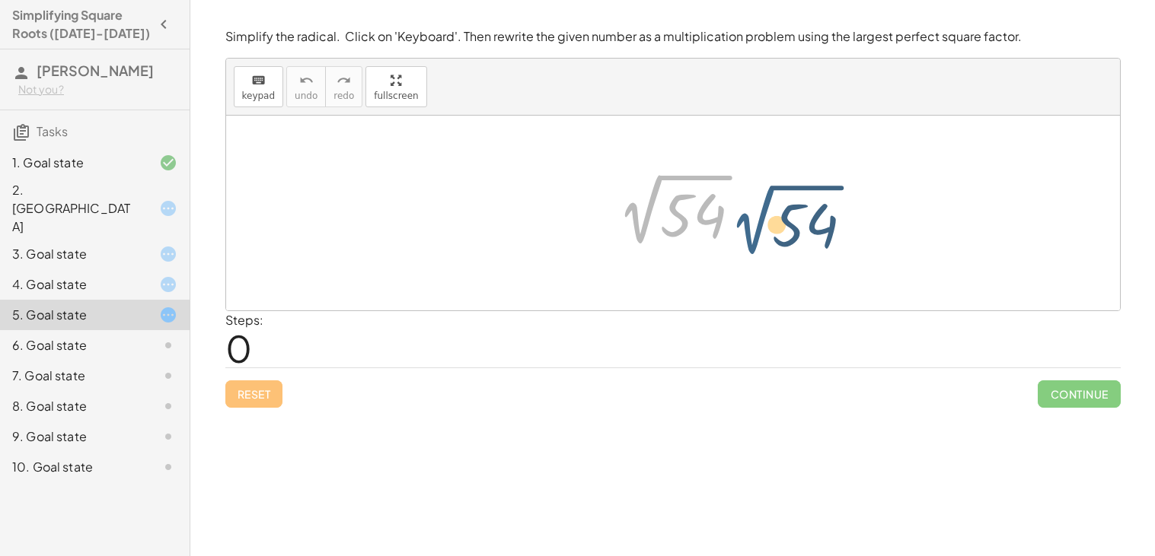
drag, startPoint x: 638, startPoint y: 218, endPoint x: 751, endPoint y: 229, distance: 113.2
click at [751, 229] on div at bounding box center [679, 213] width 164 height 77
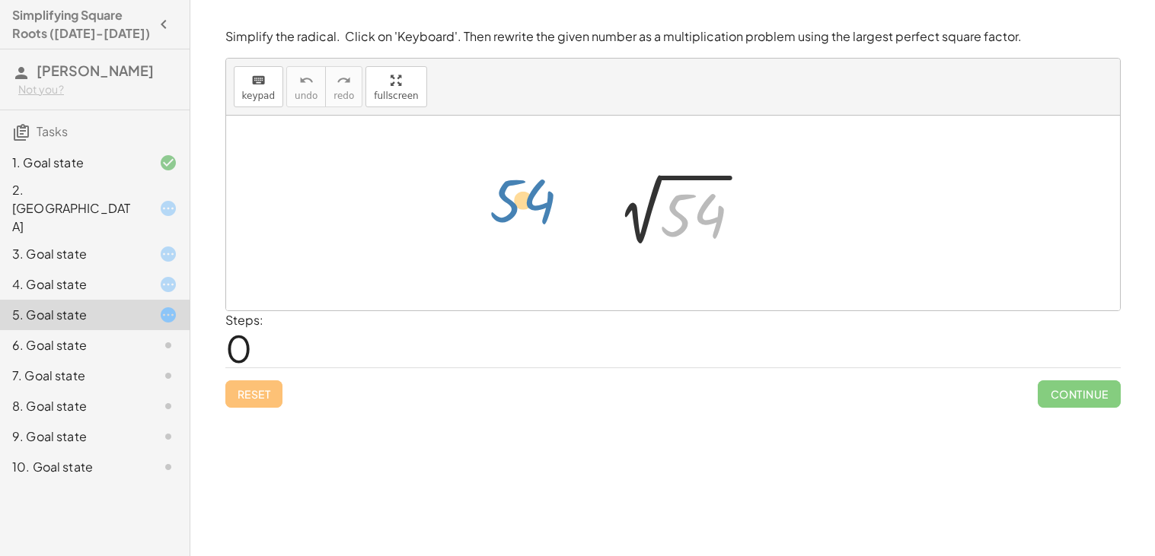
drag, startPoint x: 721, startPoint y: 230, endPoint x: 550, endPoint y: 215, distance: 171.2
click at [550, 215] on div "54 2 √ 54" at bounding box center [673, 213] width 894 height 195
click at [161, 336] on icon at bounding box center [168, 345] width 18 height 18
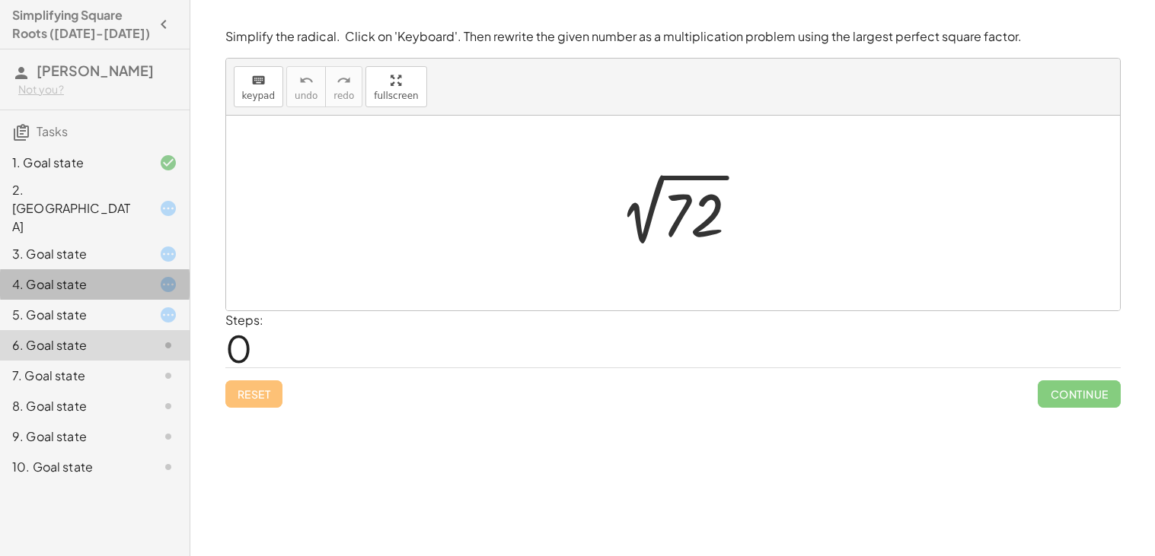
click at [135, 276] on div at bounding box center [156, 285] width 43 height 18
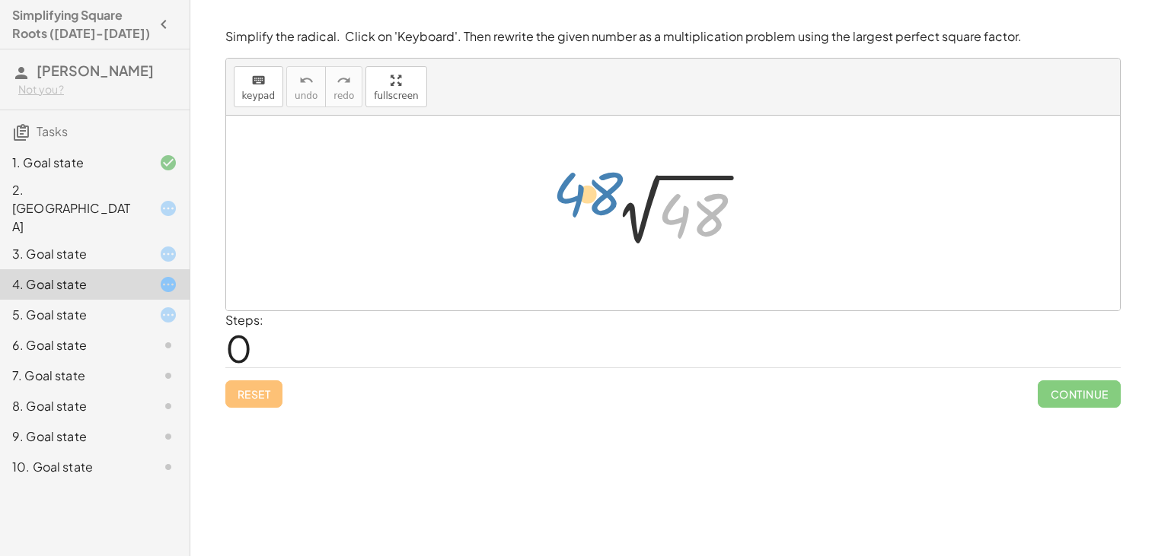
drag, startPoint x: 694, startPoint y: 231, endPoint x: 589, endPoint y: 212, distance: 106.8
click at [589, 212] on div "48 2 √ 48" at bounding box center [672, 213] width 187 height 84
drag, startPoint x: 679, startPoint y: 224, endPoint x: 687, endPoint y: 162, distance: 62.2
click at [687, 162] on div "48 2 √ 48" at bounding box center [673, 213] width 894 height 195
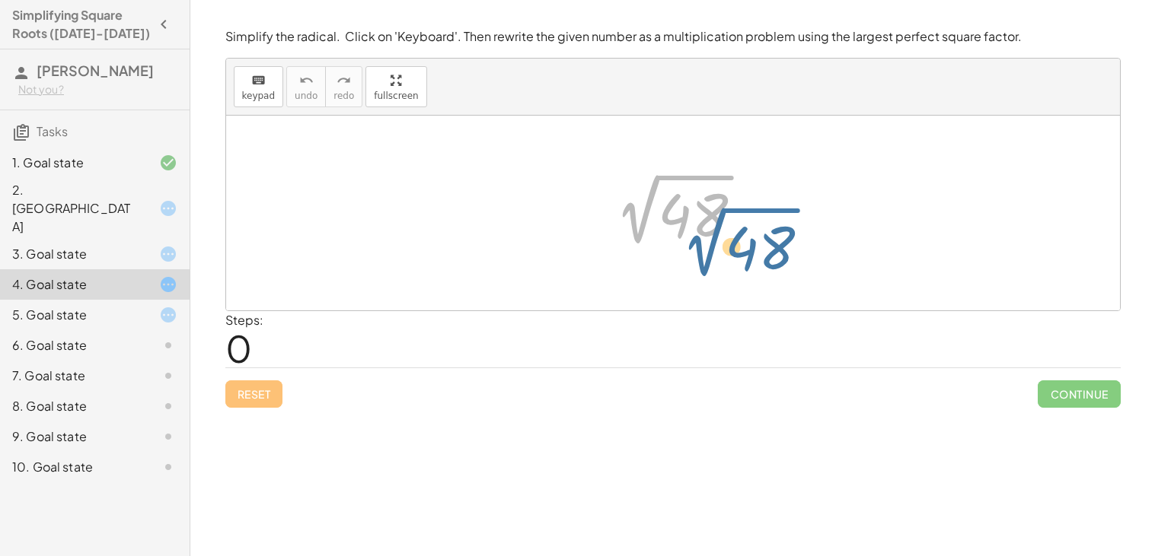
drag, startPoint x: 670, startPoint y: 176, endPoint x: 737, endPoint y: 209, distance: 74.6
click at [737, 209] on div at bounding box center [679, 213] width 168 height 77
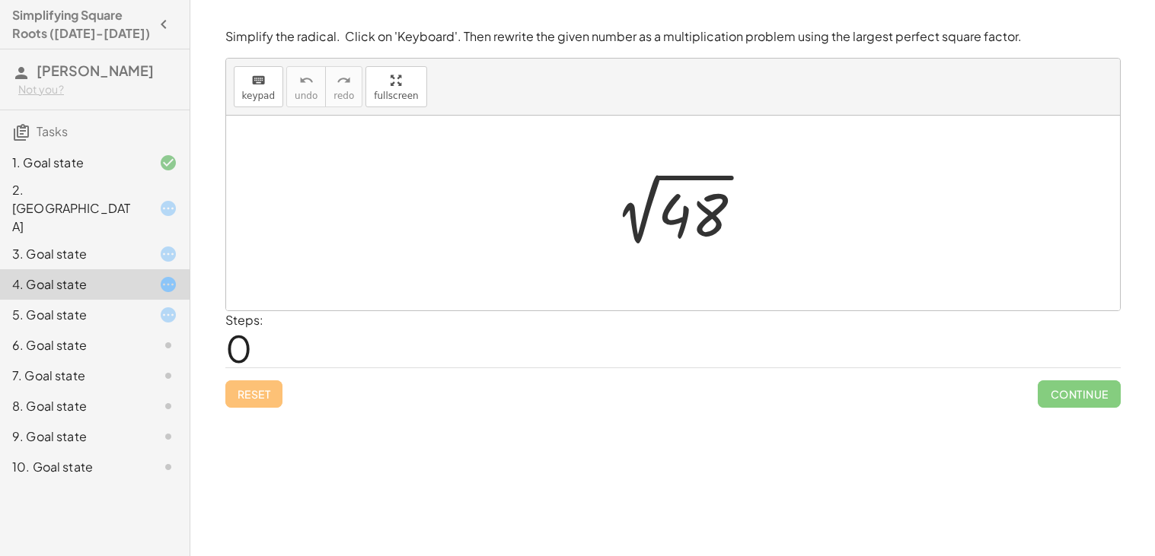
drag, startPoint x: 440, startPoint y: 230, endPoint x: 461, endPoint y: 320, distance: 92.1
click at [0, 0] on div "Simplify the radical. Click on 'Keyboard'. Then rewrite the given number as a m…" at bounding box center [0, 0] width 0 height 0
click at [393, 239] on div at bounding box center [673, 213] width 894 height 195
click at [381, 263] on div at bounding box center [673, 213] width 894 height 195
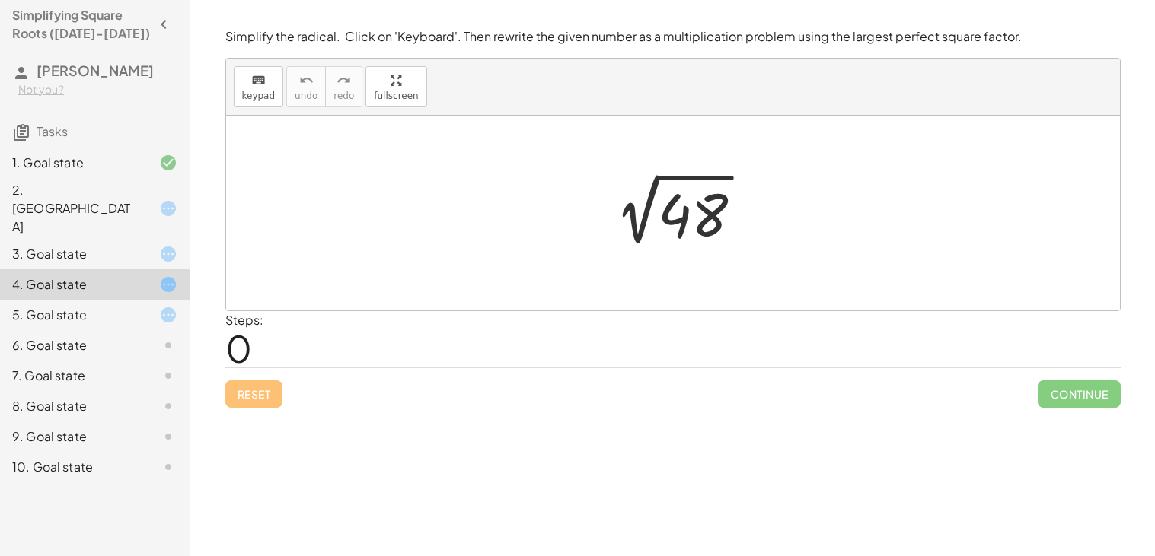
click at [381, 263] on div at bounding box center [673, 213] width 894 height 195
click at [139, 245] on div at bounding box center [156, 254] width 43 height 18
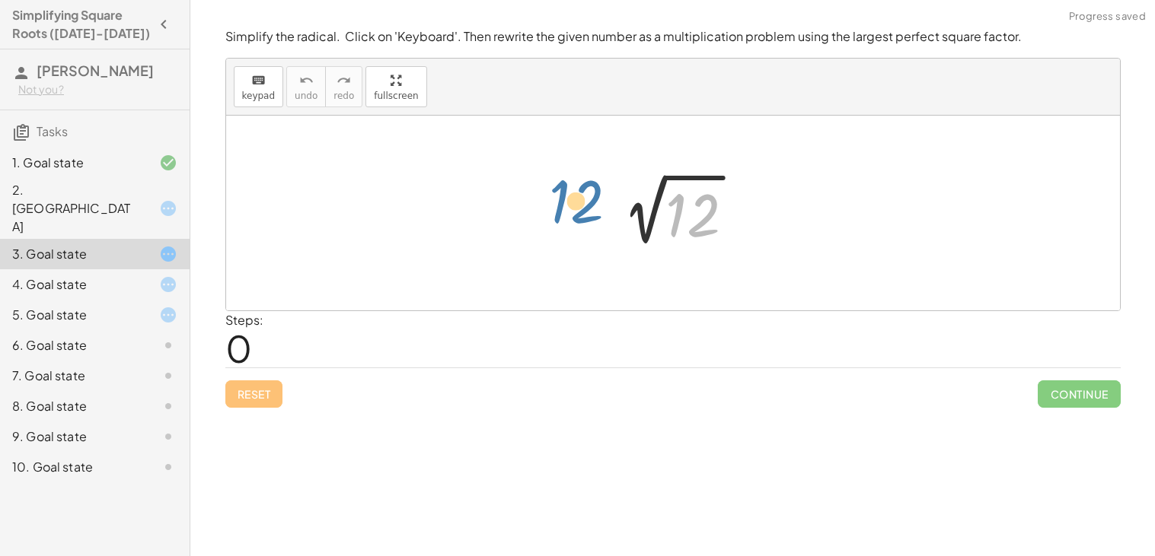
drag, startPoint x: 712, startPoint y: 227, endPoint x: 573, endPoint y: 208, distance: 139.8
click at [573, 208] on div "12 2 √ 12" at bounding box center [673, 213] width 894 height 195
click at [668, 231] on div at bounding box center [678, 213] width 153 height 77
drag, startPoint x: 679, startPoint y: 222, endPoint x: 675, endPoint y: 282, distance: 61.0
click at [675, 282] on div "12 2 √ 12" at bounding box center [673, 213] width 894 height 195
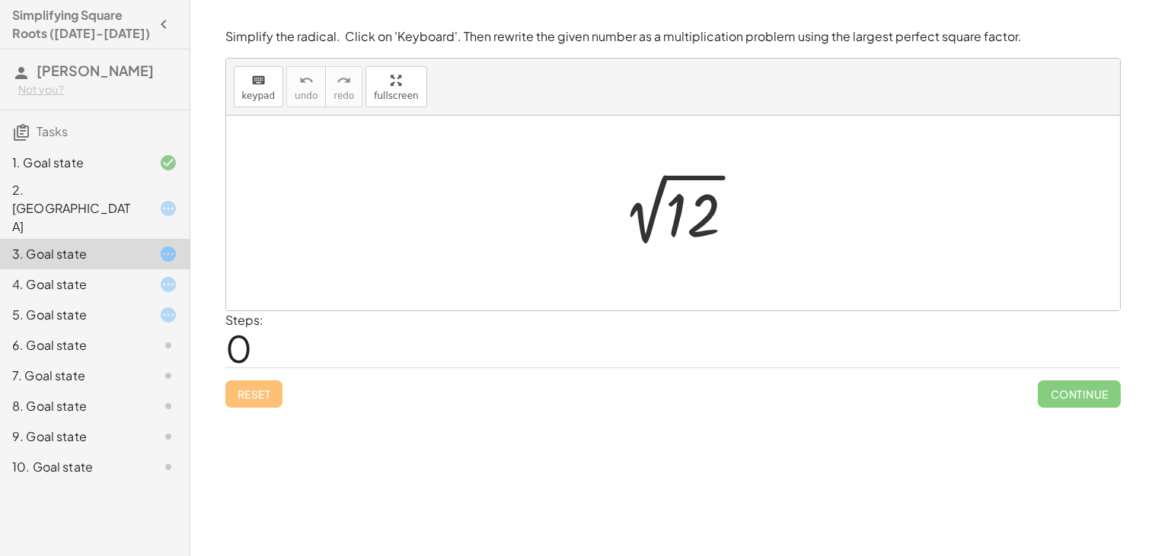
click at [843, 285] on div at bounding box center [673, 213] width 894 height 195
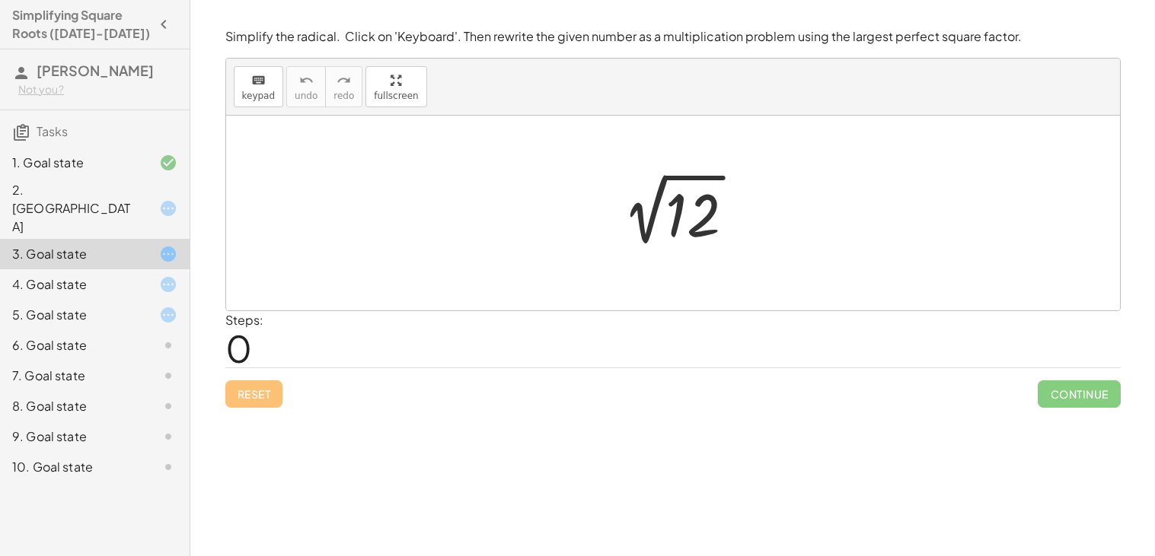
click at [853, 268] on div at bounding box center [673, 213] width 894 height 195
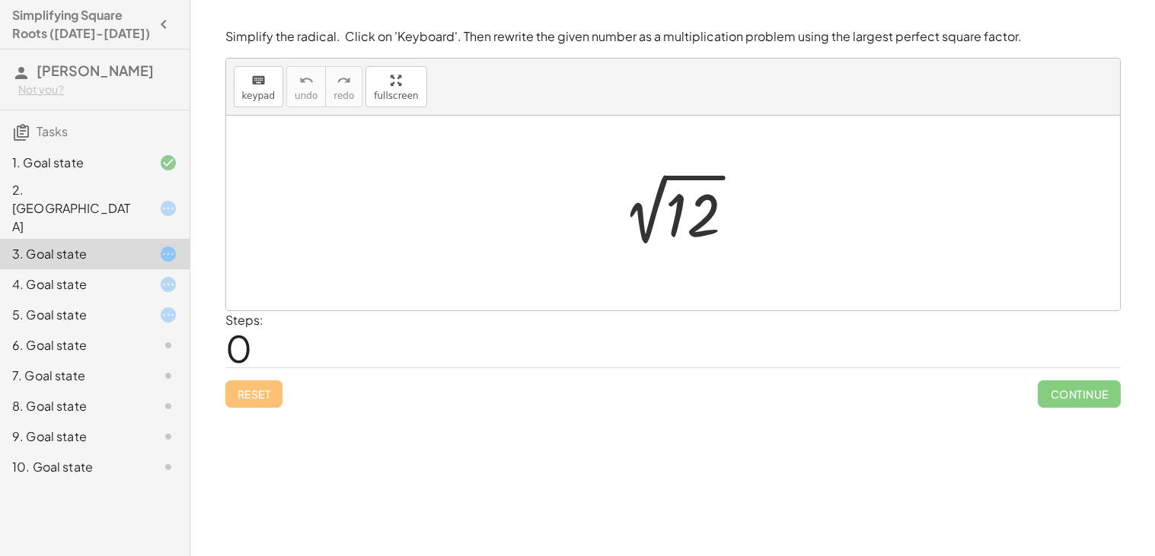
click at [684, 230] on div at bounding box center [678, 213] width 153 height 77
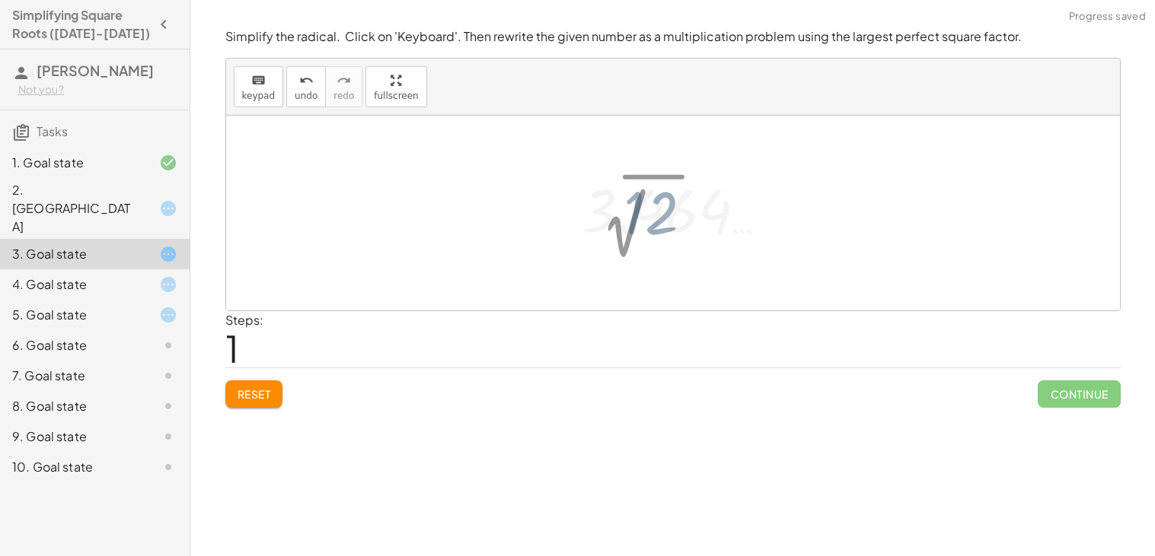
click at [684, 230] on div at bounding box center [685, 209] width 222 height 75
click at [684, 230] on div at bounding box center [678, 213] width 222 height 75
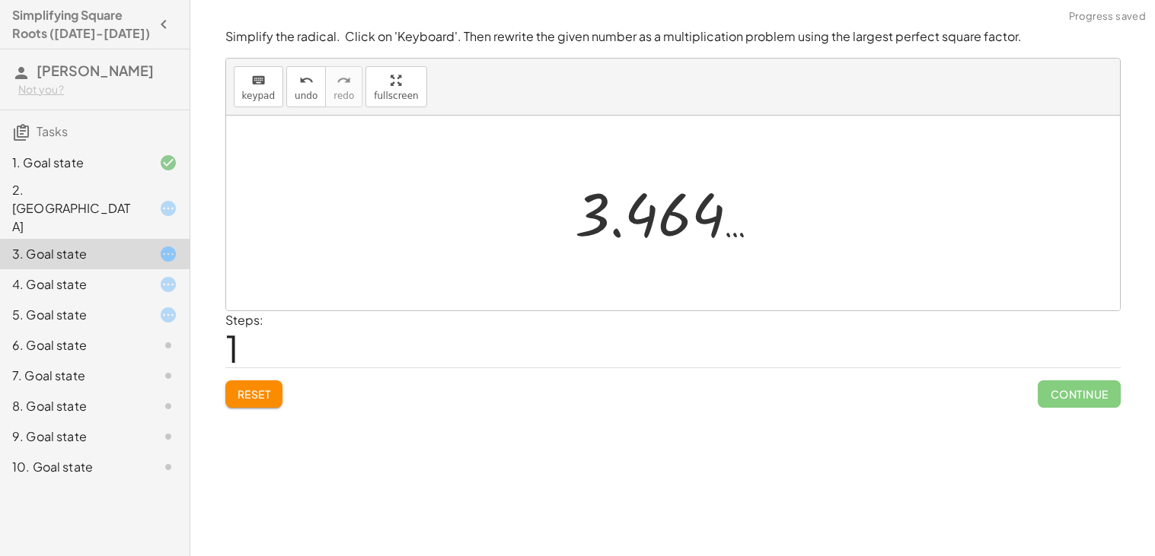
click at [684, 230] on div at bounding box center [678, 213] width 222 height 75
click at [168, 276] on icon at bounding box center [168, 285] width 18 height 18
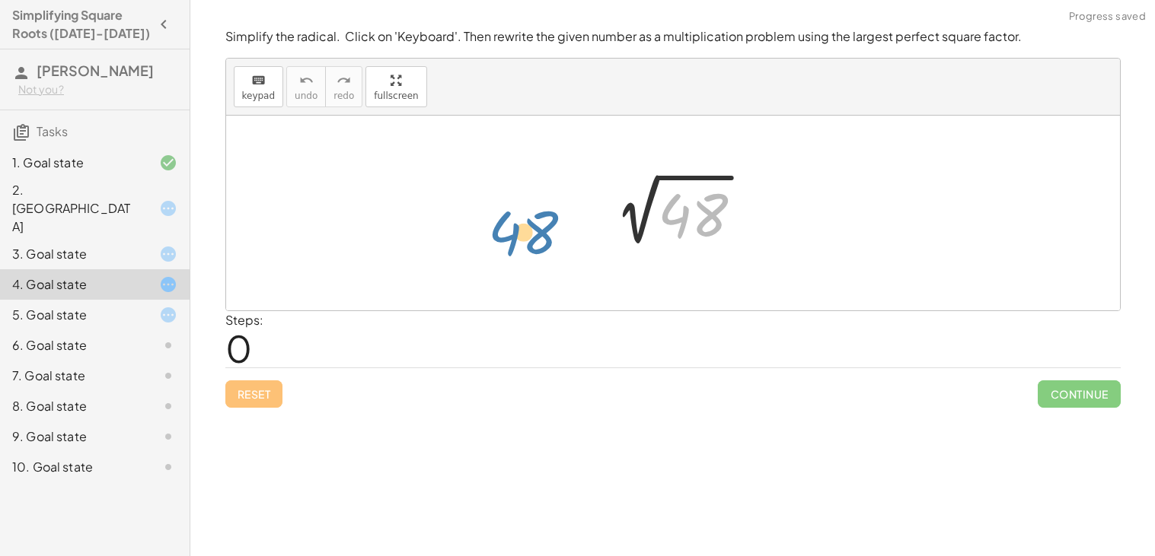
drag, startPoint x: 706, startPoint y: 222, endPoint x: 531, endPoint y: 247, distance: 176.1
click at [531, 247] on div "48 2 √ 48" at bounding box center [673, 213] width 894 height 195
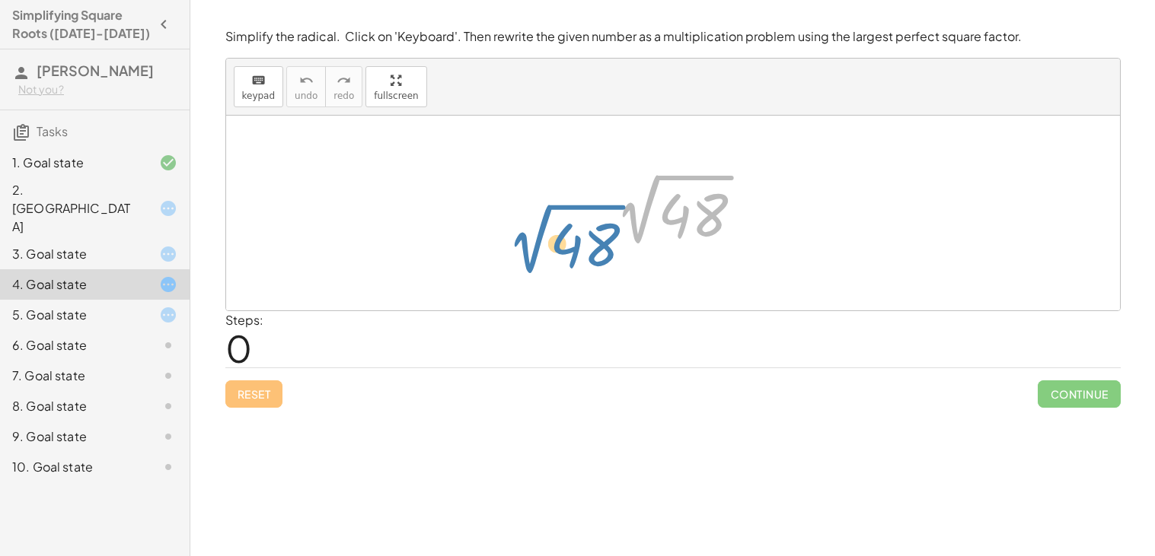
drag, startPoint x: 636, startPoint y: 233, endPoint x: 521, endPoint y: 260, distance: 118.9
click at [521, 260] on div "2 √ 48 2 √ 48" at bounding box center [673, 213] width 894 height 195
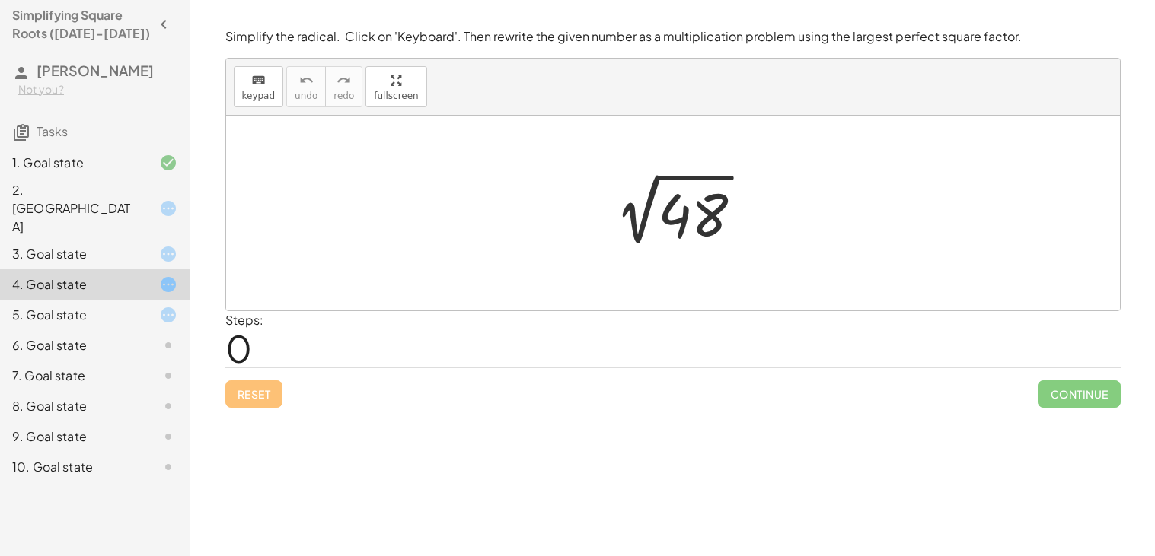
click at [82, 194] on div "2. [GEOGRAPHIC_DATA]" at bounding box center [73, 208] width 123 height 55
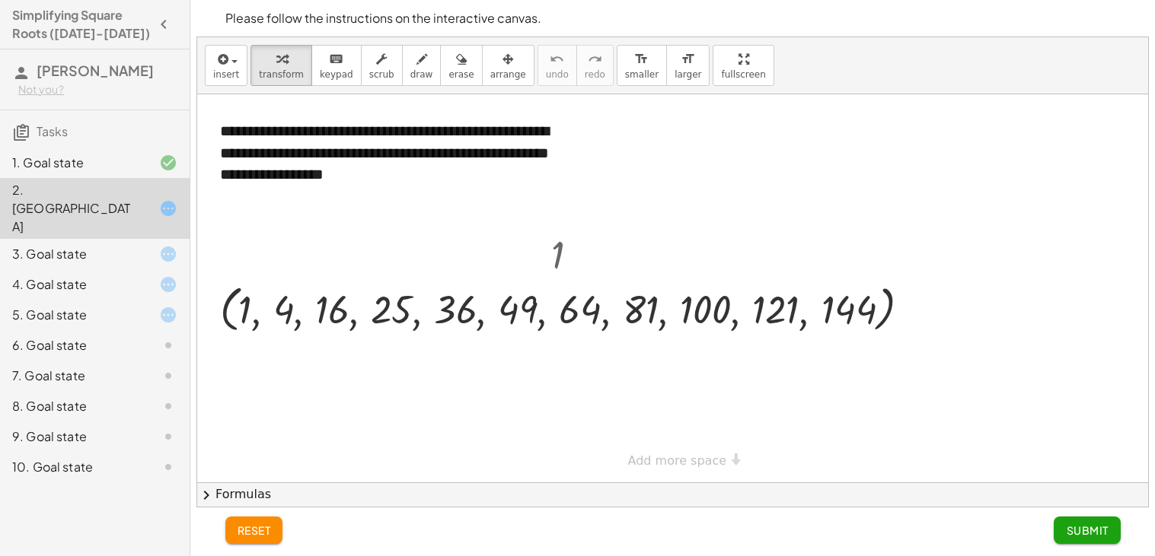
click at [113, 306] on div "5. Goal state" at bounding box center [73, 315] width 123 height 18
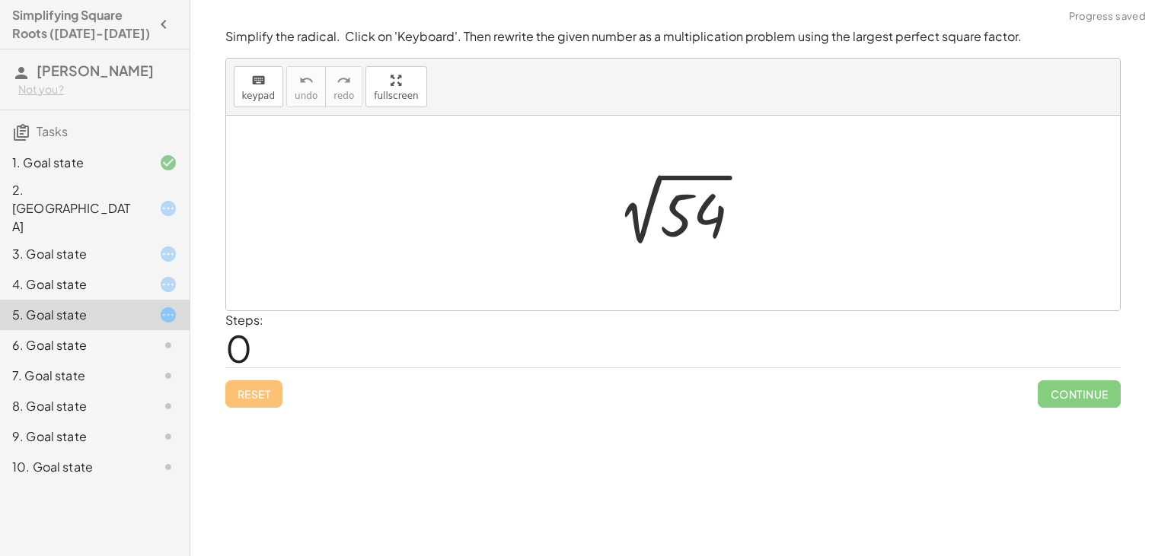
click at [148, 391] on div "6. Goal state" at bounding box center [95, 406] width 190 height 30
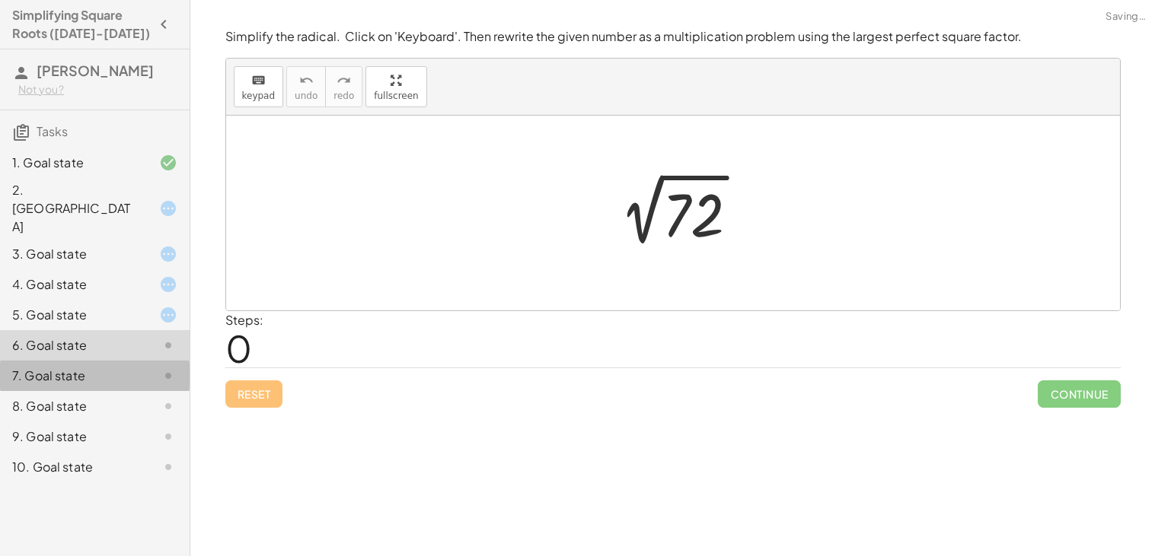
click at [135, 367] on div at bounding box center [156, 376] width 43 height 18
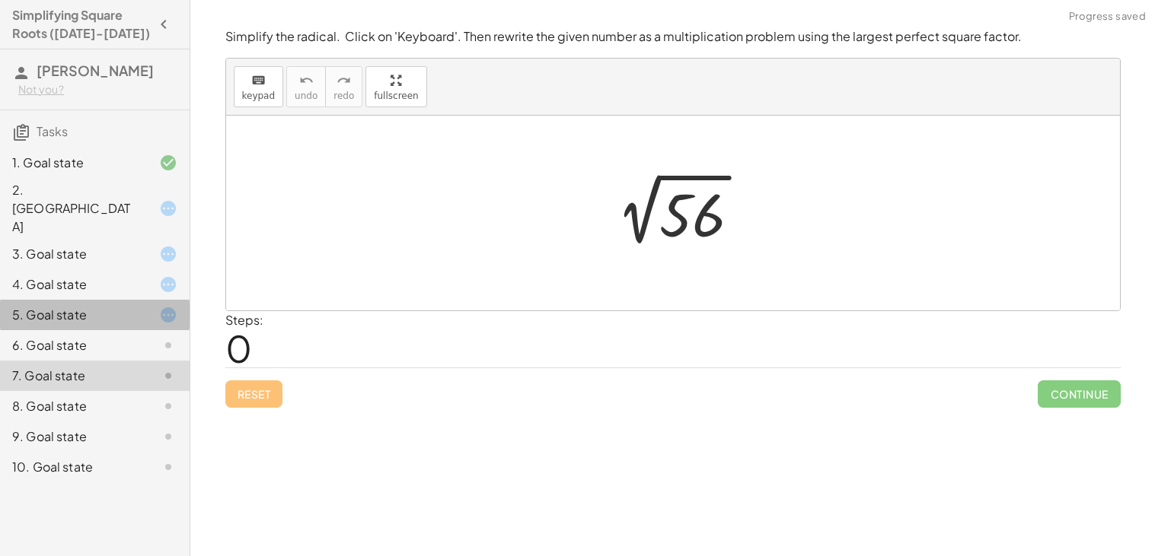
click at [125, 306] on div "5. Goal state" at bounding box center [73, 315] width 123 height 18
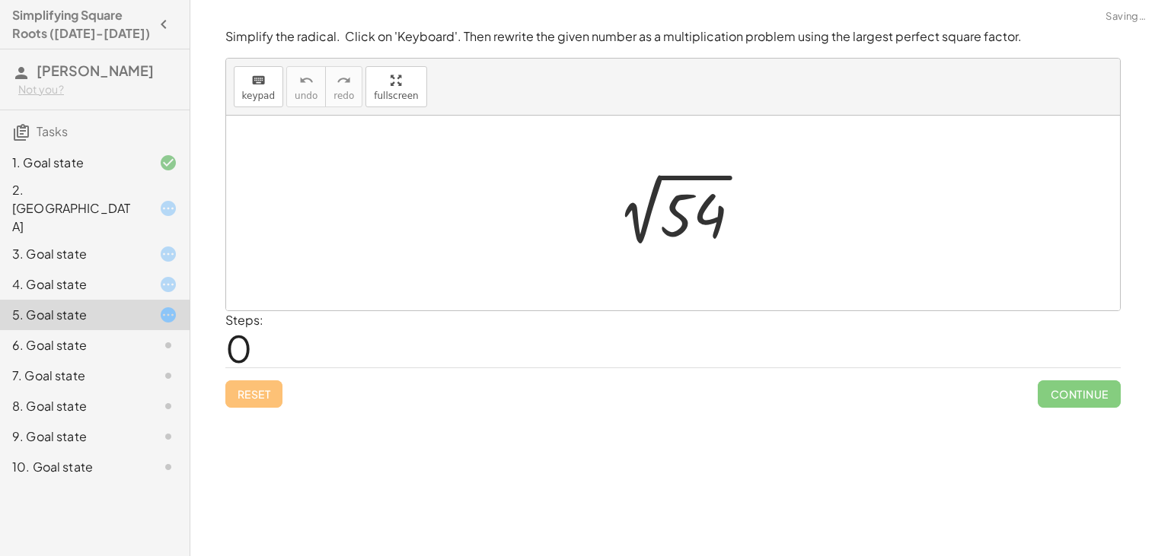
click at [155, 276] on div at bounding box center [156, 285] width 43 height 18
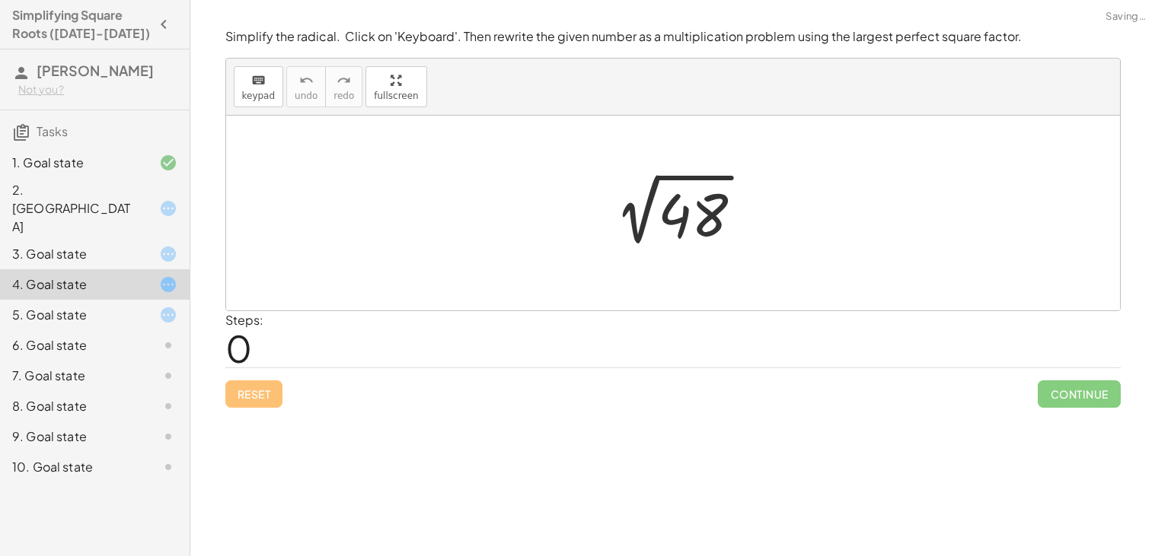
click at [560, 261] on div at bounding box center [673, 213] width 894 height 195
click at [725, 202] on div at bounding box center [679, 213] width 168 height 77
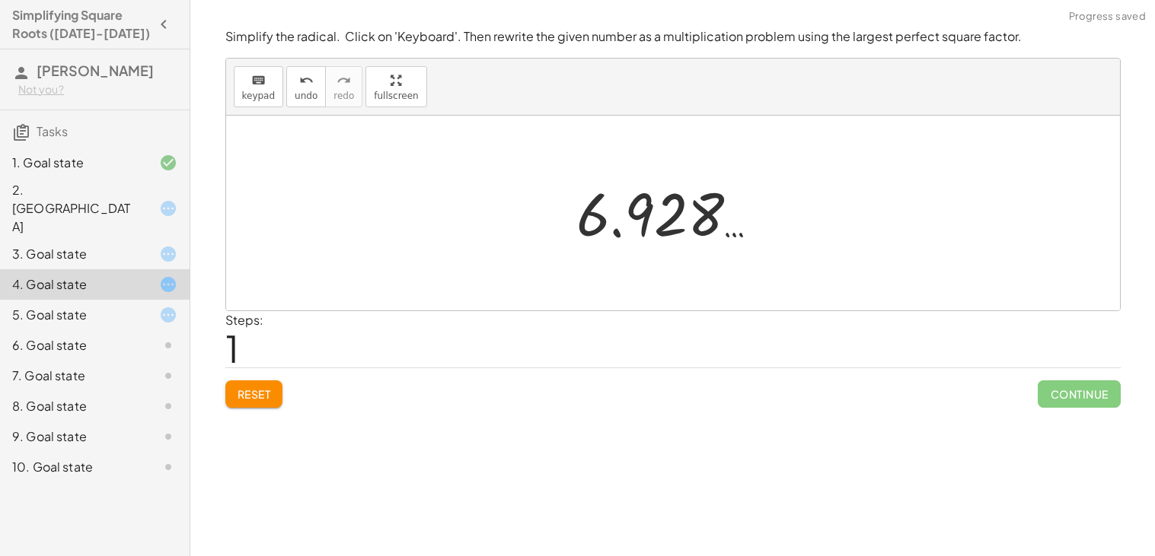
click at [719, 207] on div at bounding box center [679, 213] width 221 height 75
click at [730, 201] on div at bounding box center [679, 213] width 221 height 75
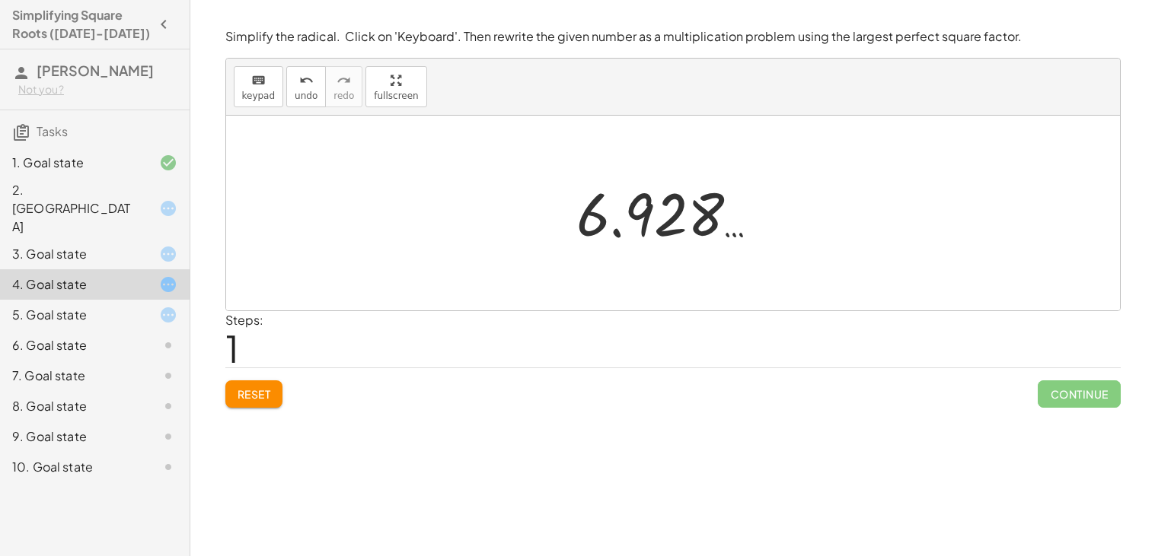
click at [287, 395] on div "Reset Continue" at bounding box center [672, 388] width 895 height 40
click at [277, 392] on button "Reset" at bounding box center [254, 394] width 58 height 27
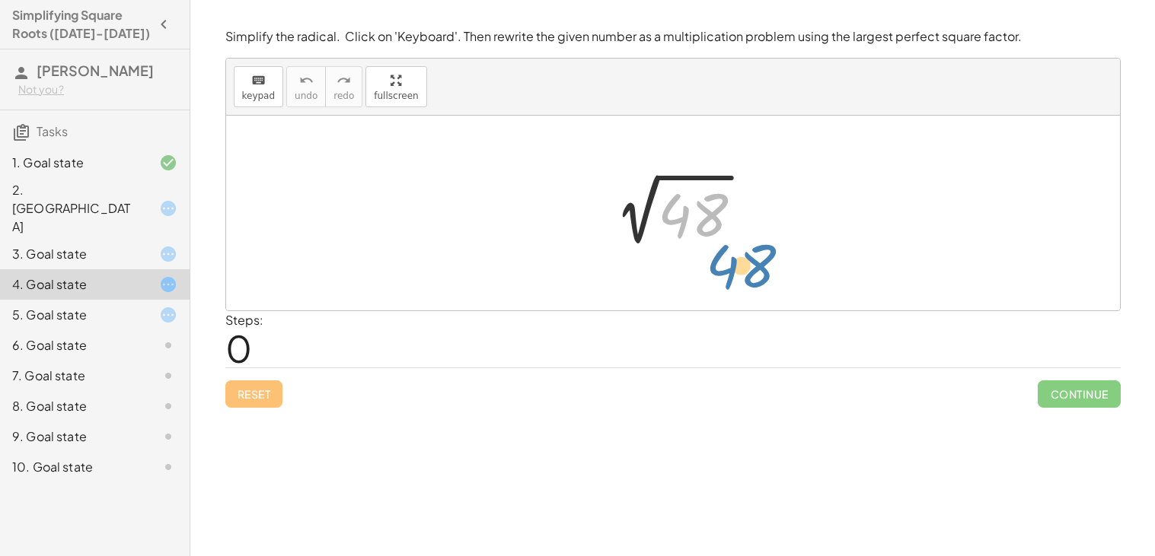
drag, startPoint x: 675, startPoint y: 224, endPoint x: 723, endPoint y: 275, distance: 70.0
click at [723, 275] on div "48 2 √ 48" at bounding box center [673, 213] width 894 height 195
drag, startPoint x: 678, startPoint y: 201, endPoint x: 598, endPoint y: 142, distance: 100.2
click at [598, 142] on div "48 2 √ 48" at bounding box center [673, 213] width 894 height 195
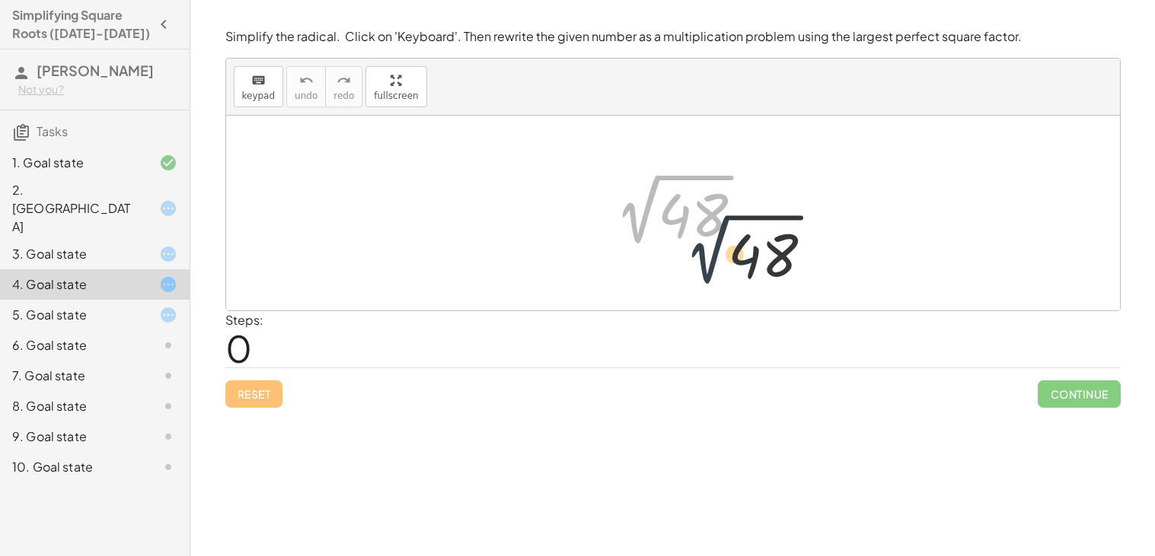
drag, startPoint x: 650, startPoint y: 189, endPoint x: 728, endPoint y: 234, distance: 90.1
click at [728, 234] on div at bounding box center [679, 213] width 168 height 77
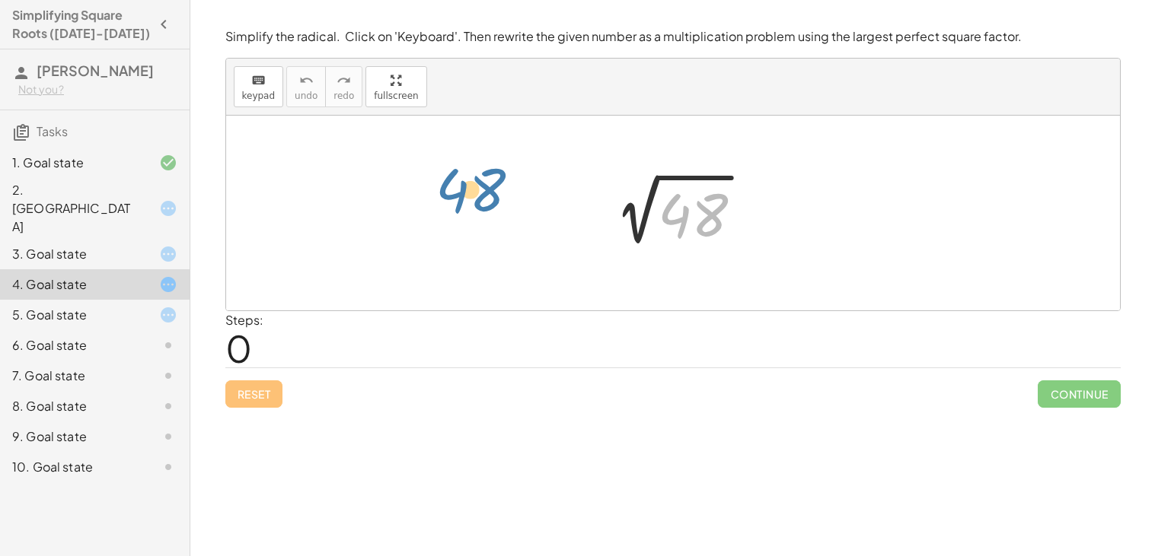
drag, startPoint x: 709, startPoint y: 235, endPoint x: 483, endPoint y: 209, distance: 228.3
click at [483, 209] on div "48 2 √ 48" at bounding box center [673, 213] width 894 height 195
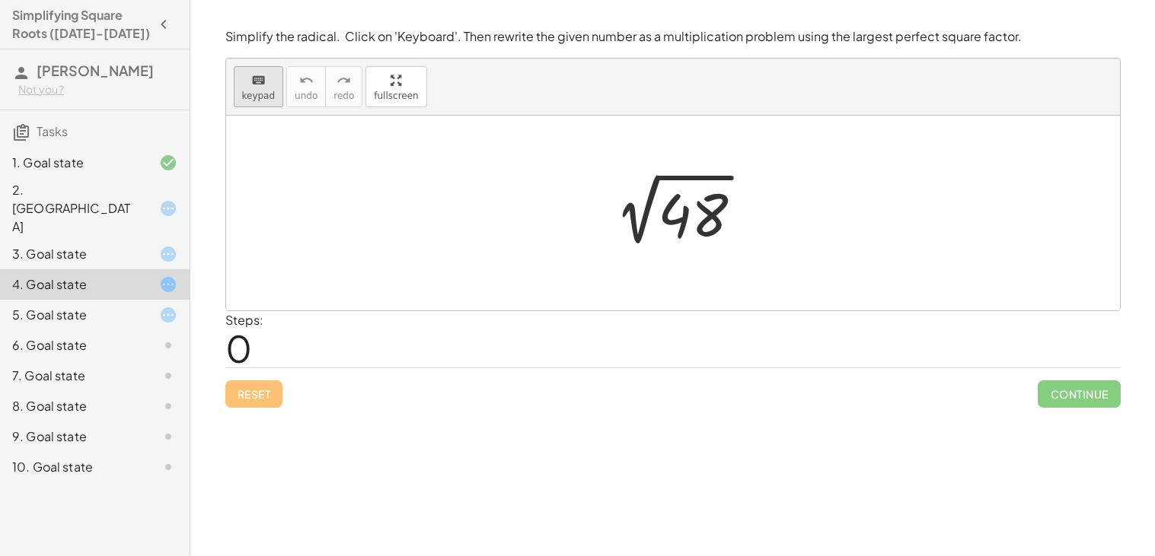
click at [267, 84] on div "keyboard" at bounding box center [258, 80] width 33 height 18
click at [264, 84] on div "keyboard" at bounding box center [258, 80] width 33 height 18
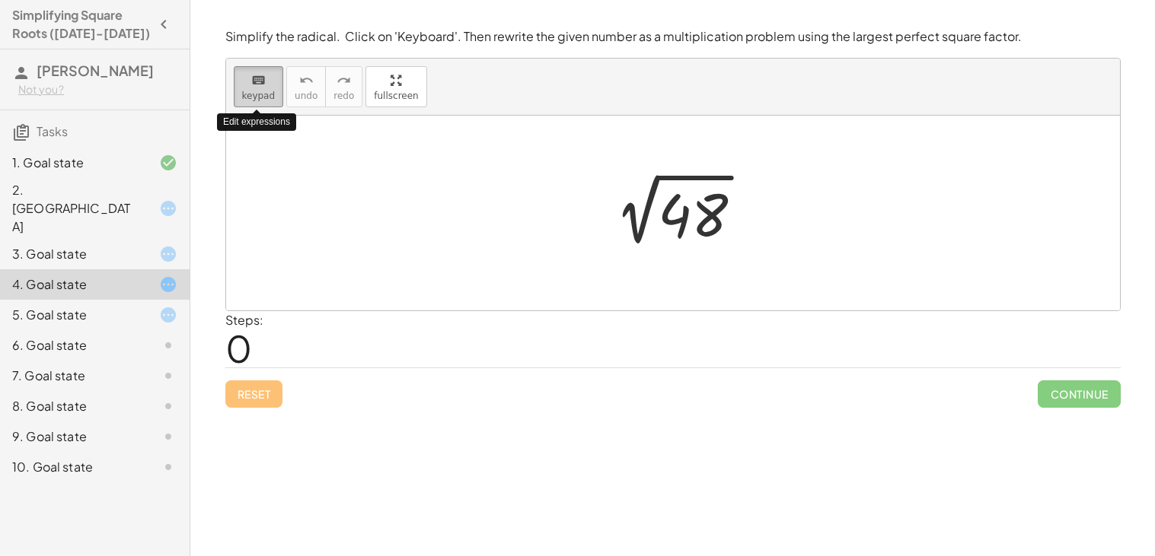
click at [264, 84] on div "keyboard" at bounding box center [258, 80] width 33 height 18
click at [588, 289] on div at bounding box center [673, 213] width 894 height 195
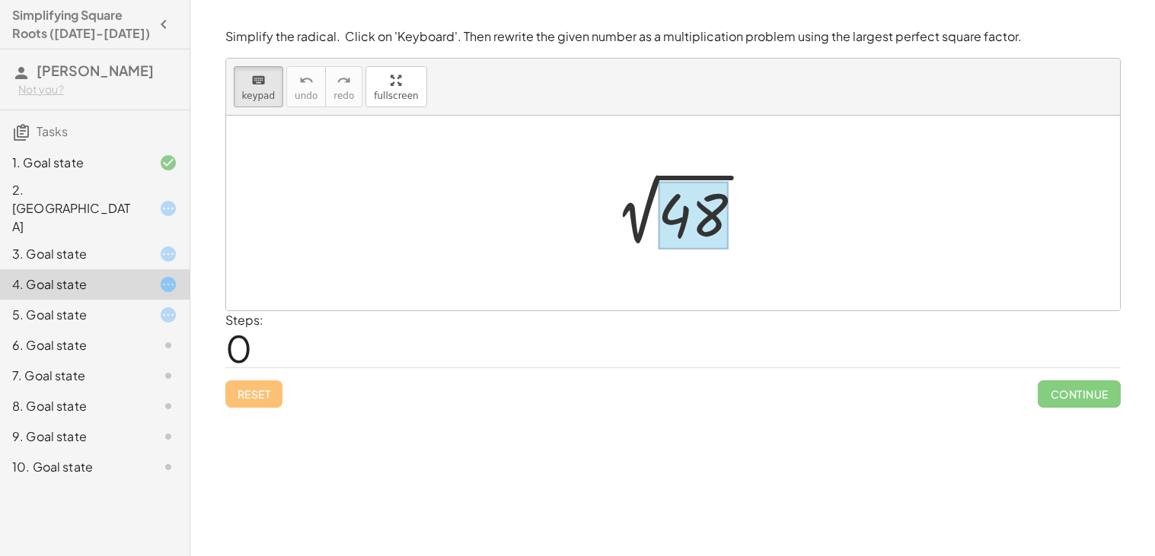
click at [706, 218] on div at bounding box center [693, 216] width 70 height 68
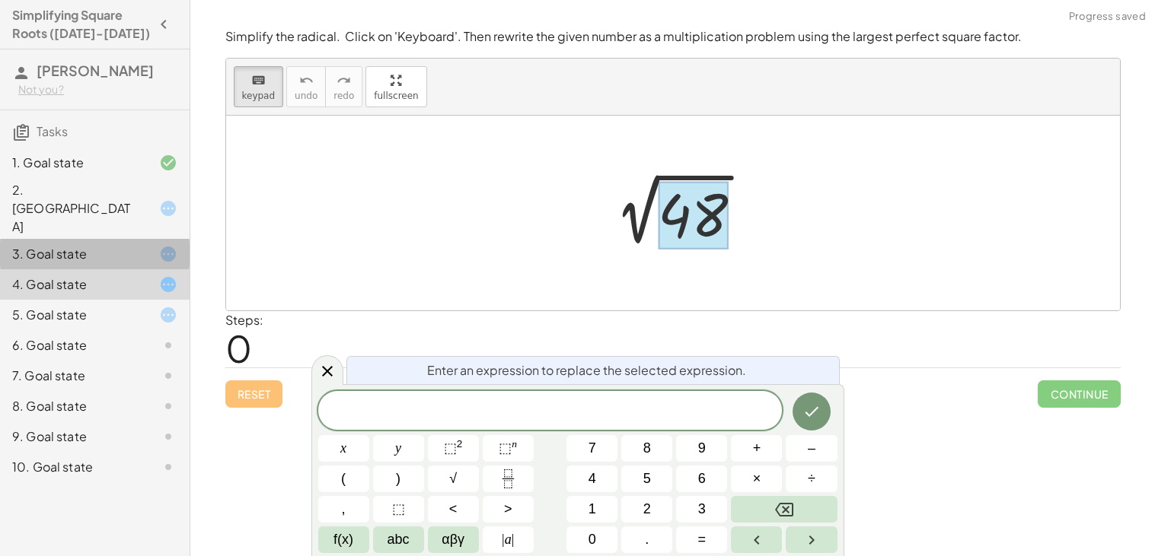
click at [170, 245] on icon at bounding box center [168, 254] width 18 height 18
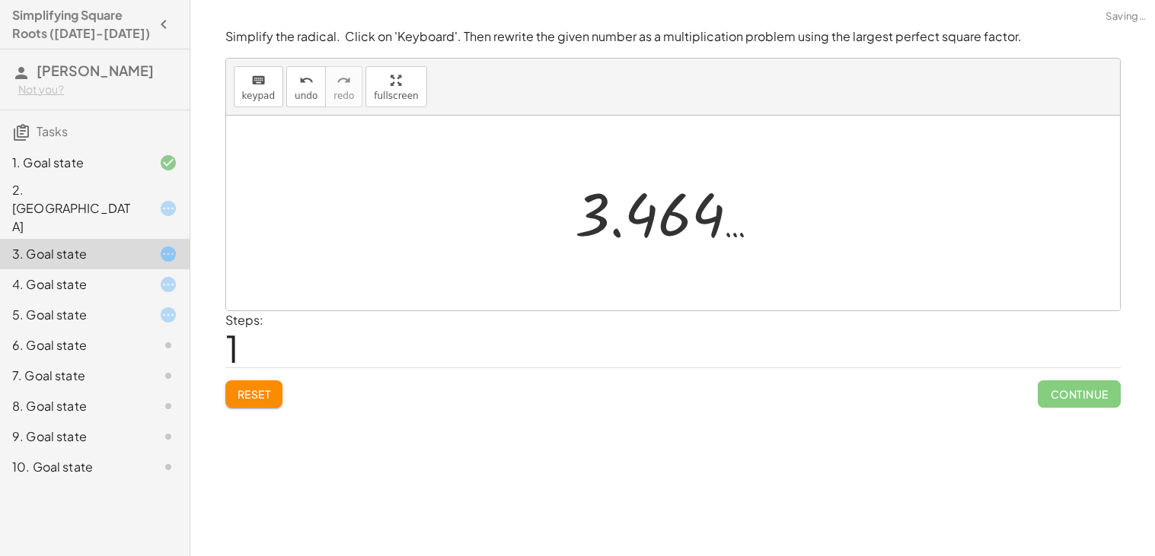
click at [264, 387] on span "Reset" at bounding box center [254, 394] width 33 height 14
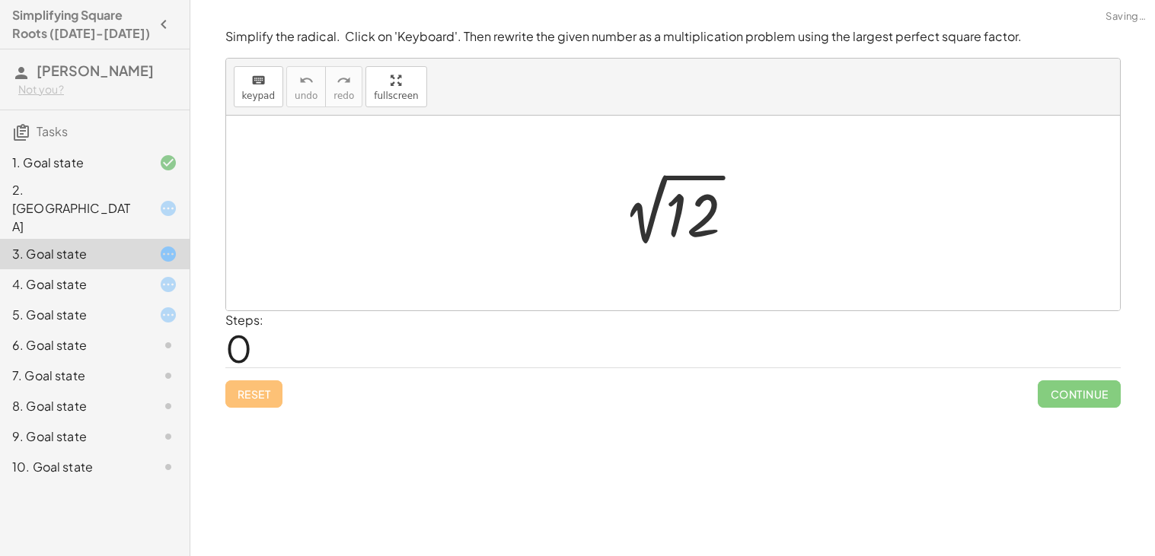
click at [700, 218] on div at bounding box center [678, 213] width 153 height 77
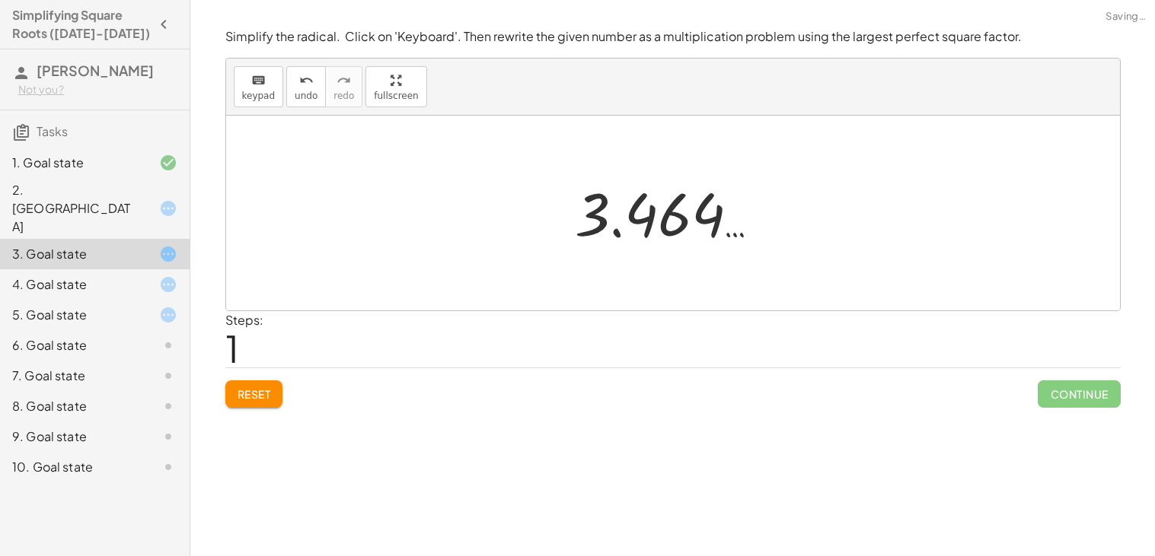
click at [253, 383] on button "Reset" at bounding box center [254, 394] width 58 height 27
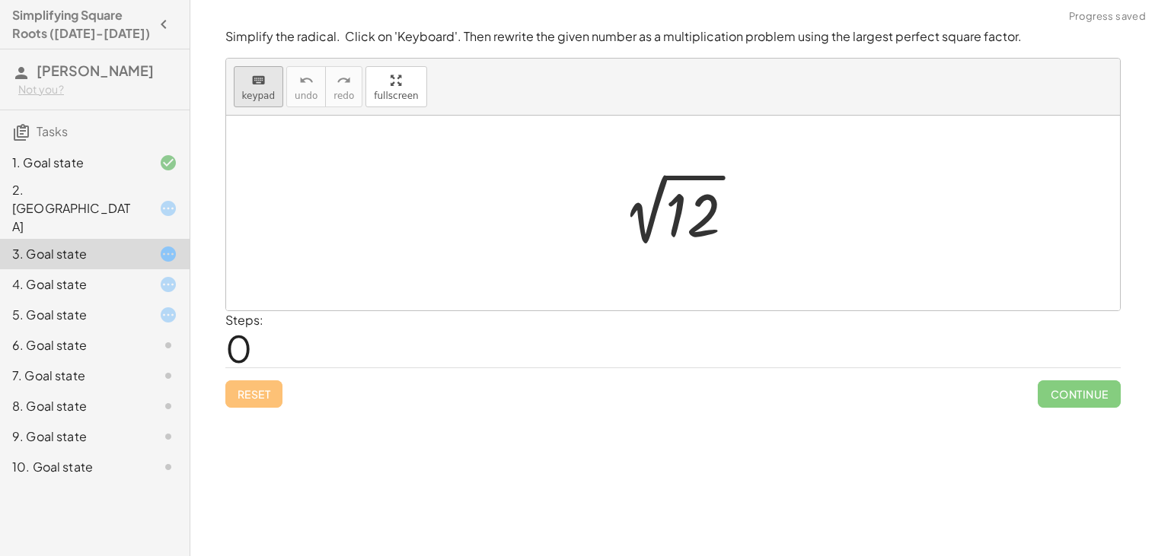
click at [258, 106] on button "keyboard keypad" at bounding box center [259, 86] width 50 height 41
click at [676, 218] on div at bounding box center [692, 216] width 55 height 68
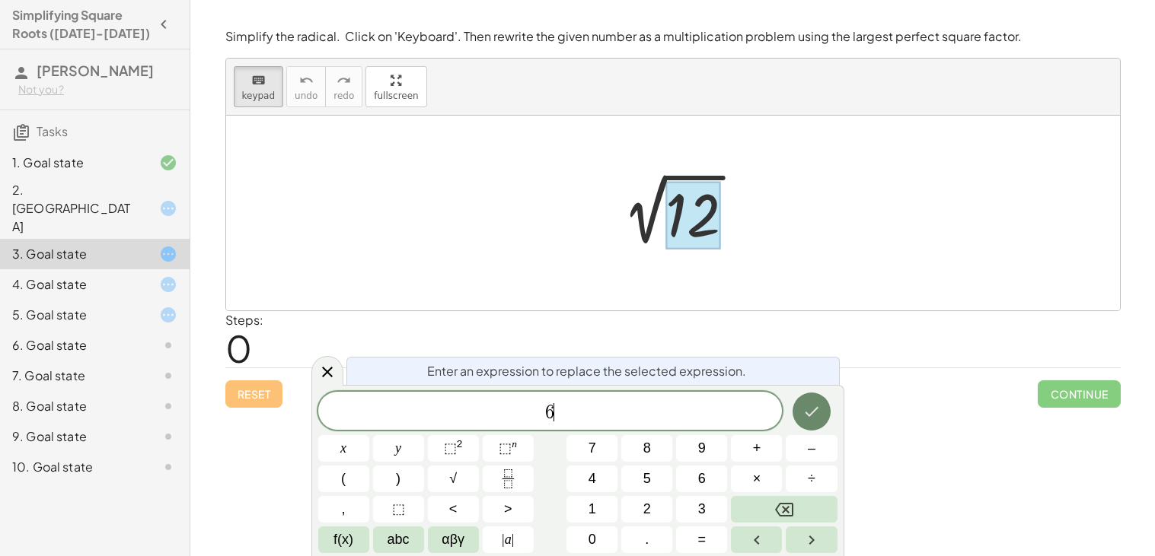
click at [808, 421] on icon "Done" at bounding box center [811, 412] width 18 height 18
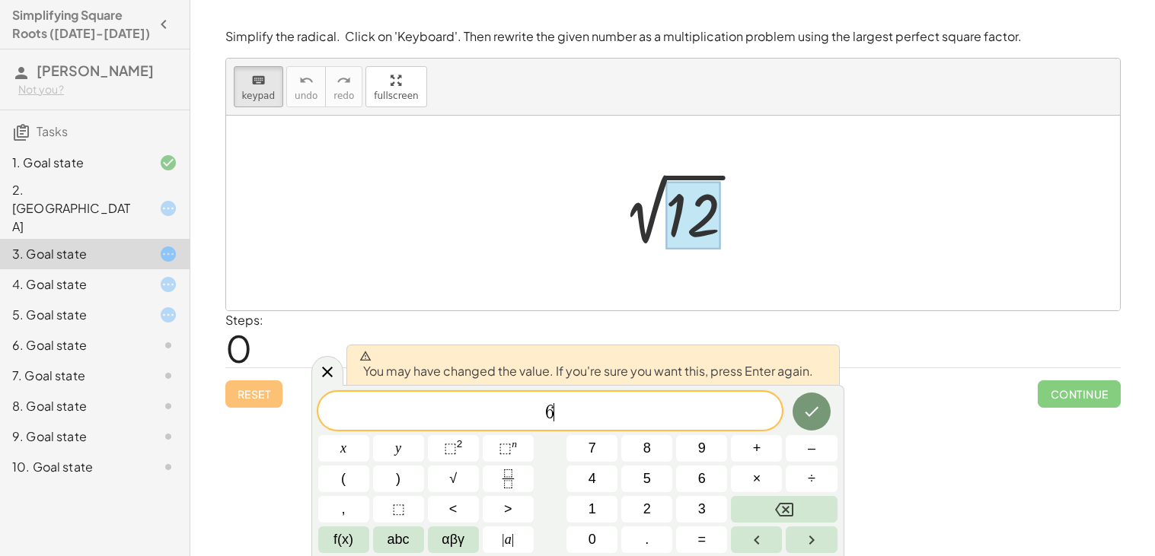
click at [700, 222] on div at bounding box center [692, 216] width 55 height 68
click at [671, 412] on span "6 ​" at bounding box center [550, 412] width 464 height 21
click at [801, 408] on button "Done" at bounding box center [811, 412] width 38 height 38
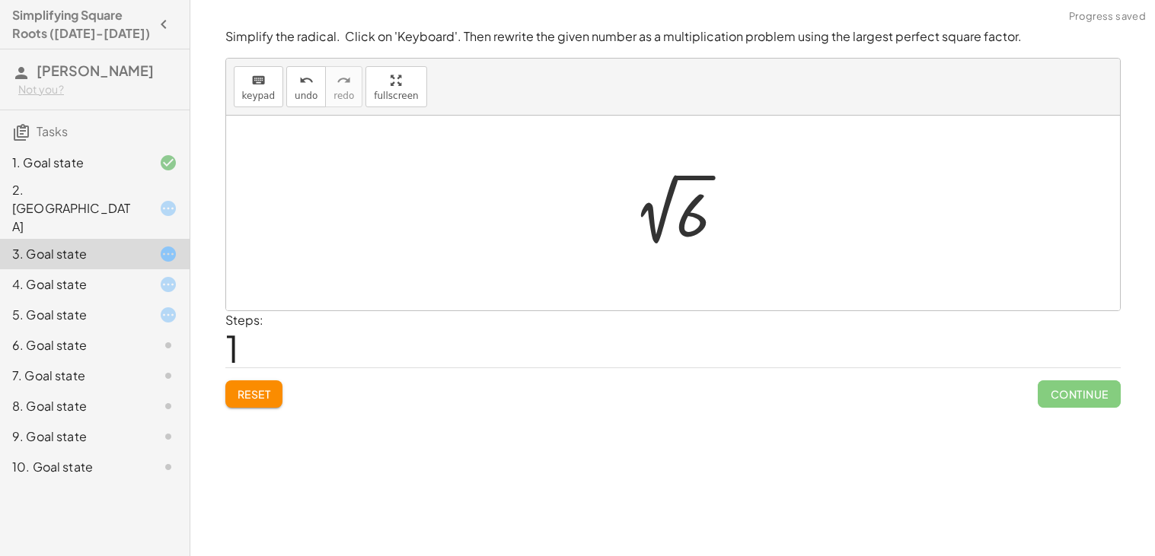
click at [713, 224] on div at bounding box center [679, 213] width 132 height 77
click at [713, 225] on div at bounding box center [678, 213] width 217 height 75
click at [278, 397] on button "Reset" at bounding box center [254, 394] width 58 height 27
click at [693, 224] on div at bounding box center [678, 213] width 153 height 77
click at [693, 224] on div at bounding box center [685, 209] width 222 height 75
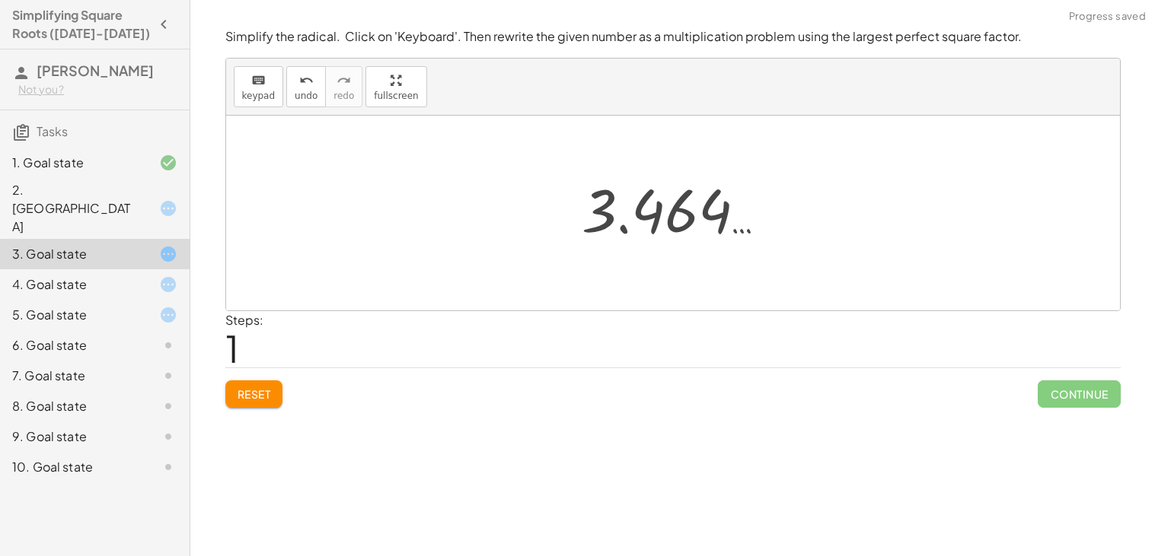
click at [692, 225] on div at bounding box center [685, 209] width 222 height 75
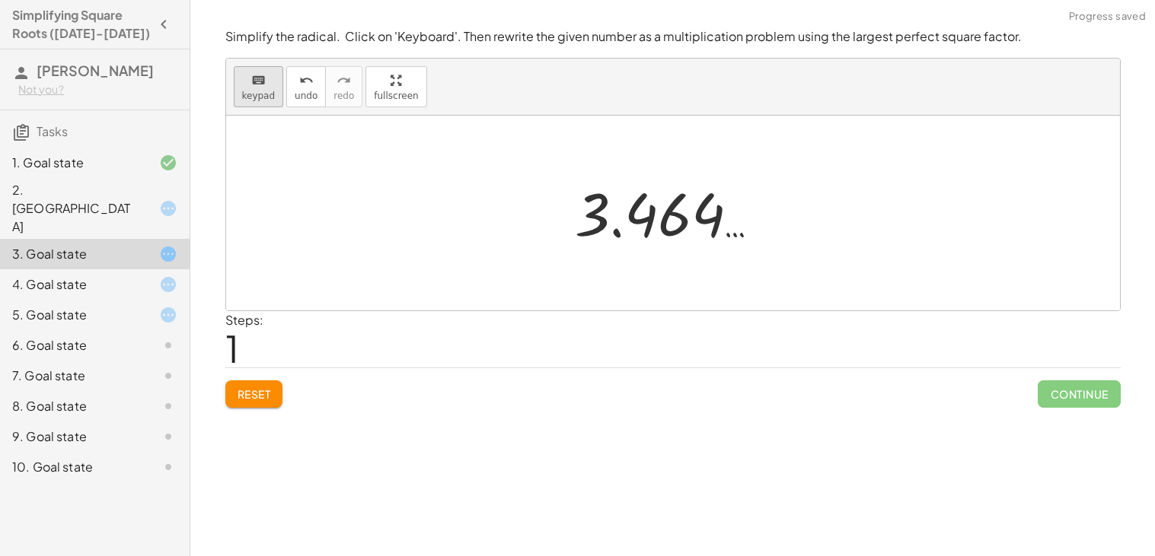
click at [256, 72] on icon "keyboard" at bounding box center [258, 81] width 14 height 18
click at [248, 400] on span "Reset" at bounding box center [254, 394] width 33 height 14
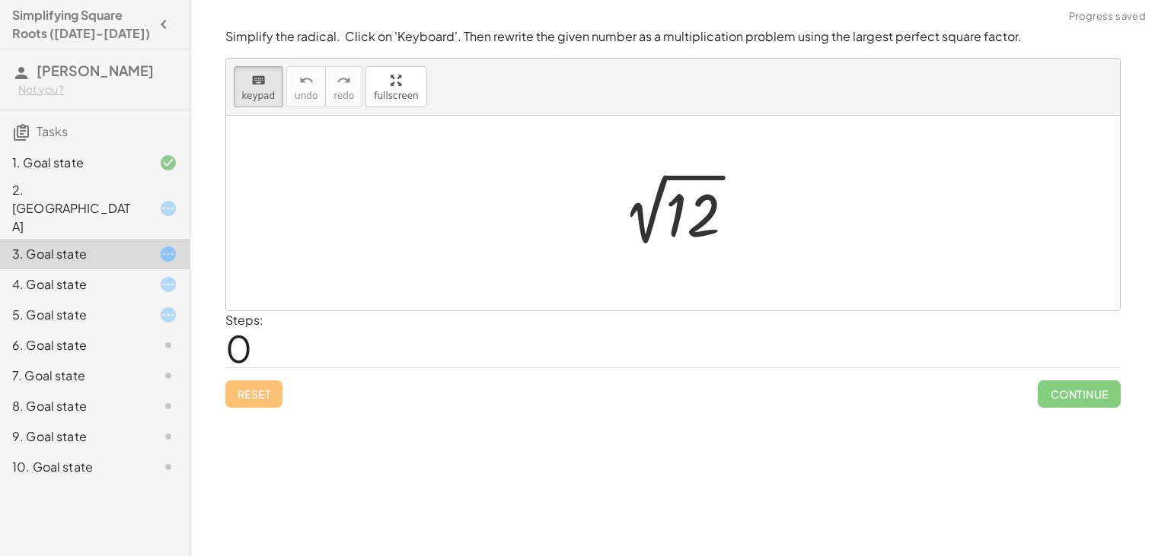
click at [665, 232] on div at bounding box center [678, 213] width 153 height 77
click at [700, 226] on div at bounding box center [692, 216] width 55 height 68
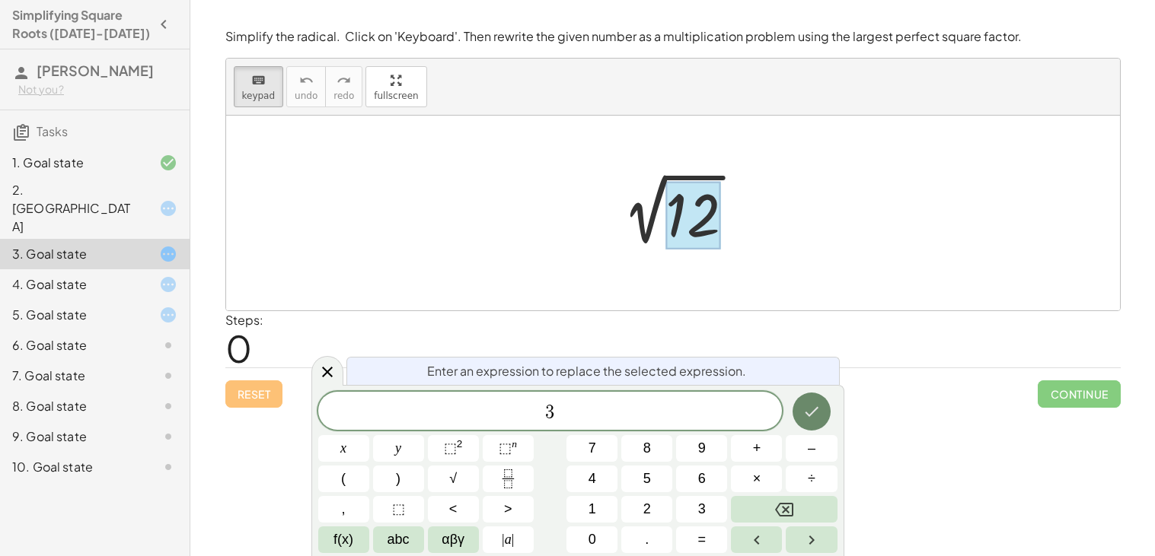
click at [809, 416] on icon "Done" at bounding box center [812, 412] width 14 height 10
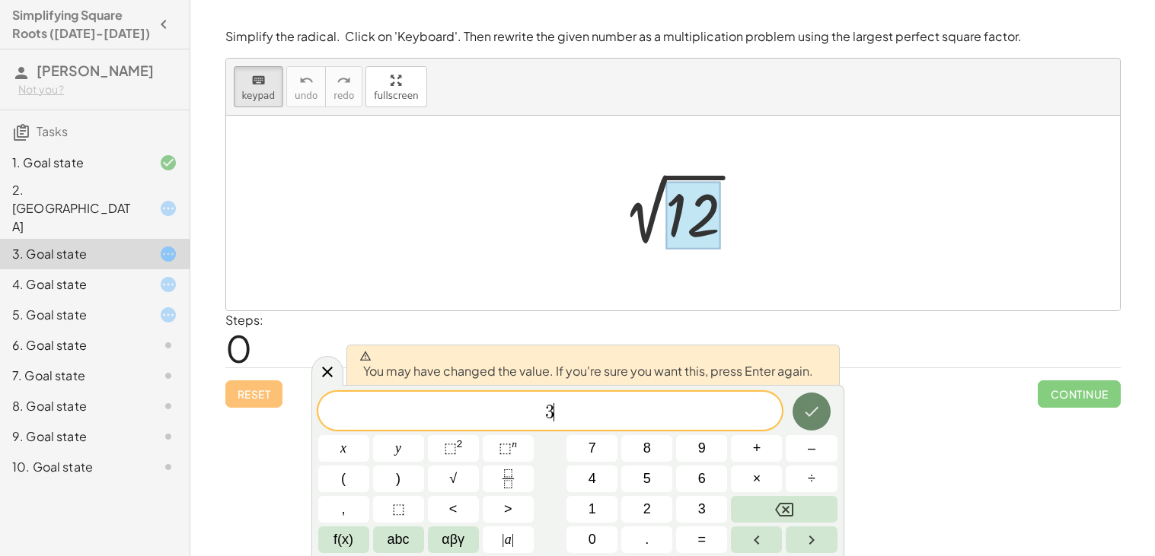
click at [809, 416] on icon "Done" at bounding box center [812, 412] width 14 height 10
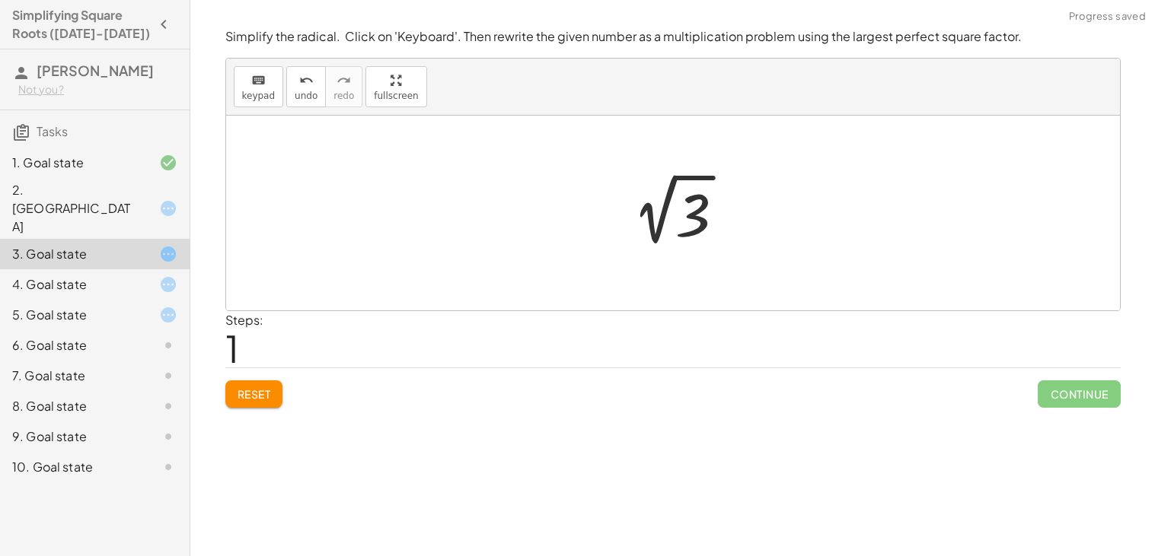
click at [813, 206] on div at bounding box center [673, 213] width 894 height 195
click at [713, 209] on div at bounding box center [678, 213] width 133 height 77
click at [698, 212] on div at bounding box center [685, 209] width 204 height 75
click at [251, 398] on span "Reset" at bounding box center [254, 394] width 33 height 14
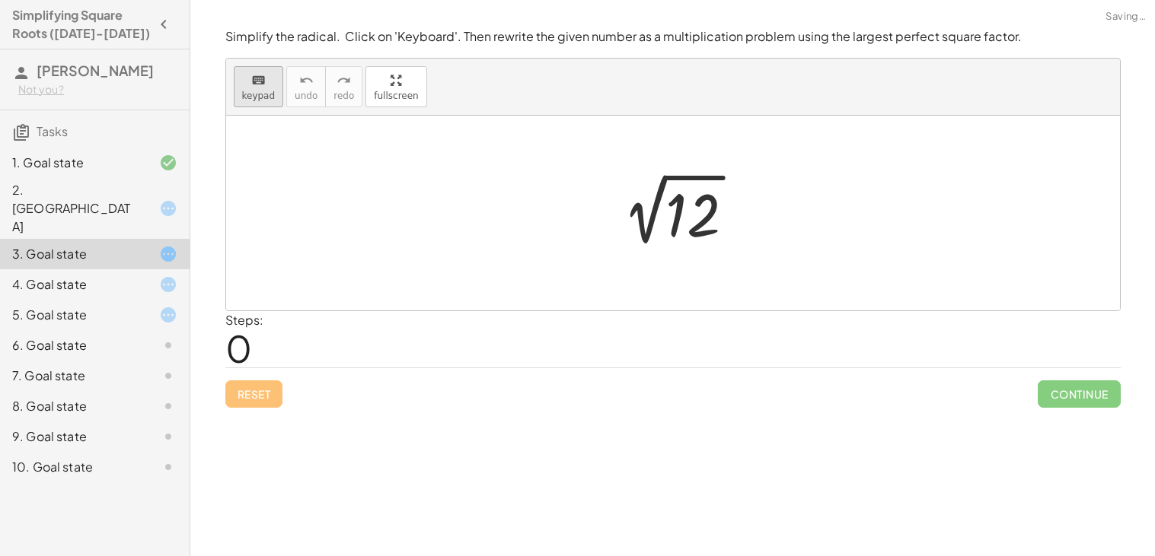
click at [259, 78] on icon "keyboard" at bounding box center [258, 81] width 14 height 18
click at [693, 225] on div at bounding box center [692, 216] width 55 height 68
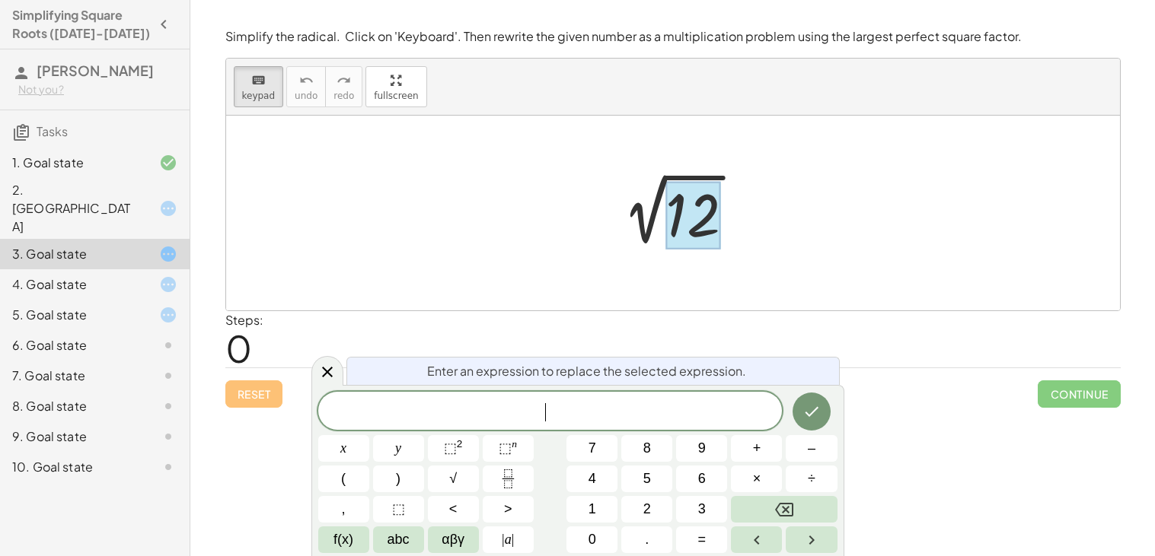
click at [164, 330] on div "4. Goal state" at bounding box center [95, 345] width 190 height 30
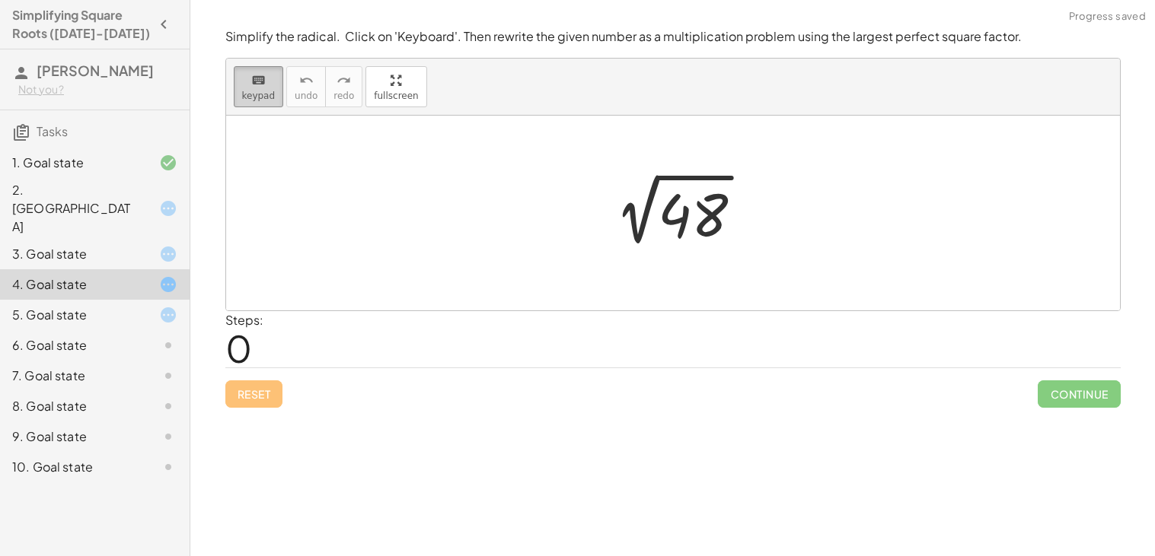
click at [258, 86] on icon "keyboard" at bounding box center [258, 81] width 14 height 18
click at [272, 99] on button "keyboard keypad" at bounding box center [259, 86] width 50 height 41
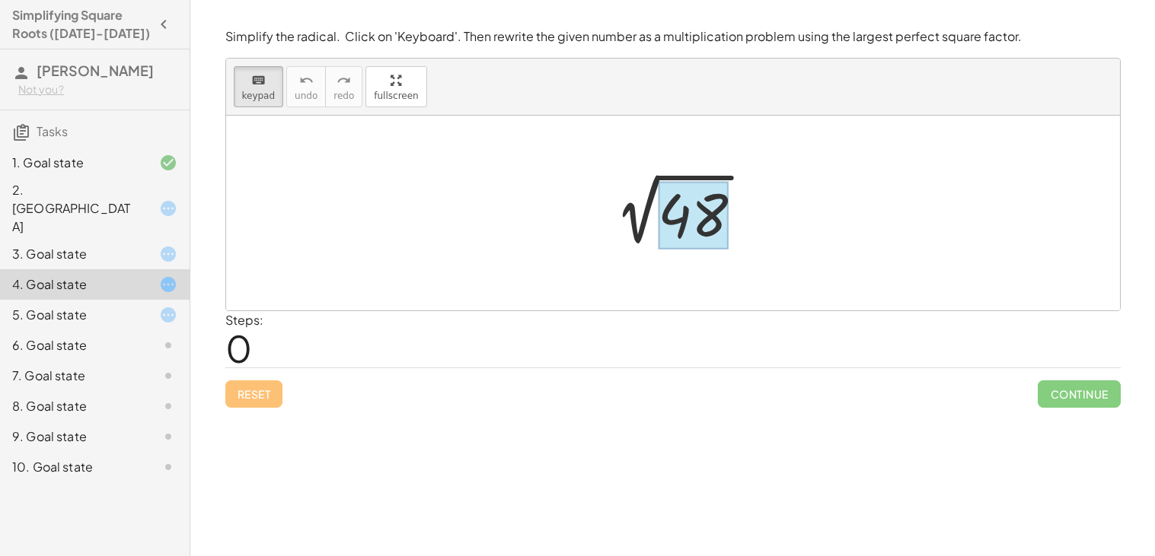
click at [672, 225] on div at bounding box center [693, 216] width 70 height 68
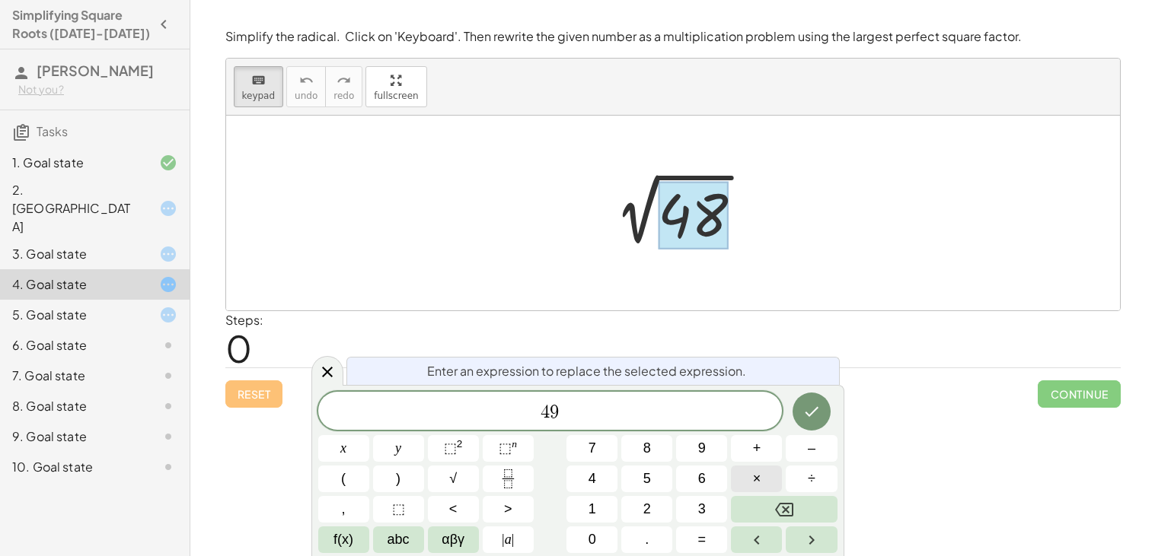
click at [758, 479] on span "×" at bounding box center [757, 479] width 8 height 21
click at [633, 503] on button "2" at bounding box center [646, 509] width 51 height 27
click at [810, 415] on icon "Done" at bounding box center [812, 412] width 14 height 10
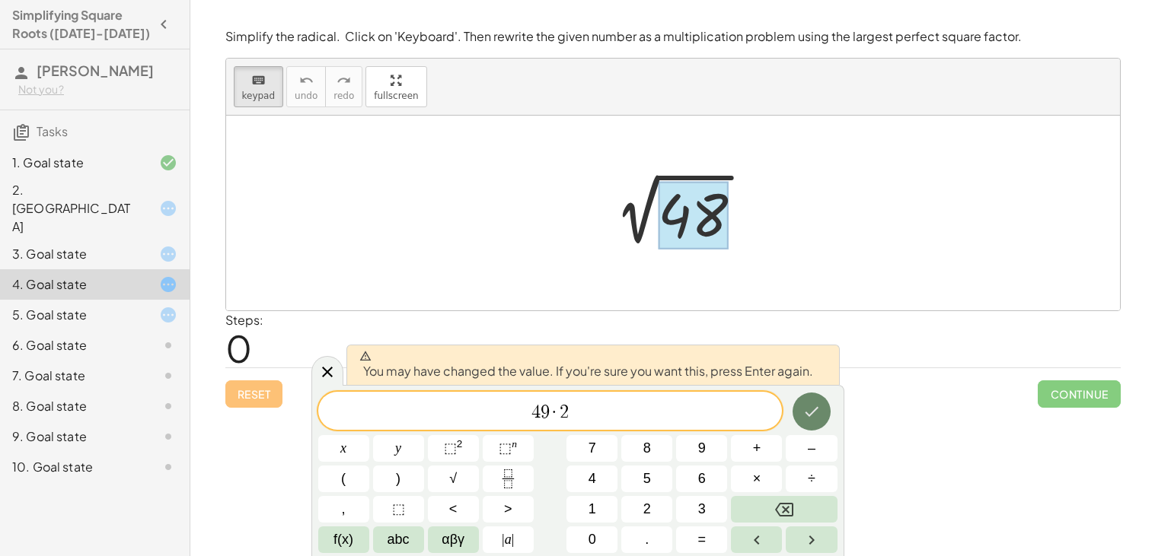
click at [810, 415] on icon "Done" at bounding box center [812, 412] width 14 height 10
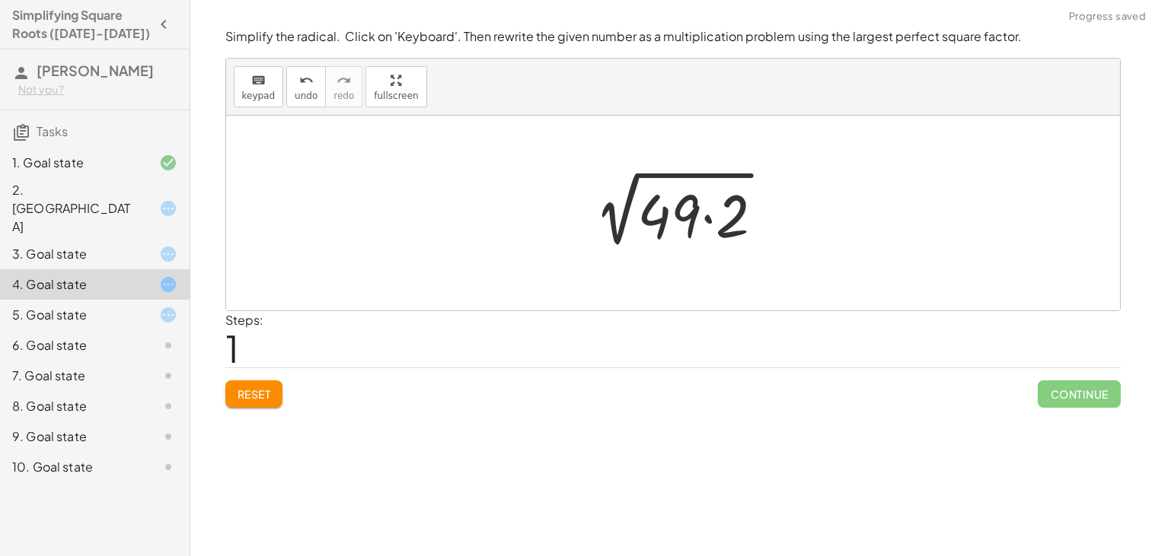
click at [703, 202] on div at bounding box center [678, 213] width 209 height 78
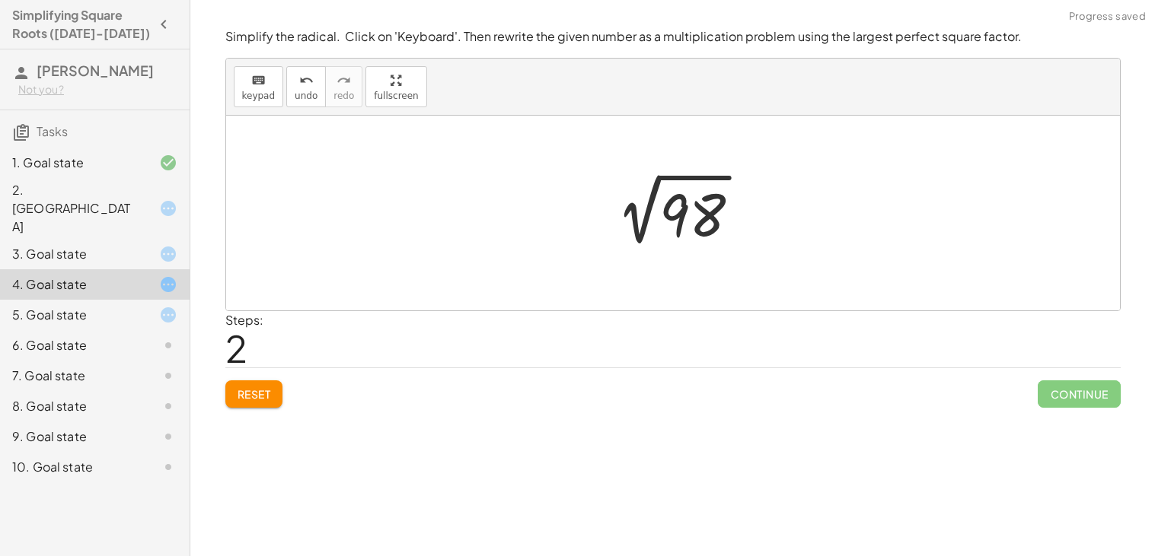
click at [703, 202] on div at bounding box center [678, 213] width 164 height 77
click at [259, 388] on span "Reset" at bounding box center [254, 394] width 33 height 14
click at [139, 361] on div "5. Goal state" at bounding box center [95, 376] width 190 height 30
